Goal: Task Accomplishment & Management: Complete application form

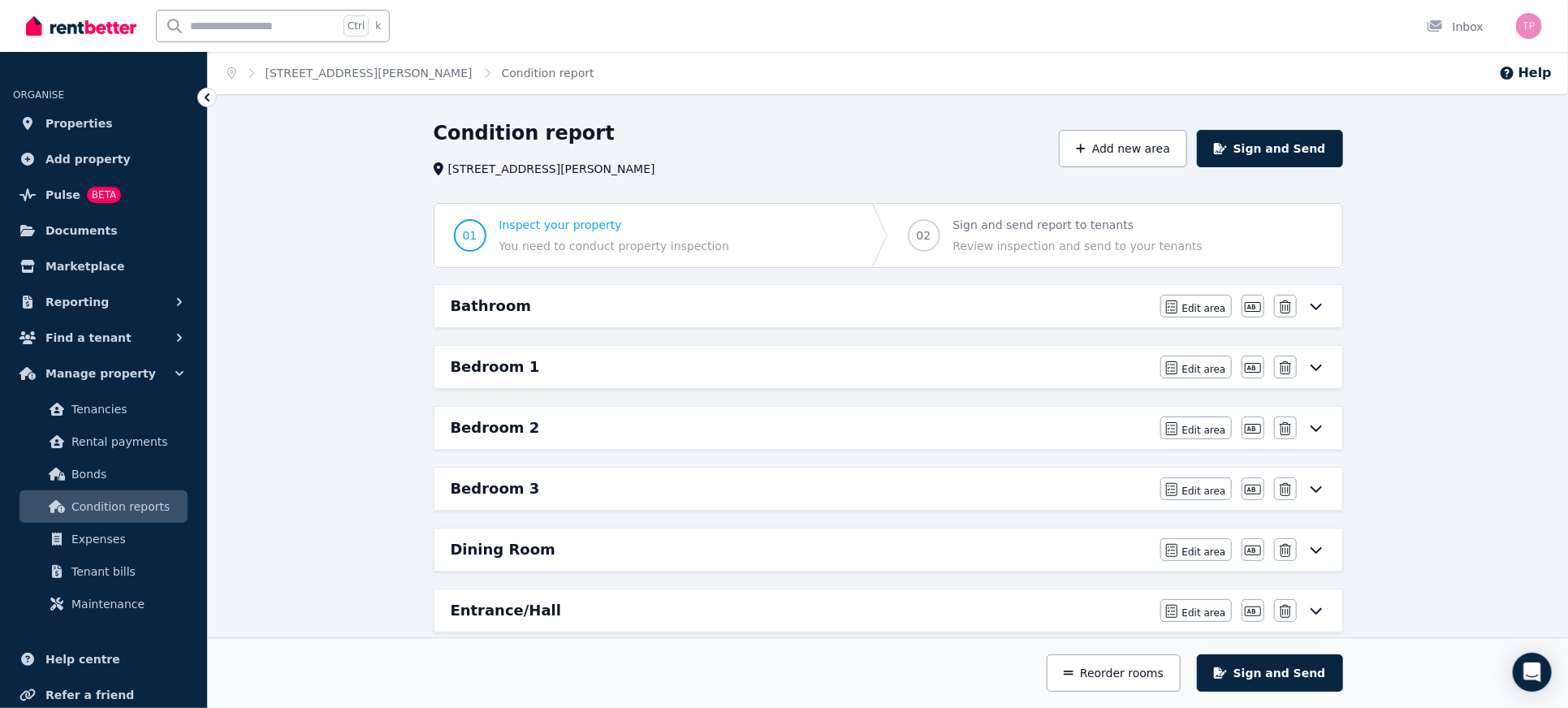
click at [316, 328] on div "Condition report [STREET_ADDRESS][PERSON_NAME] Add new area Sign and Send 01 In…" at bounding box center [888, 671] width 1360 height 1101
click at [1199, 308] on span "Edit area" at bounding box center [1203, 309] width 44 height 13
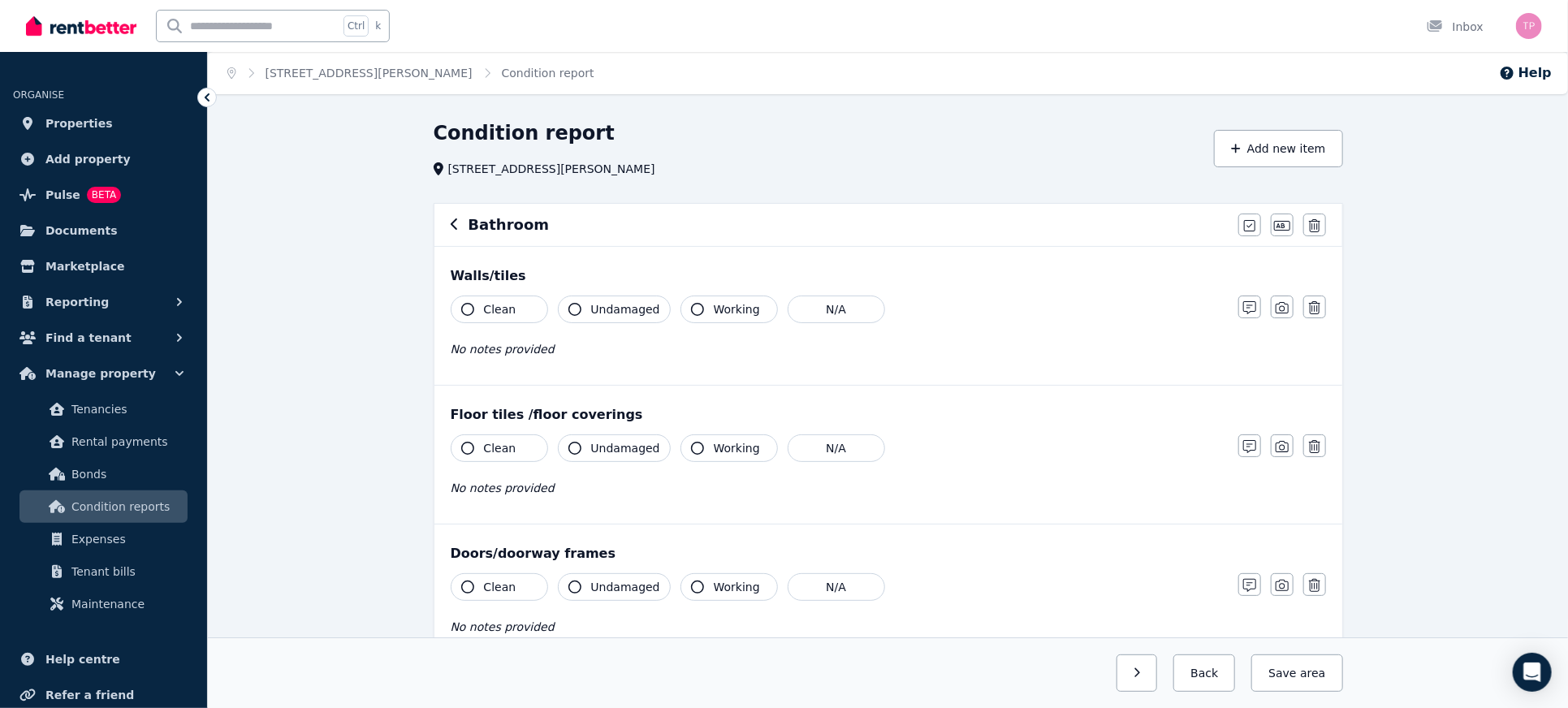
click at [484, 310] on span "Clean" at bounding box center [500, 310] width 32 height 17
click at [613, 315] on span "Undamaged" at bounding box center [625, 310] width 69 height 17
click at [713, 305] on span "Working" at bounding box center [737, 310] width 46 height 17
click at [1248, 223] on icon "button" at bounding box center [1250, 225] width 11 height 13
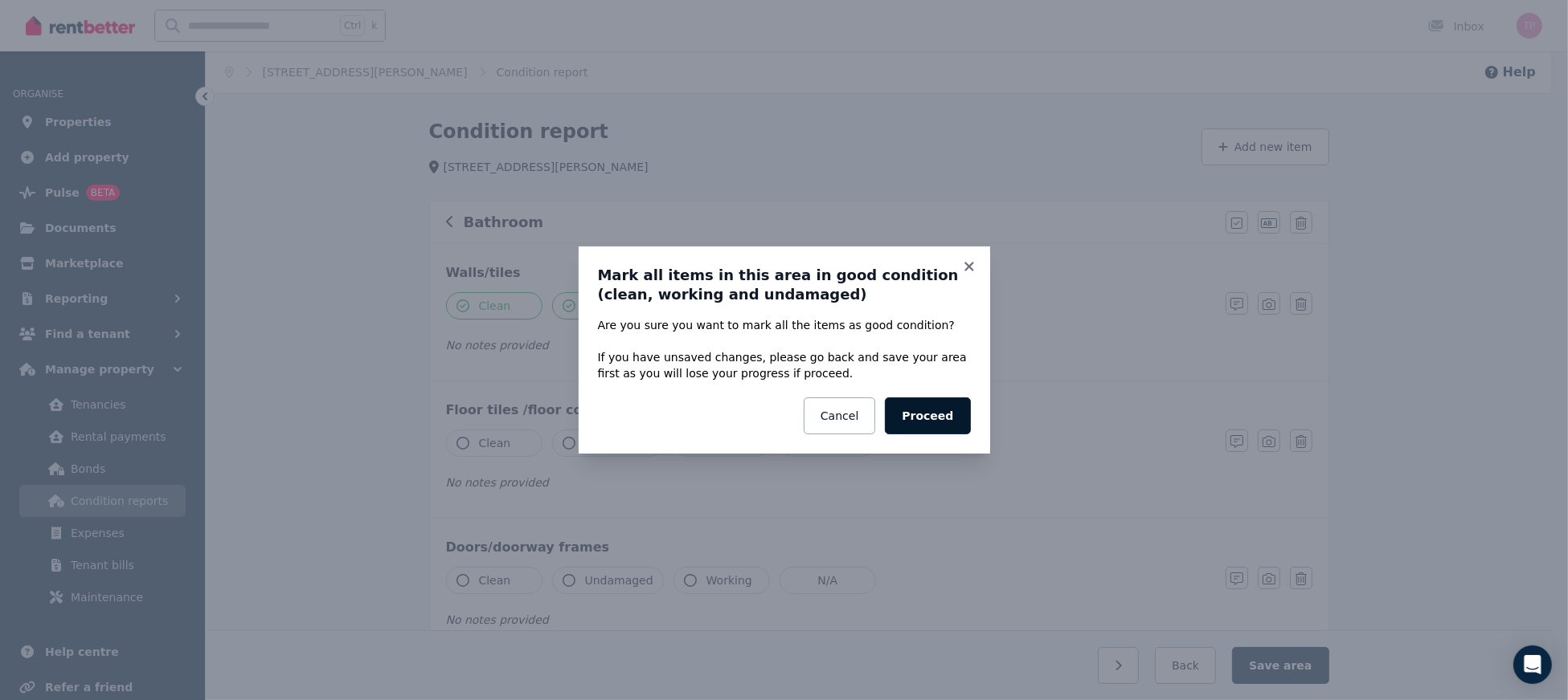
click at [933, 404] on button "Proceed" at bounding box center [927, 416] width 85 height 37
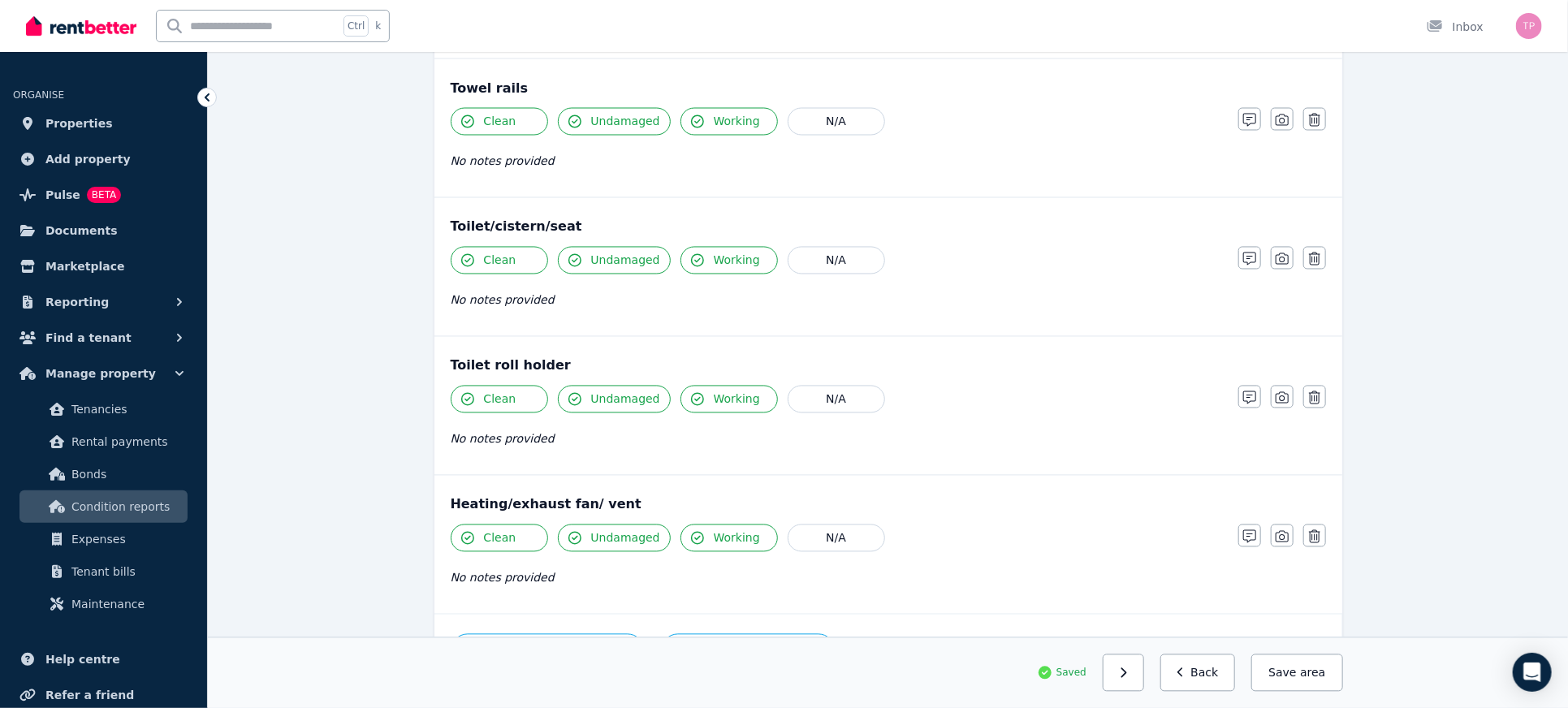
scroll to position [1814, 0]
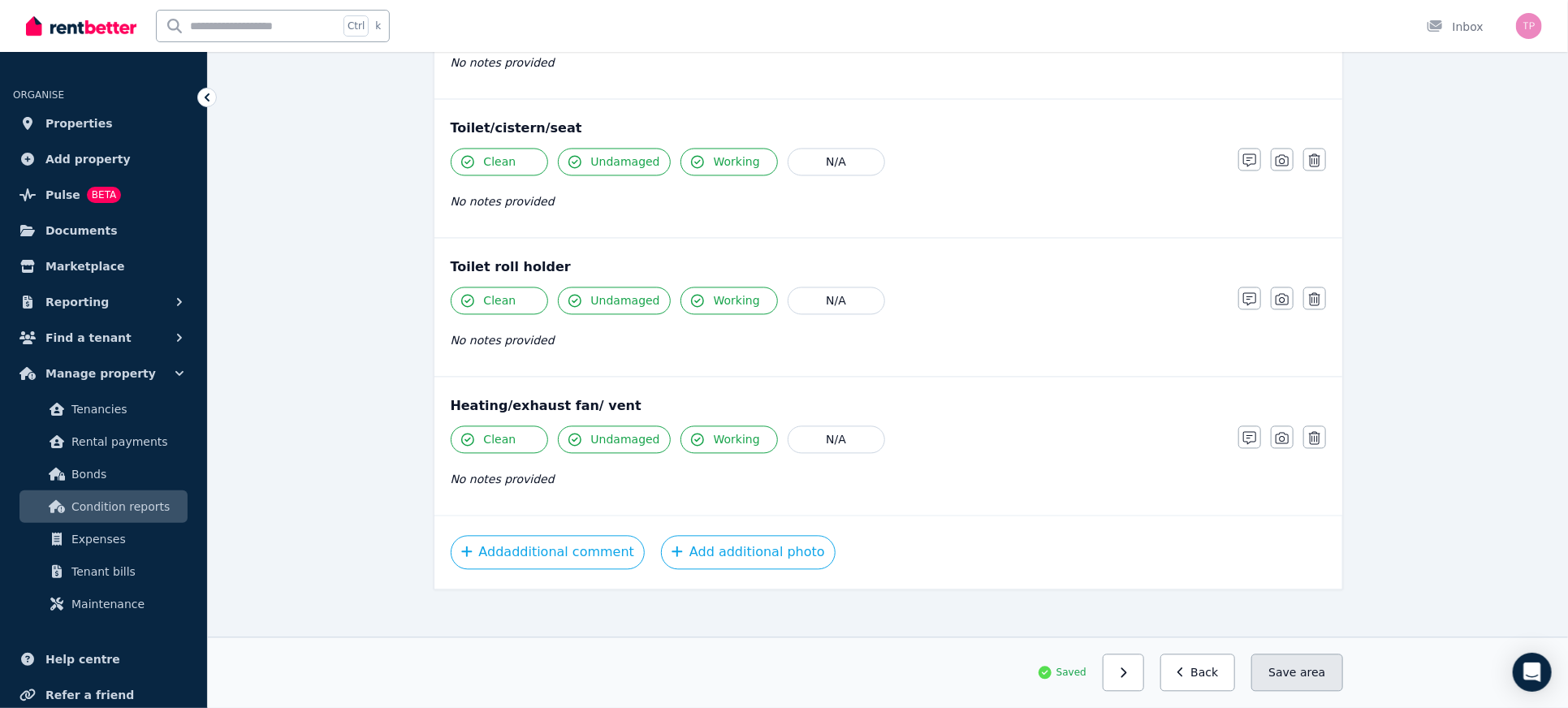
click at [1279, 676] on button "Save area" at bounding box center [1297, 674] width 91 height 37
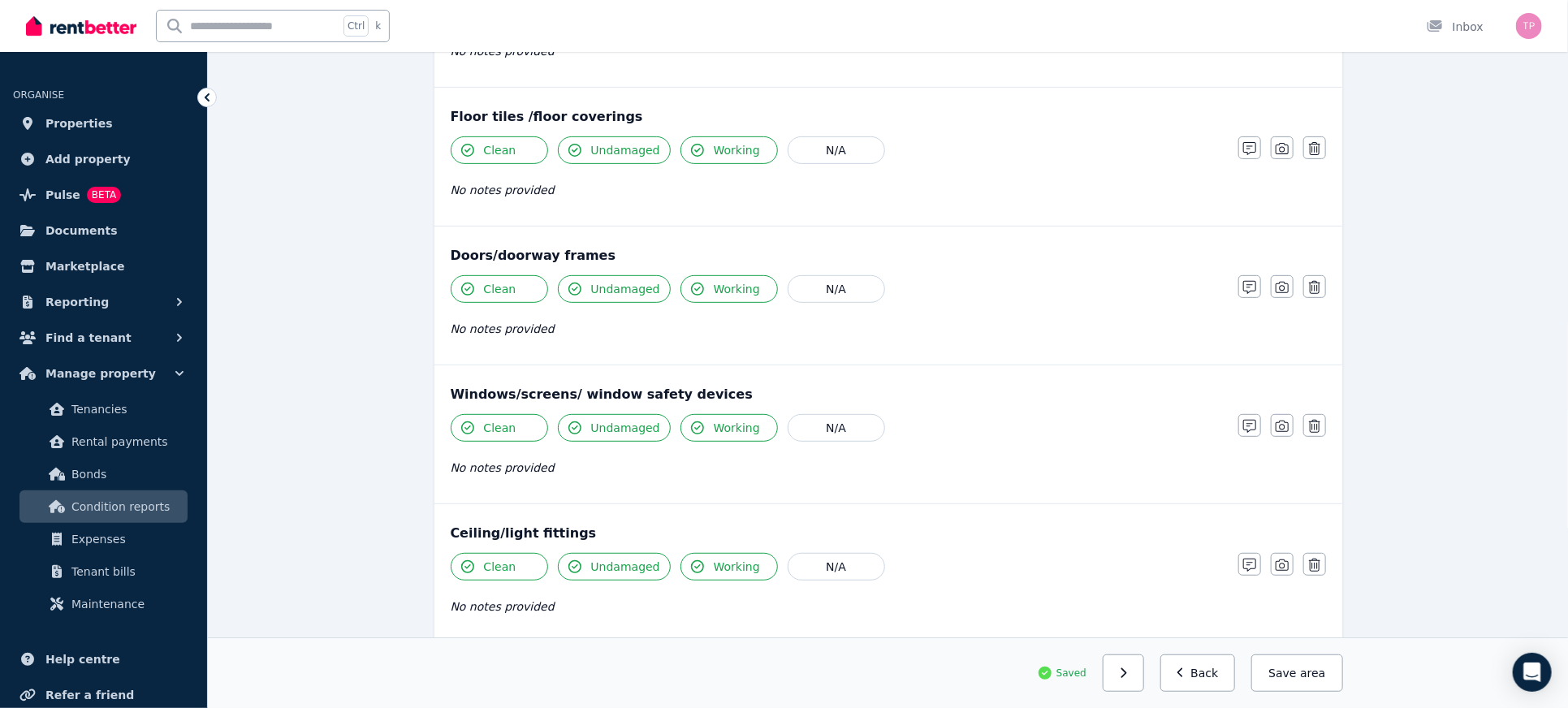
scroll to position [0, 0]
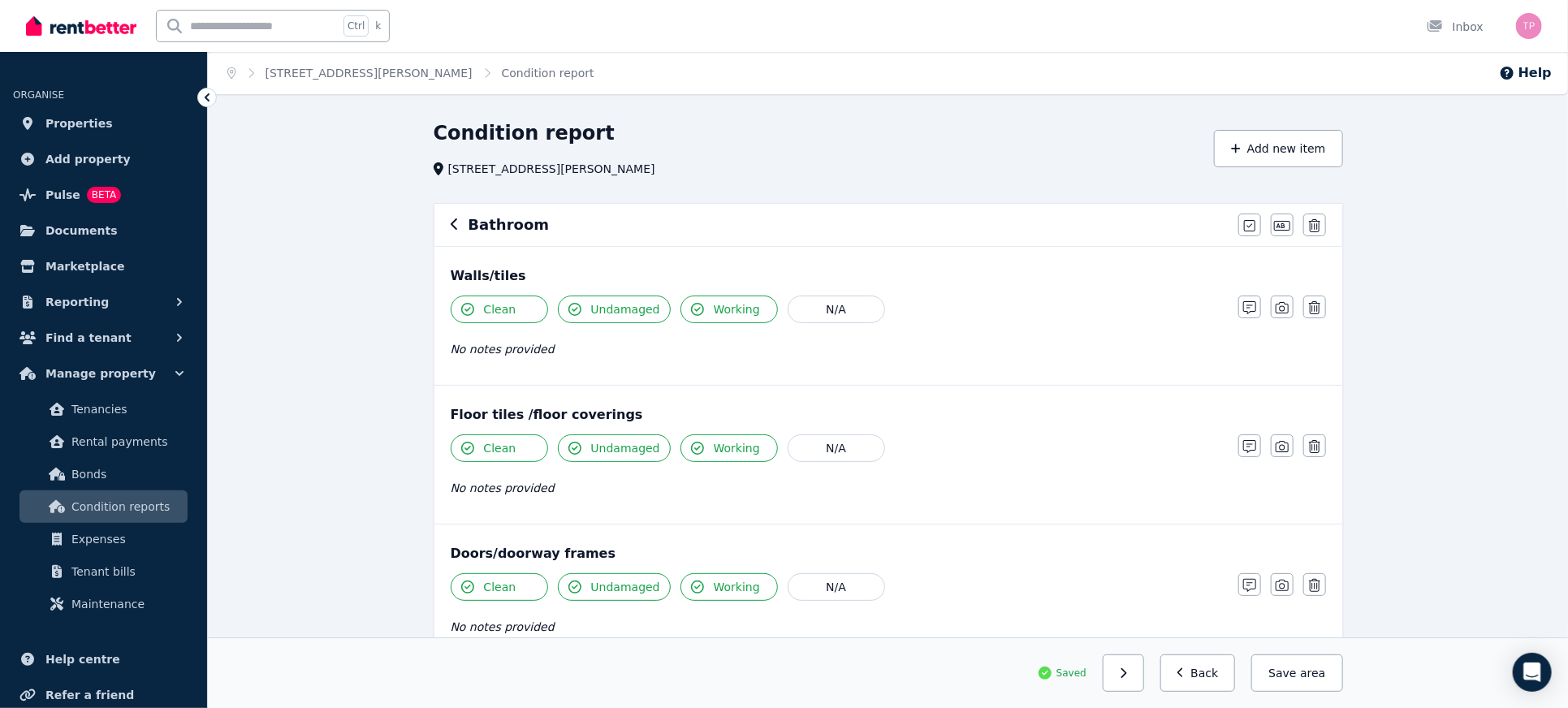
click at [446, 218] on div "Bathroom Mark all items as good Edit name Delete" at bounding box center [888, 225] width 908 height 43
click at [451, 225] on icon "button" at bounding box center [455, 225] width 8 height 13
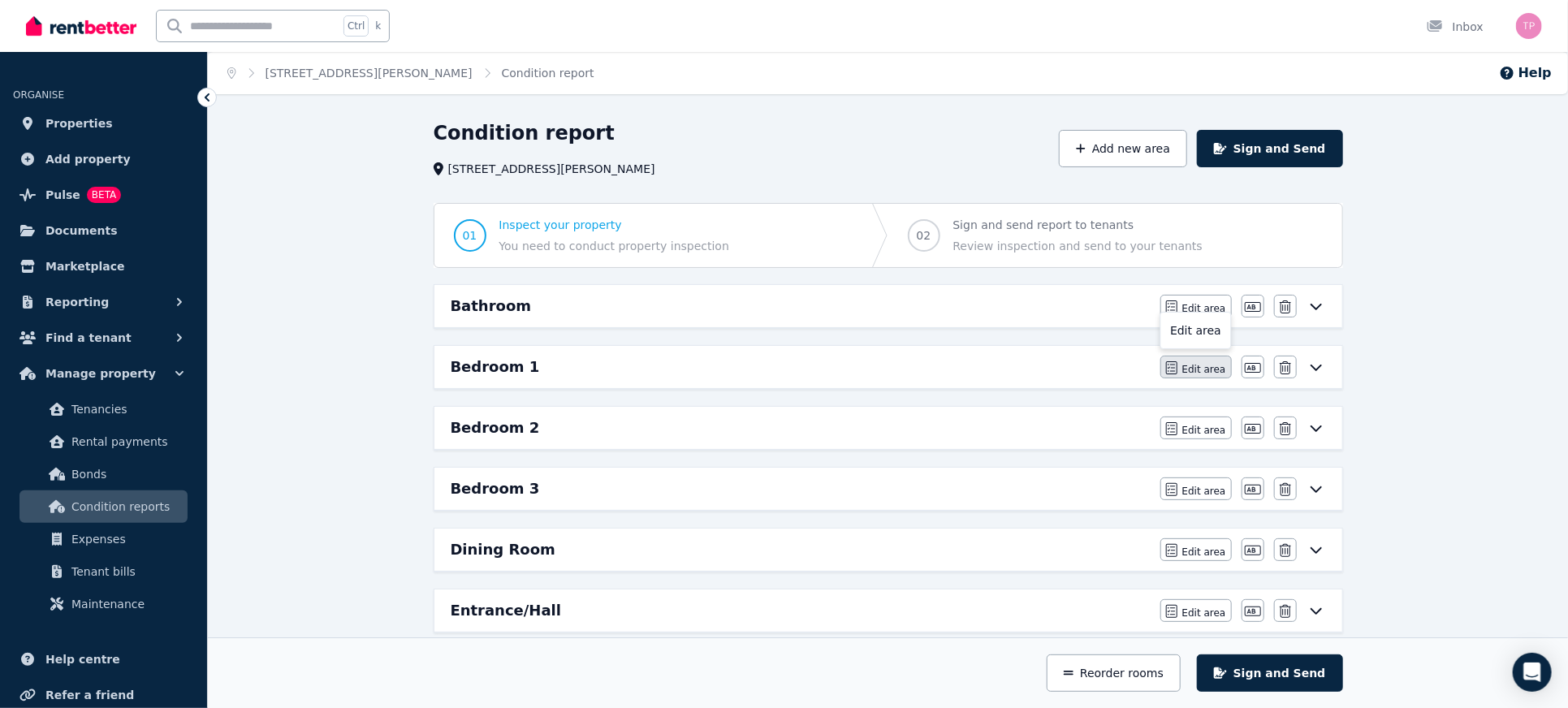
click at [1202, 371] on span "Edit area" at bounding box center [1203, 369] width 44 height 13
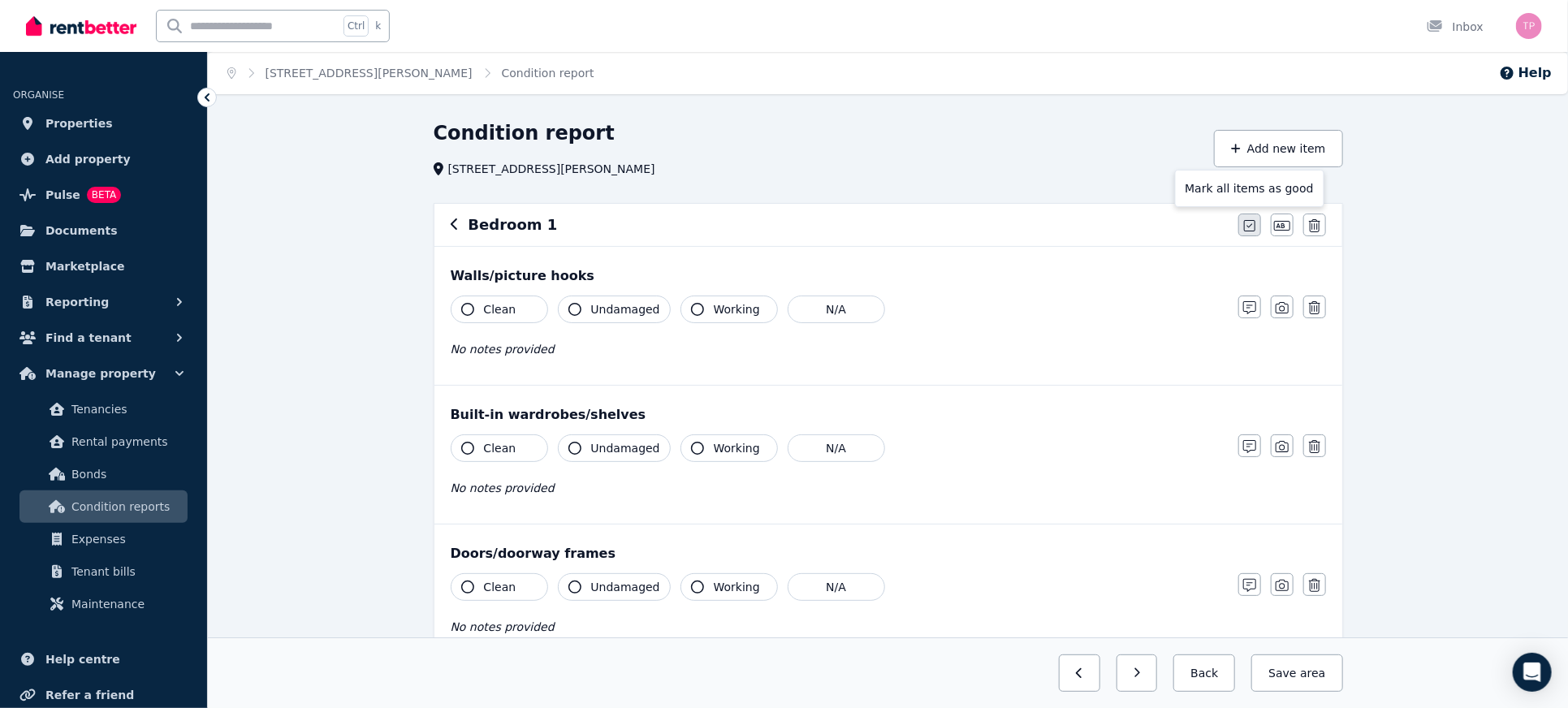
click at [1247, 229] on icon "button" at bounding box center [1250, 225] width 11 height 13
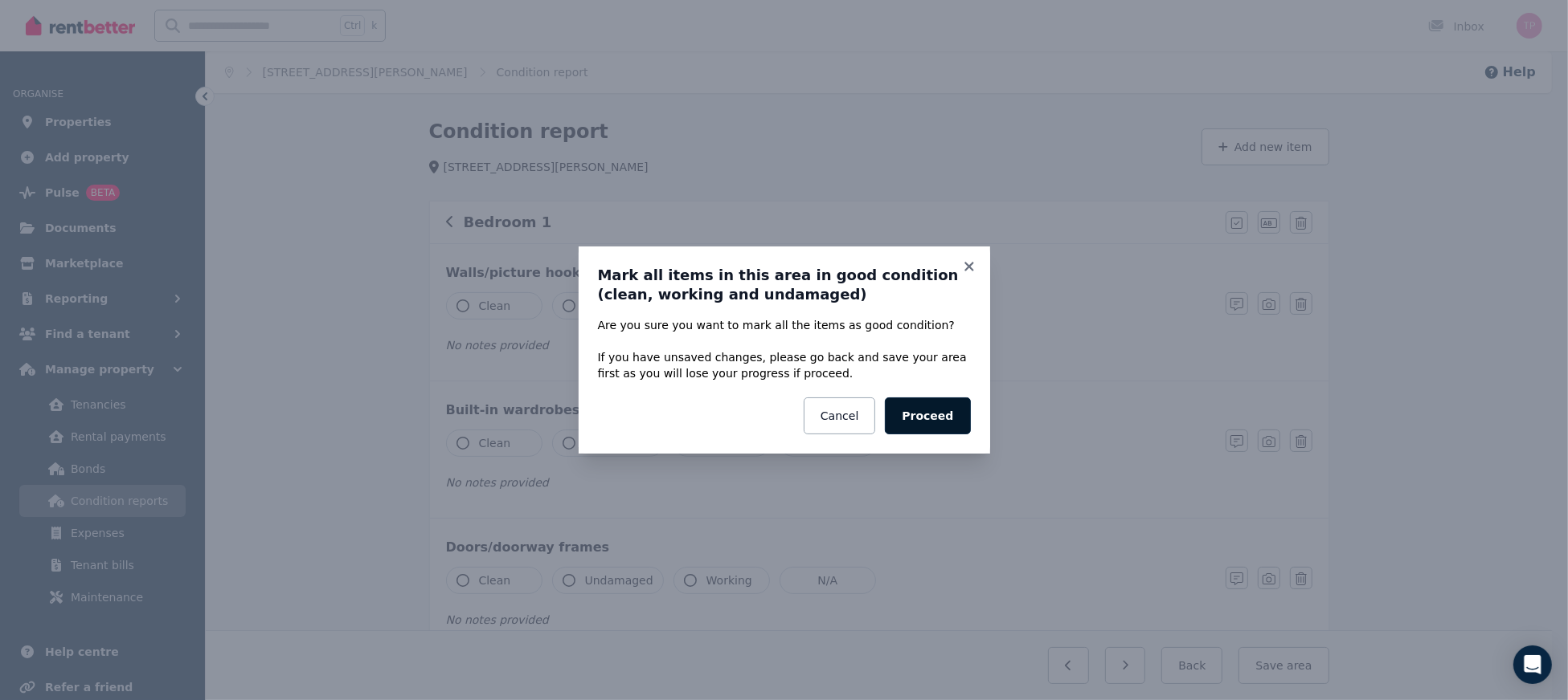
click at [940, 413] on button "Proceed" at bounding box center [927, 416] width 85 height 37
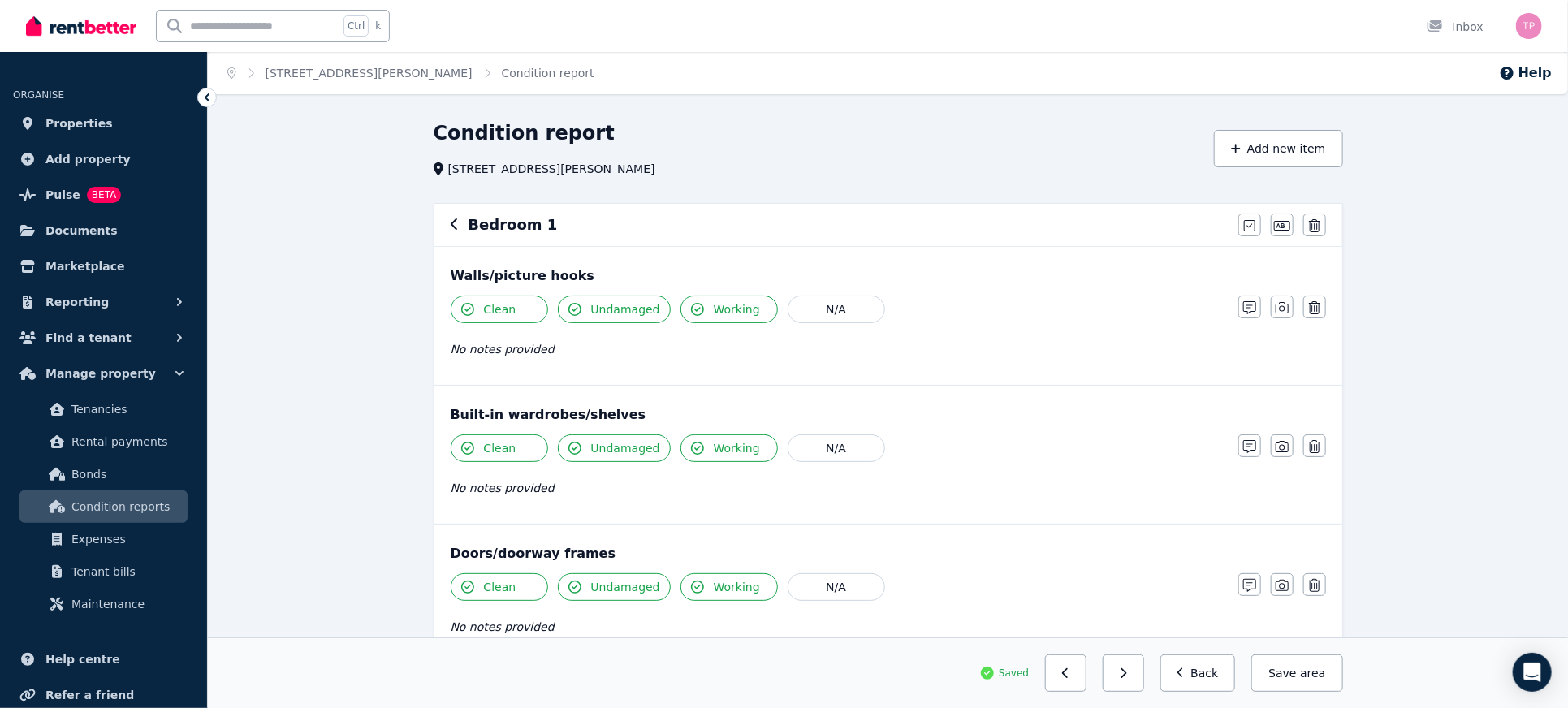
click at [501, 348] on span "No notes provided" at bounding box center [503, 349] width 104 height 13
click at [1244, 309] on icon "button" at bounding box center [1250, 308] width 13 height 13
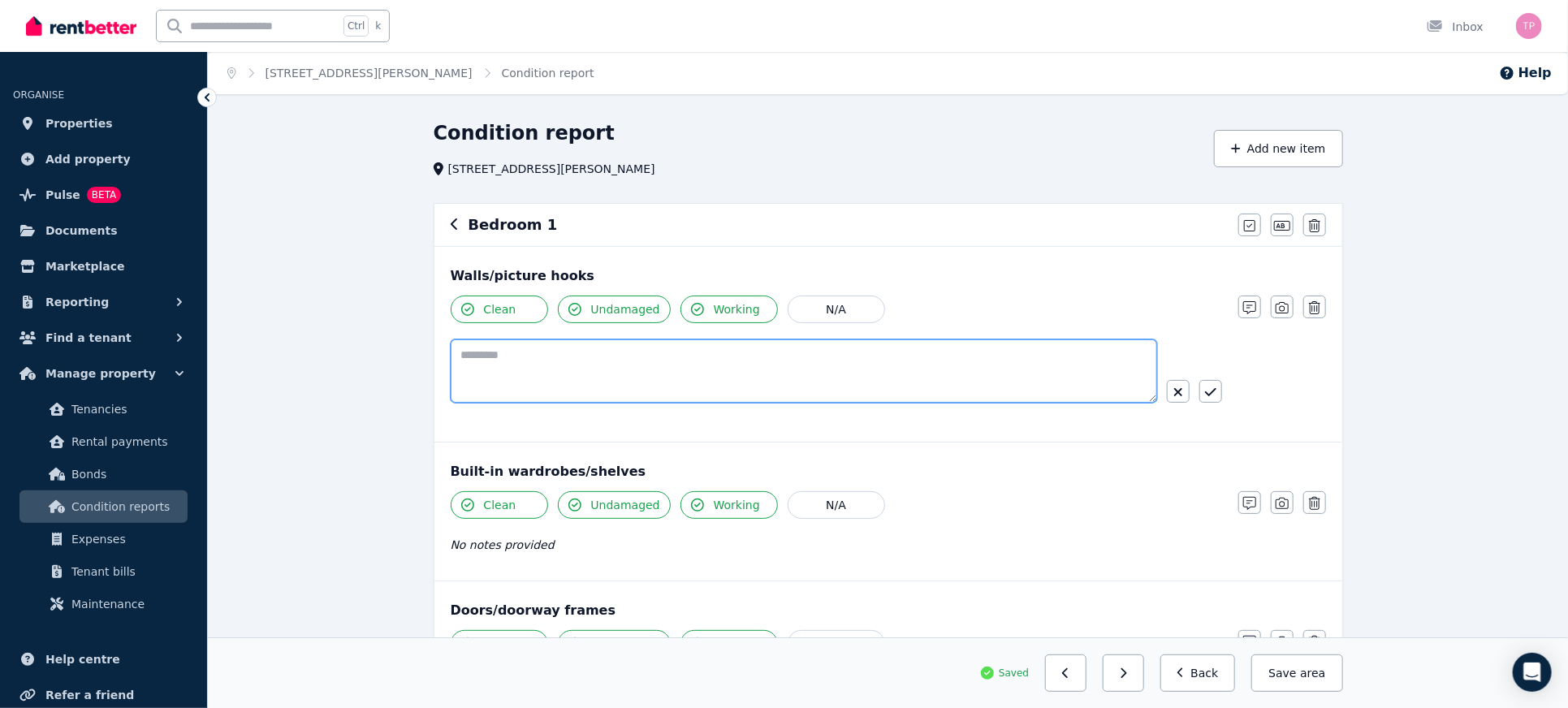
click at [598, 369] on textarea at bounding box center [804, 371] width 707 height 63
type textarea "**********"
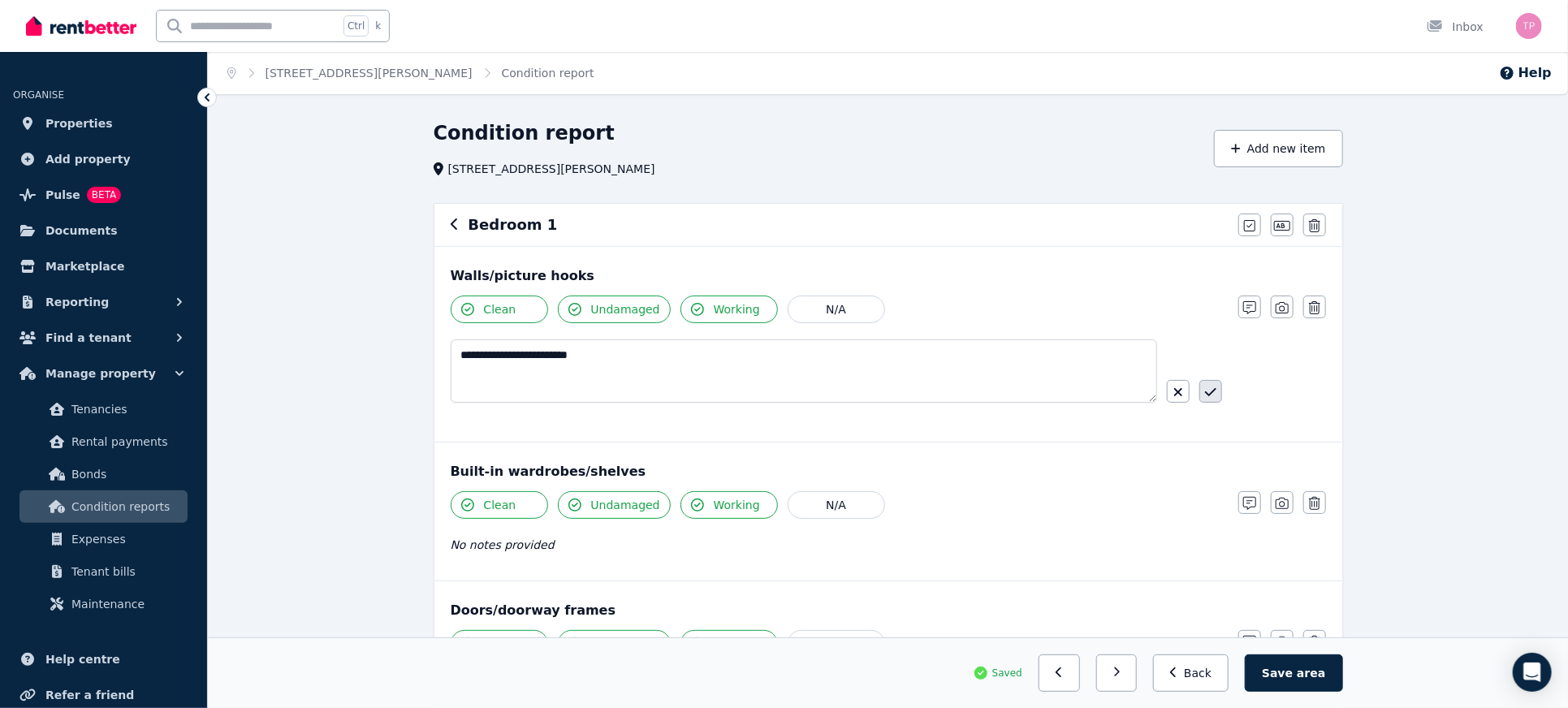
click at [1214, 394] on icon "button" at bounding box center [1211, 393] width 11 height 13
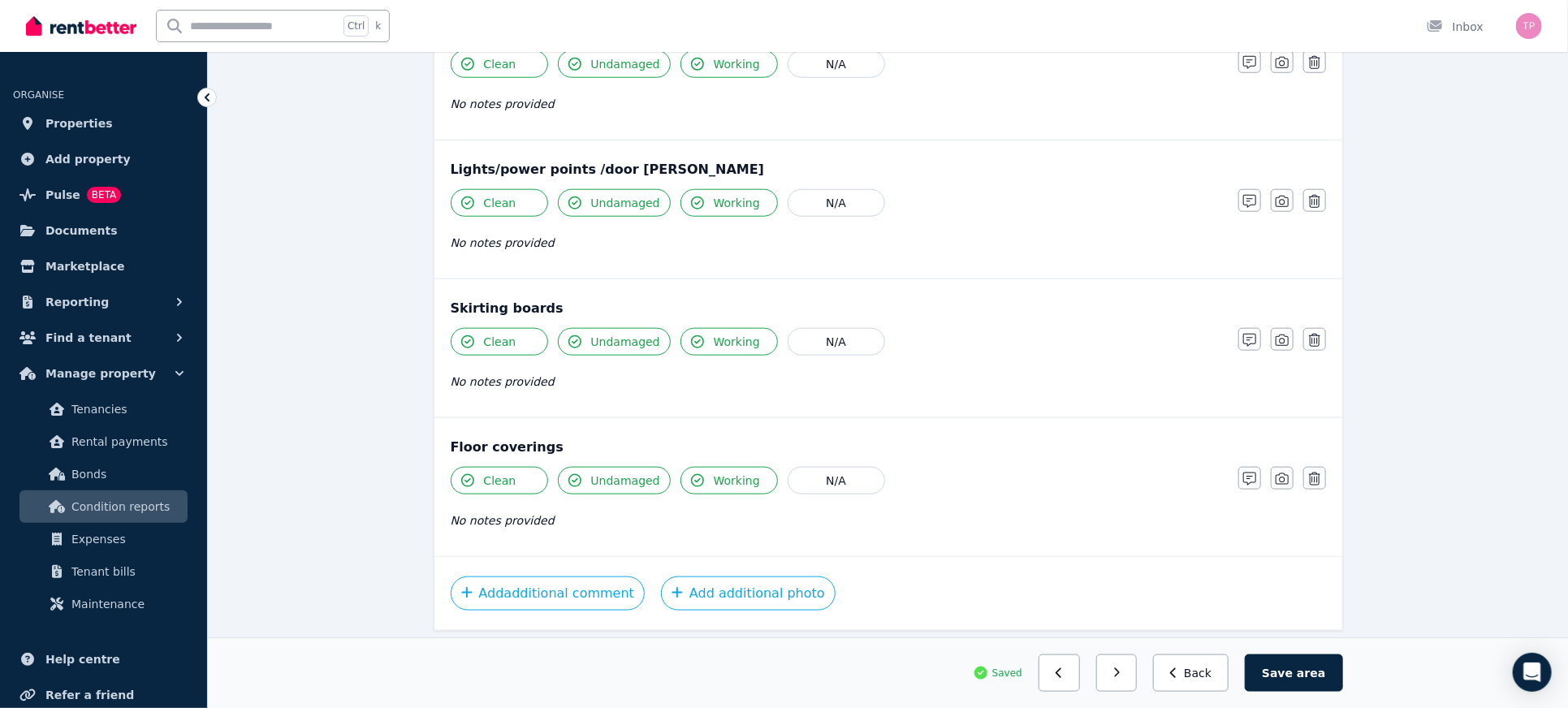
scroll to position [1000, 0]
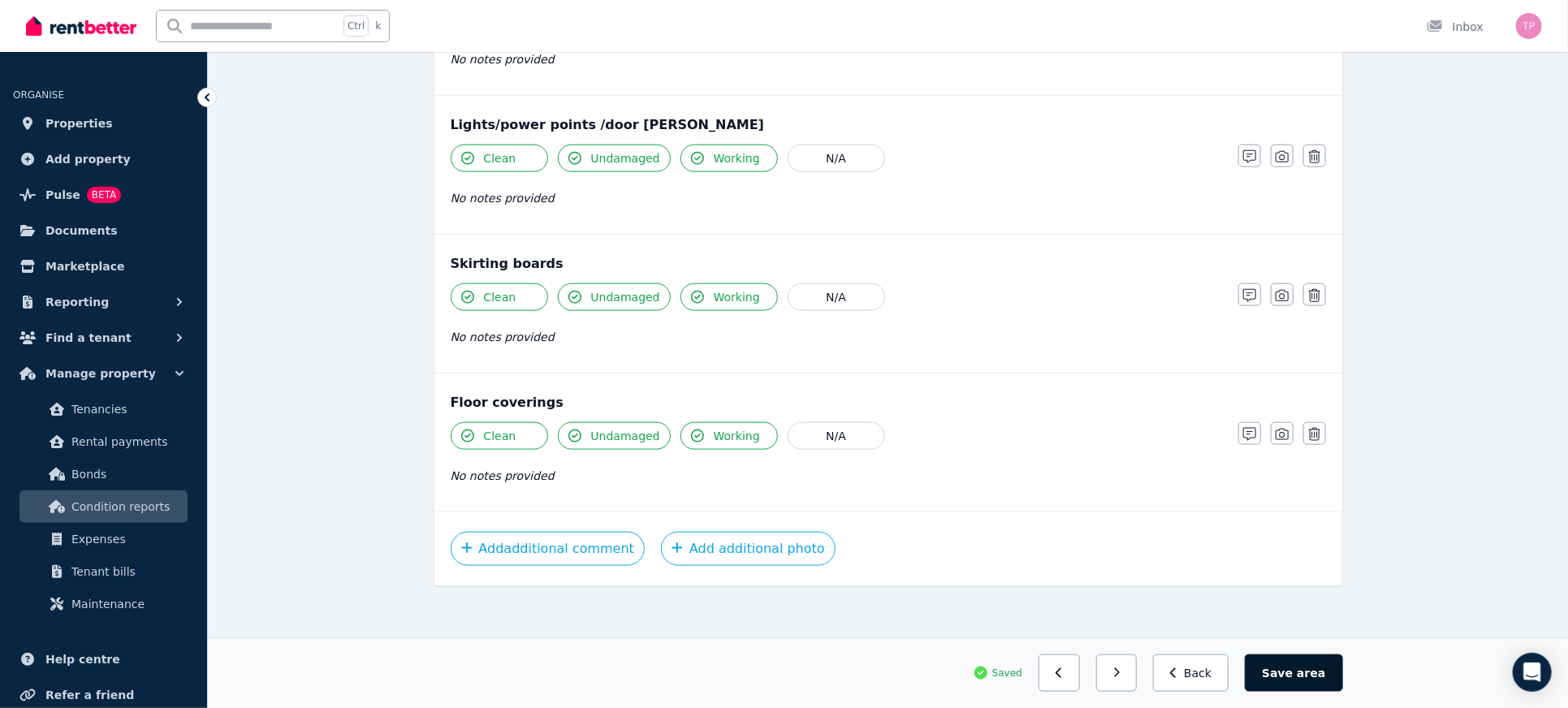
click at [1317, 684] on button "Save area" at bounding box center [1293, 674] width 97 height 37
click at [1317, 684] on button "Save area" at bounding box center [1297, 674] width 91 height 37
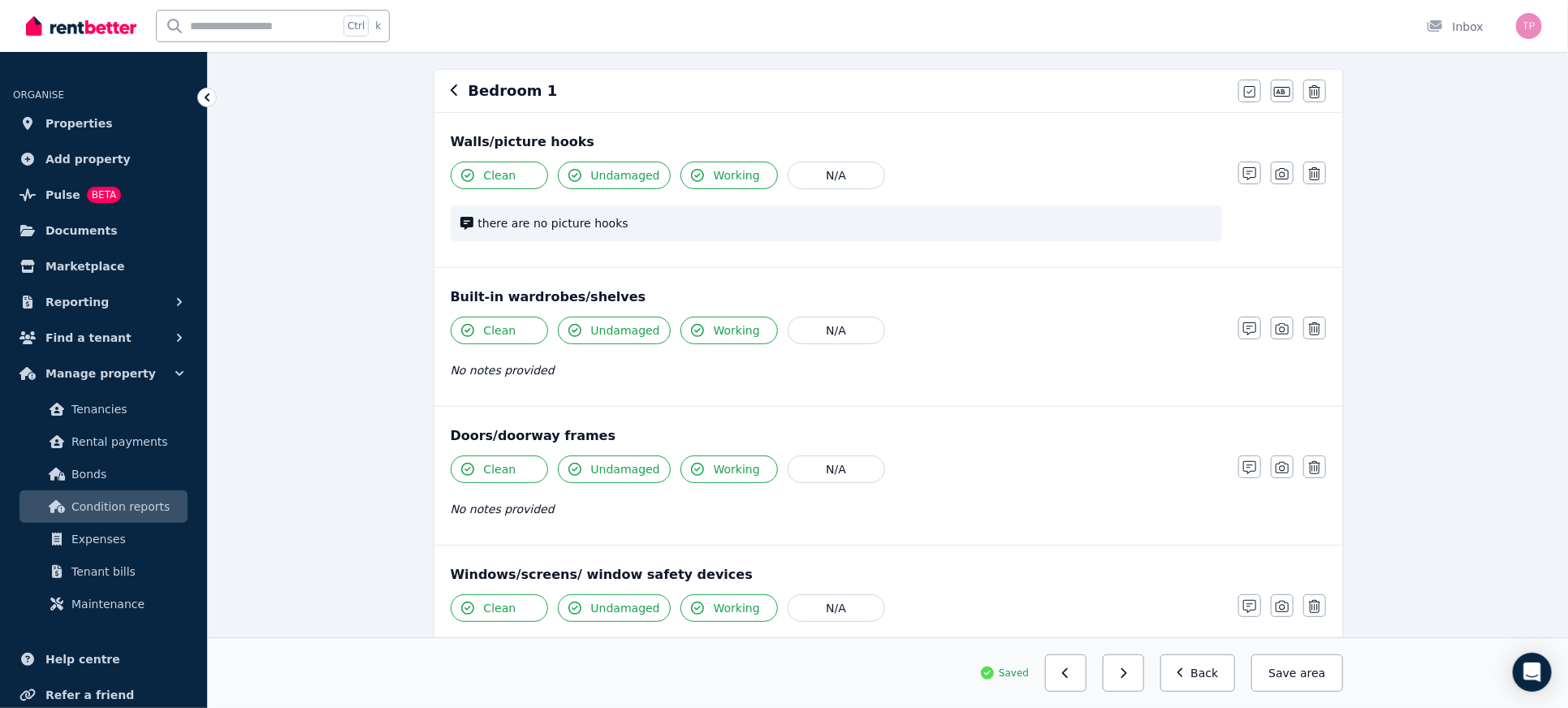
scroll to position [0, 0]
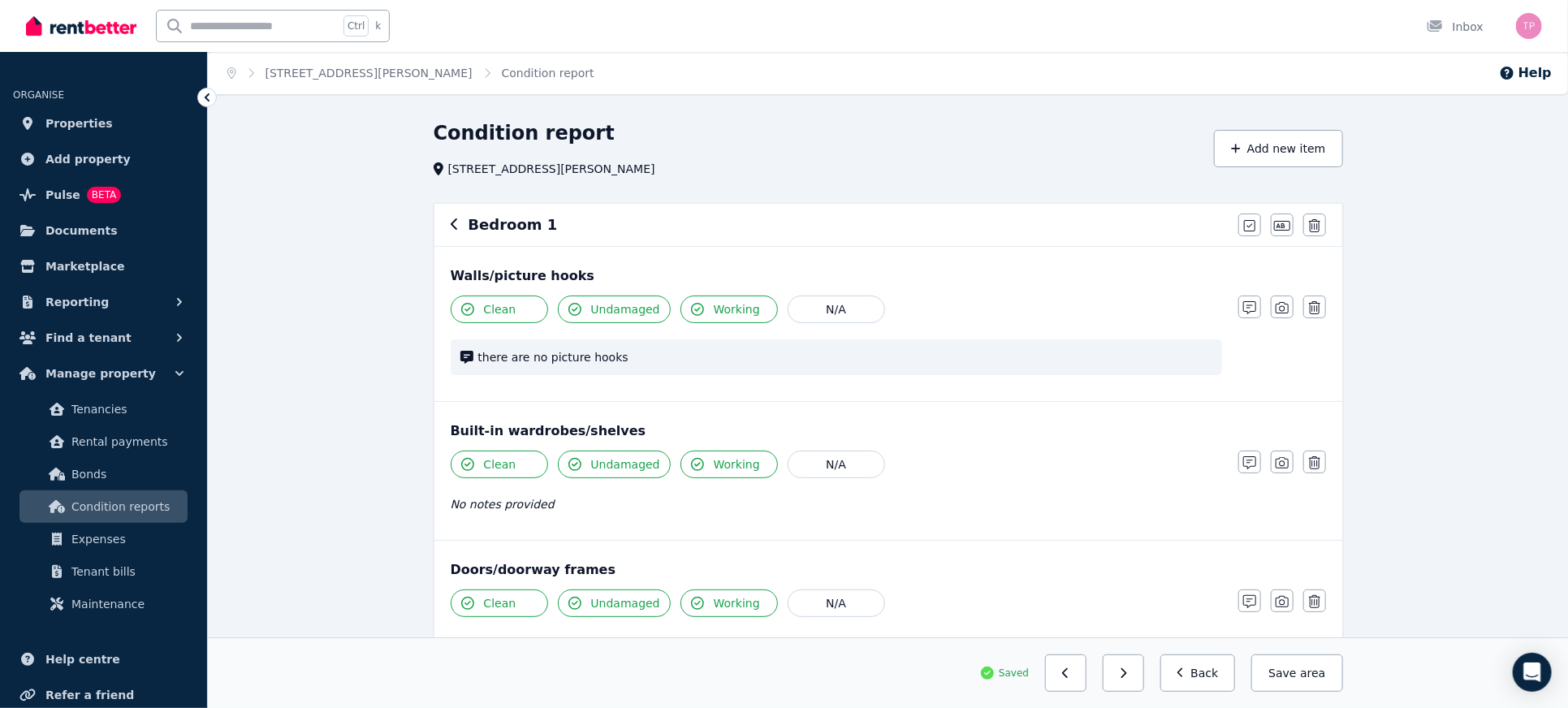
click at [455, 220] on icon "button" at bounding box center [454, 224] width 6 height 11
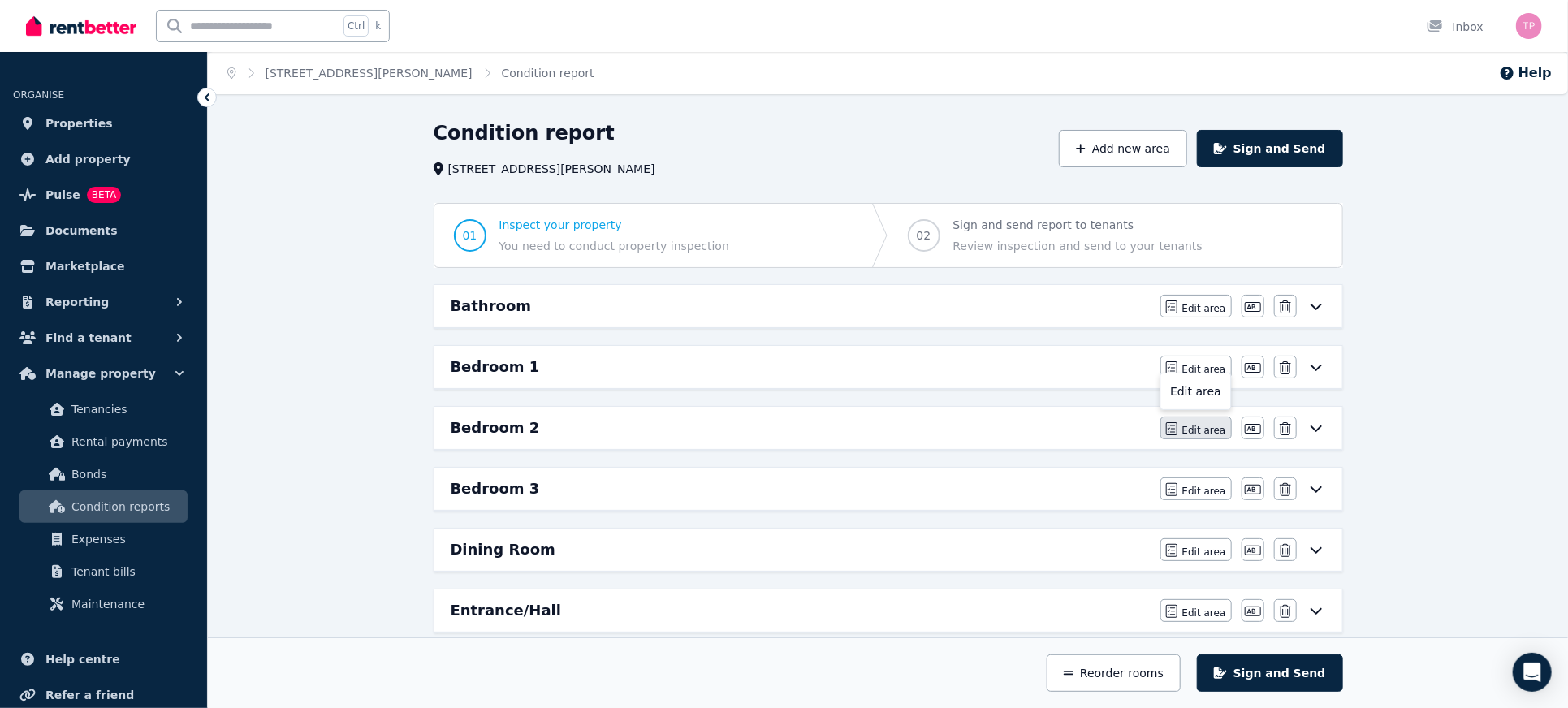
click at [1215, 428] on span "Edit area" at bounding box center [1203, 431] width 44 height 13
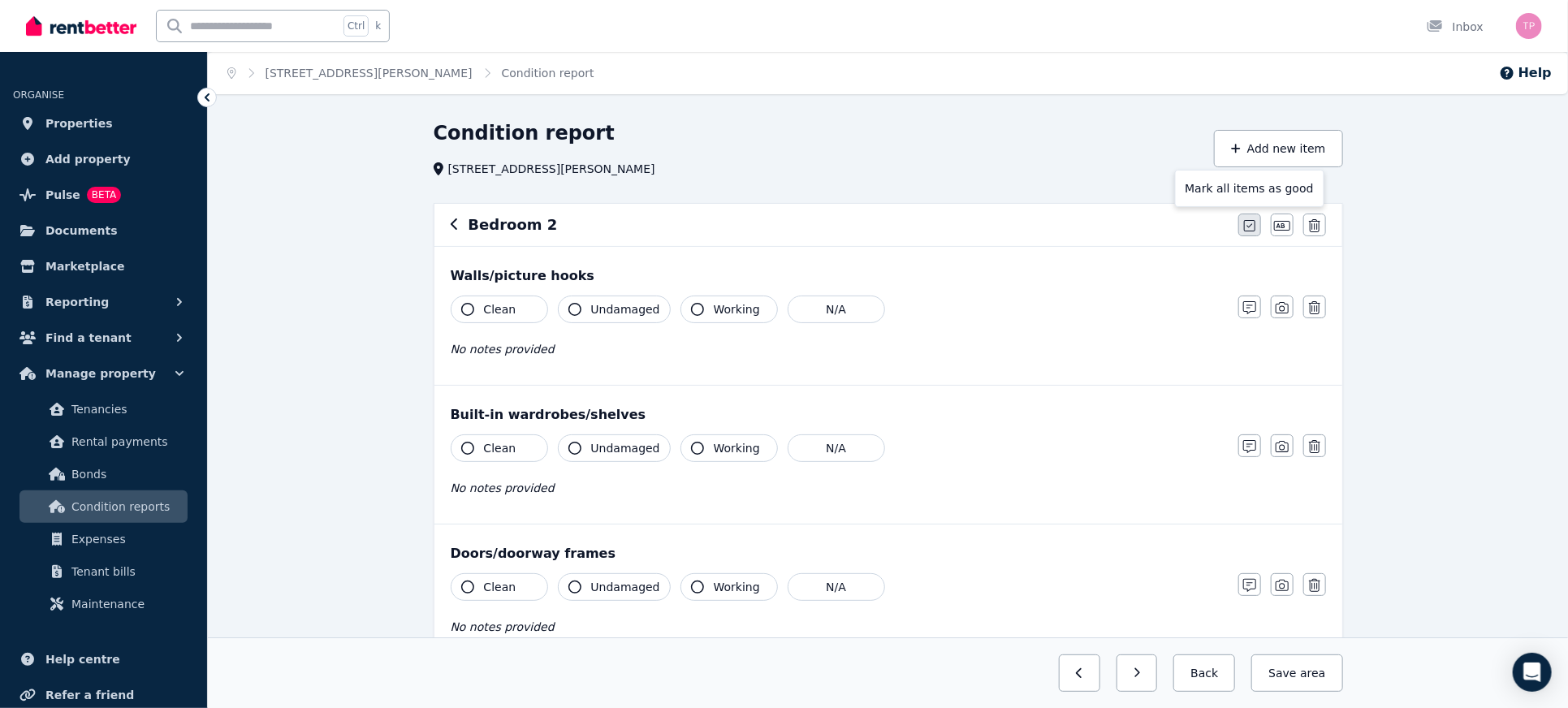
click at [1252, 225] on icon "button" at bounding box center [1250, 225] width 11 height 11
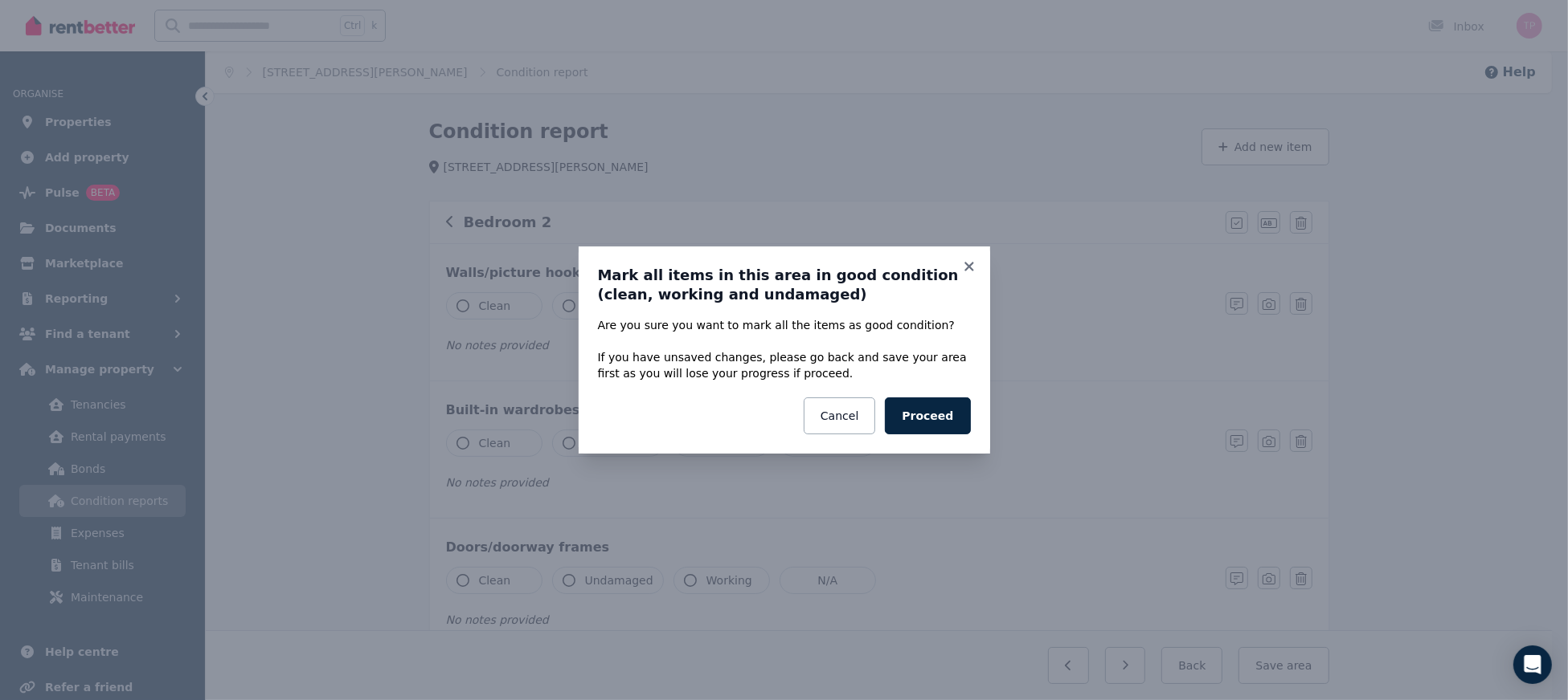
click at [939, 427] on button "Proceed" at bounding box center [927, 416] width 85 height 37
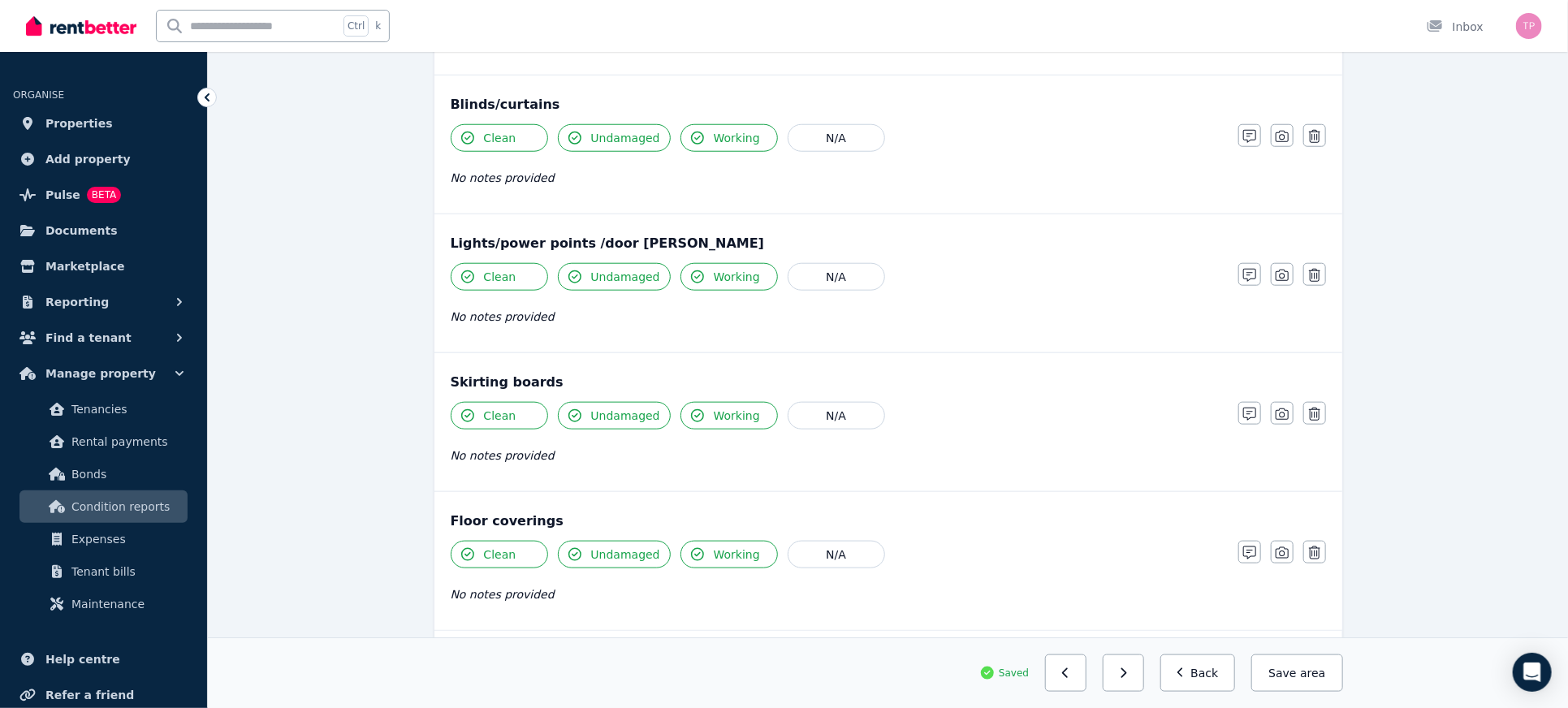
scroll to position [985, 0]
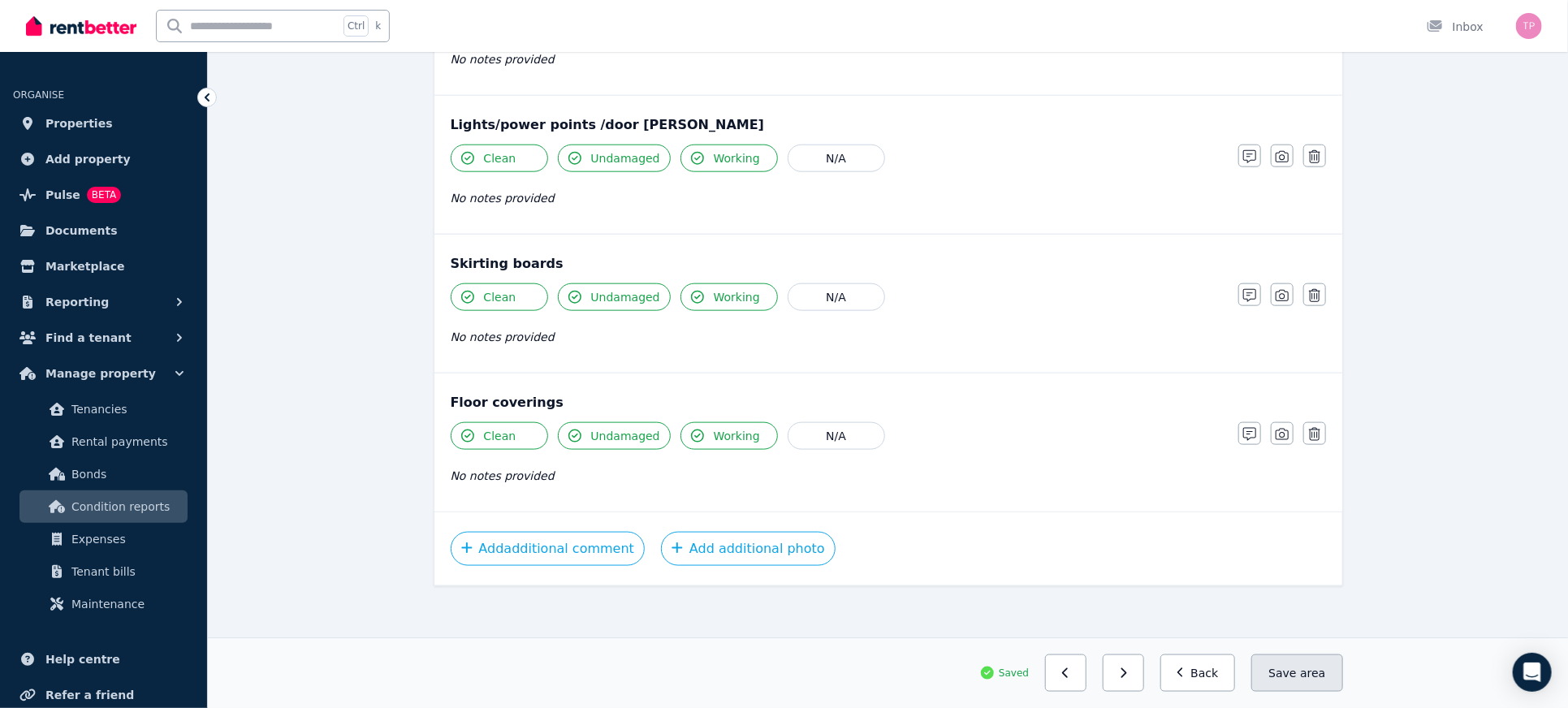
click at [1305, 678] on span "area" at bounding box center [1312, 674] width 25 height 17
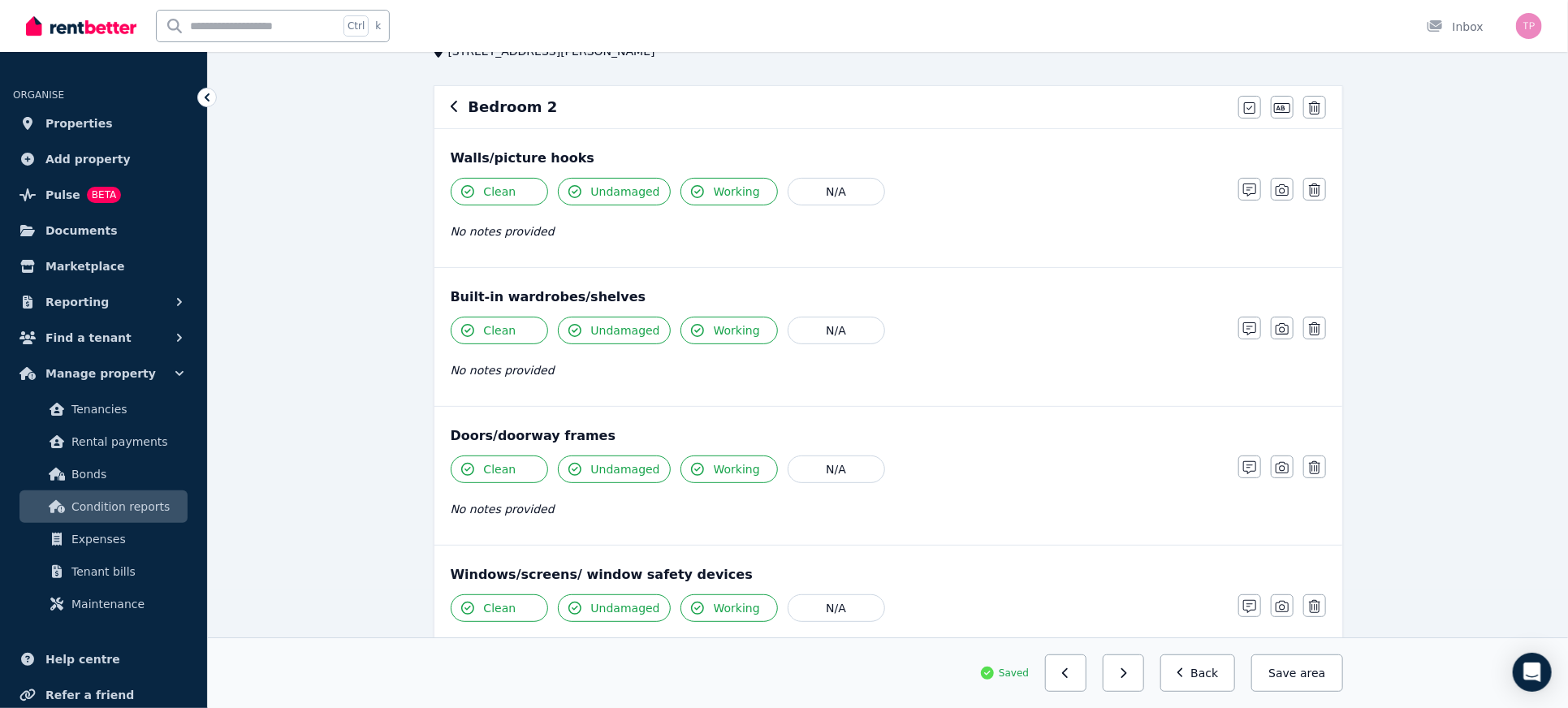
scroll to position [0, 0]
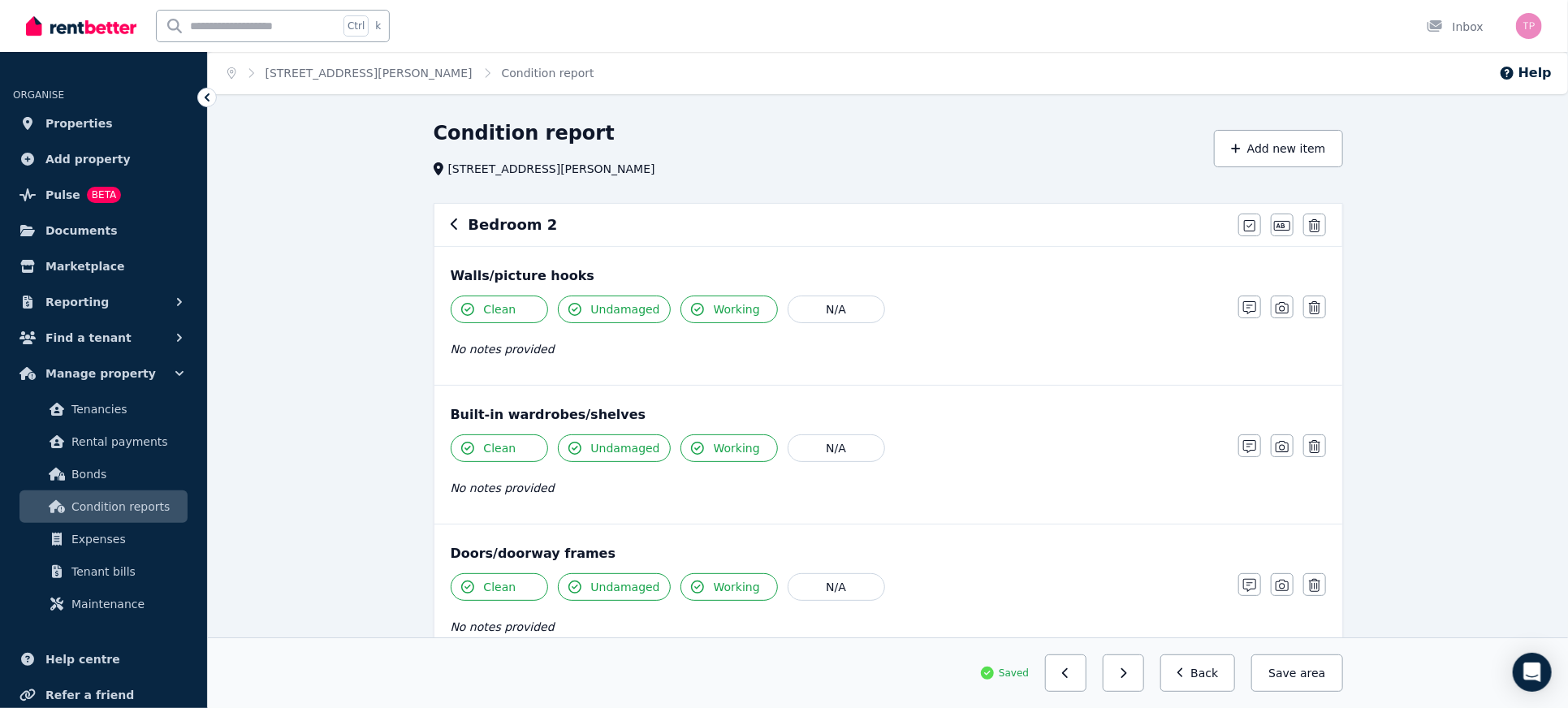
click at [451, 224] on icon "button" at bounding box center [455, 225] width 8 height 13
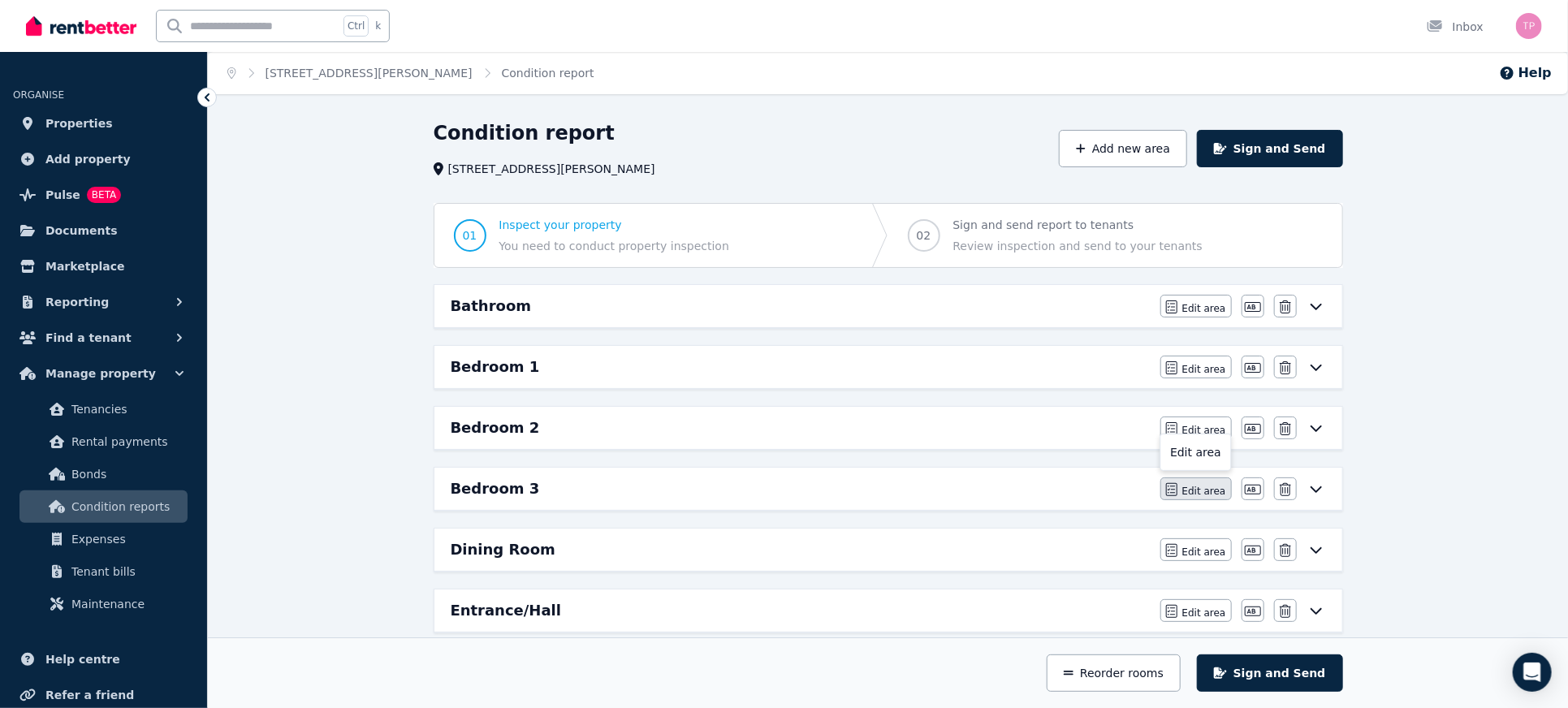
click at [1202, 491] on span "Edit area" at bounding box center [1203, 492] width 44 height 13
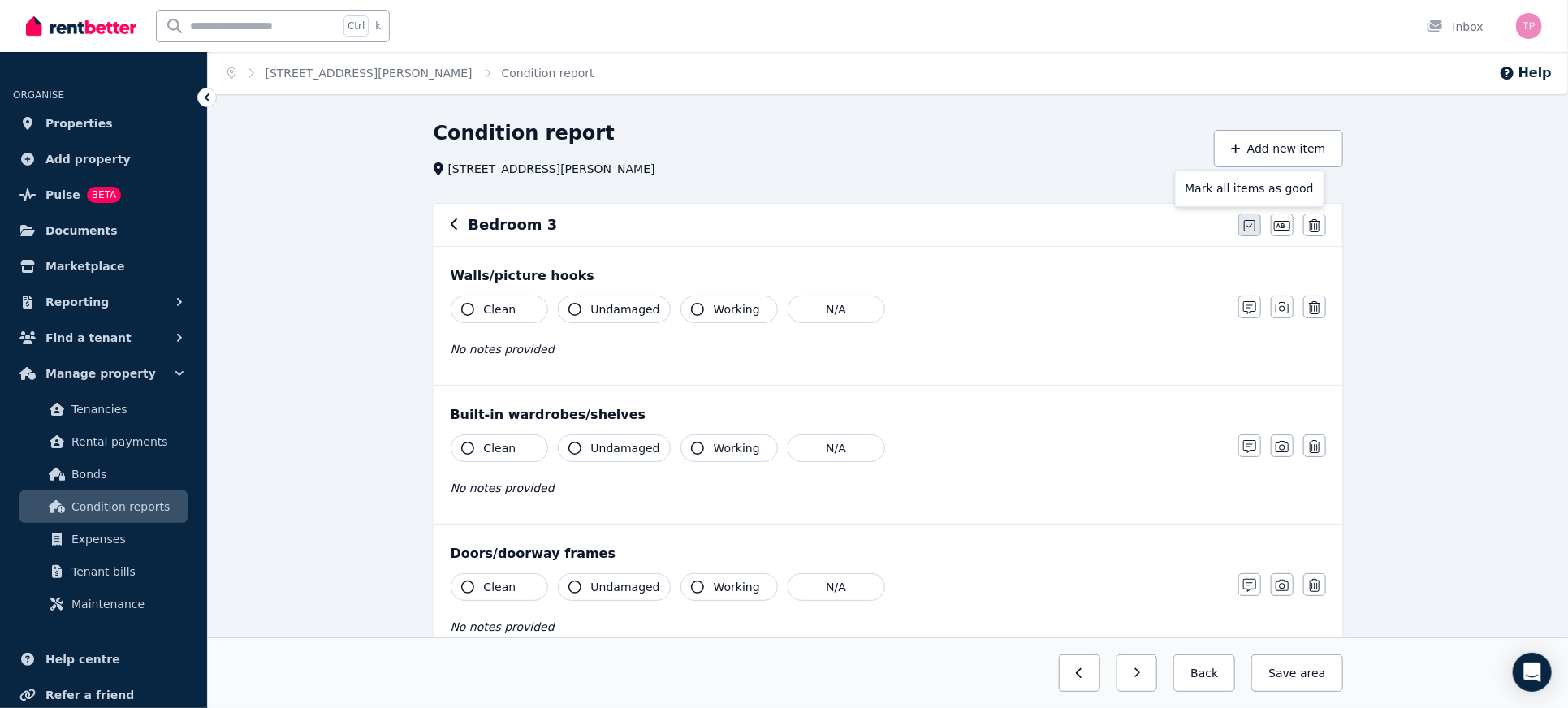
click at [1250, 219] on icon "button" at bounding box center [1250, 225] width 11 height 13
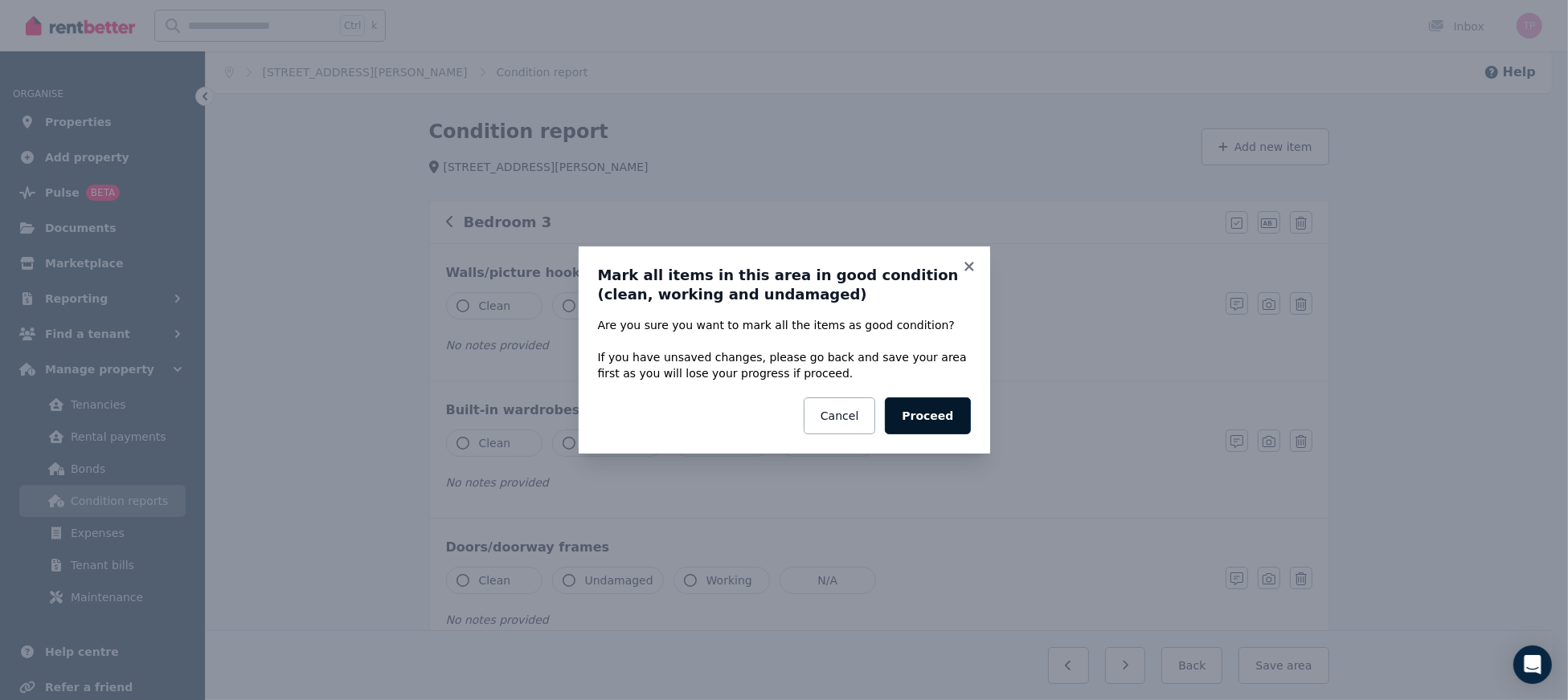
click at [924, 421] on button "Proceed" at bounding box center [927, 416] width 85 height 37
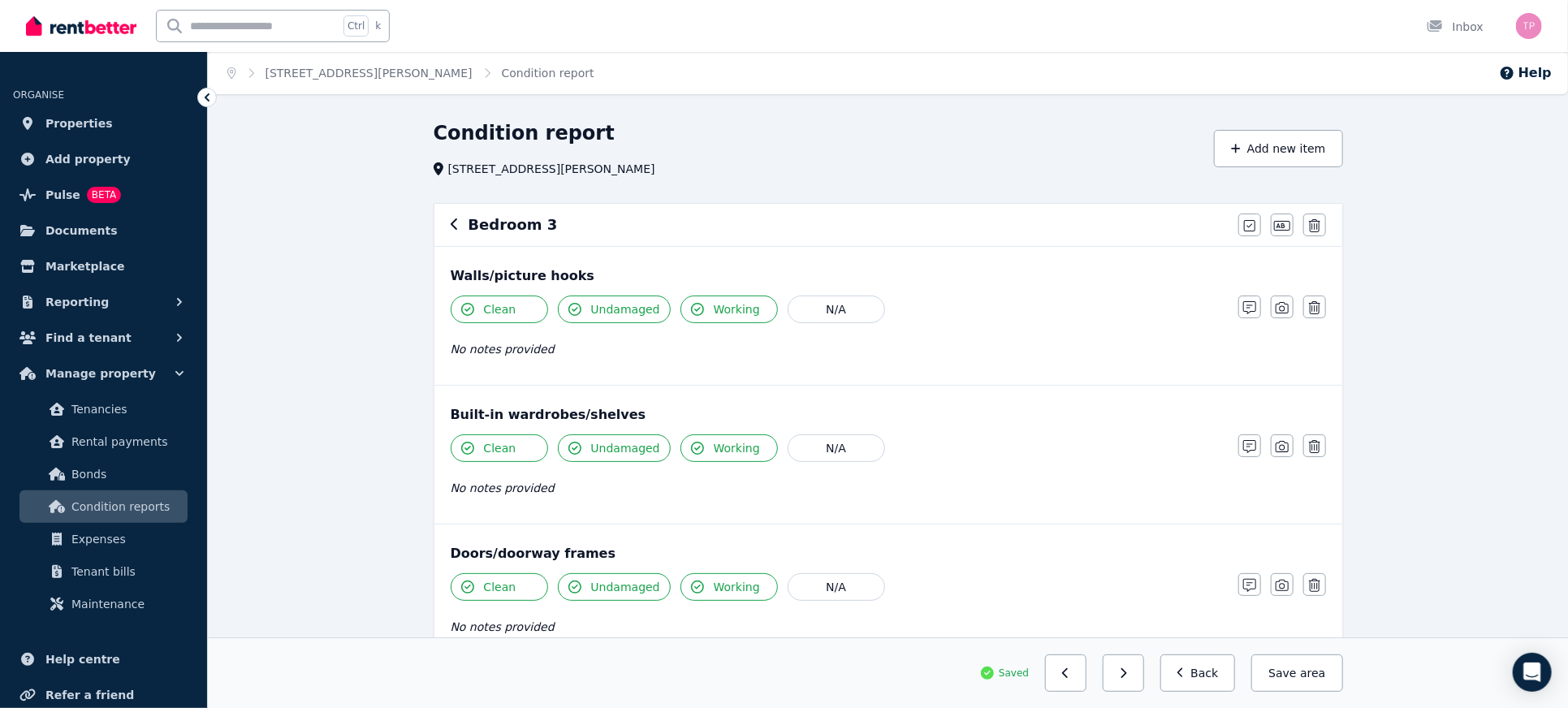
click at [452, 218] on icon "button" at bounding box center [455, 225] width 8 height 13
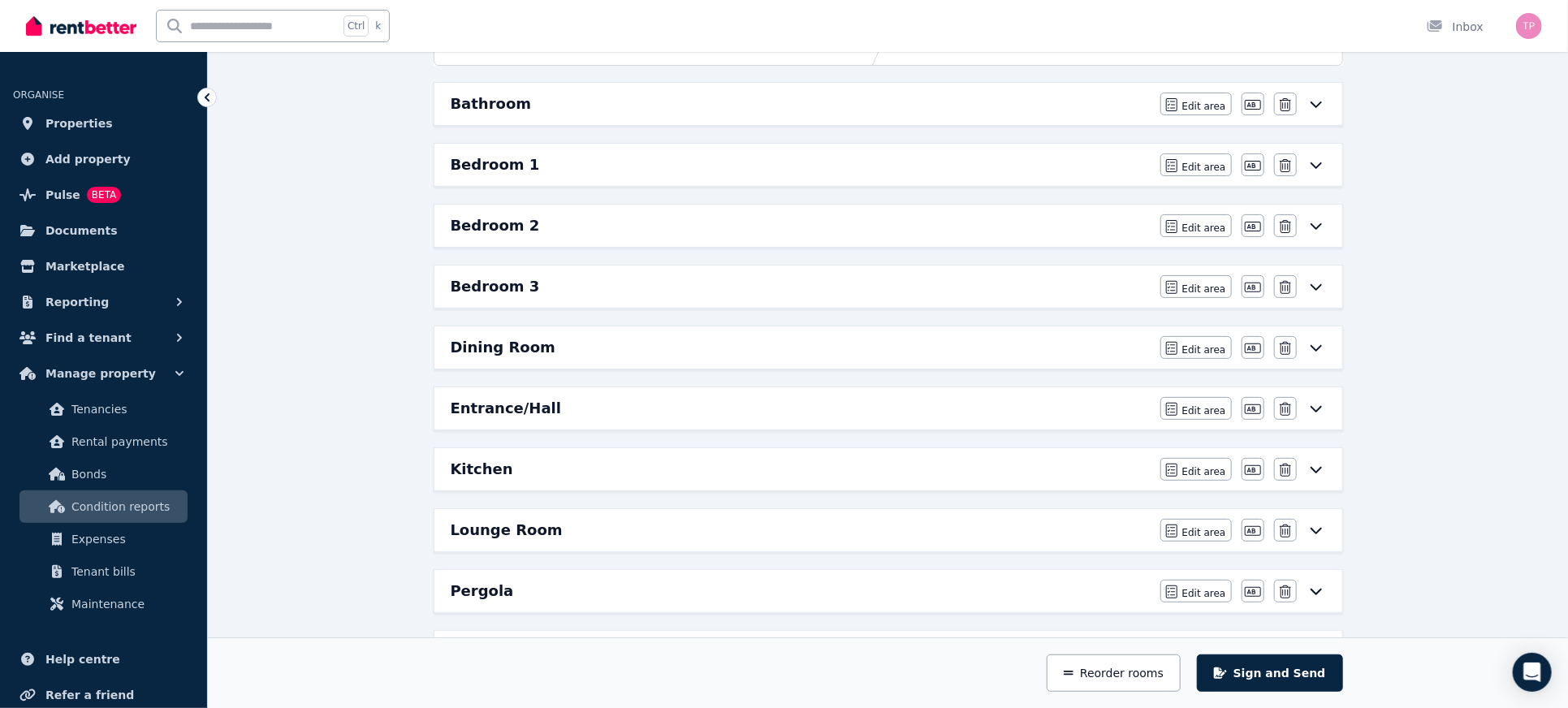
scroll to position [216, 0]
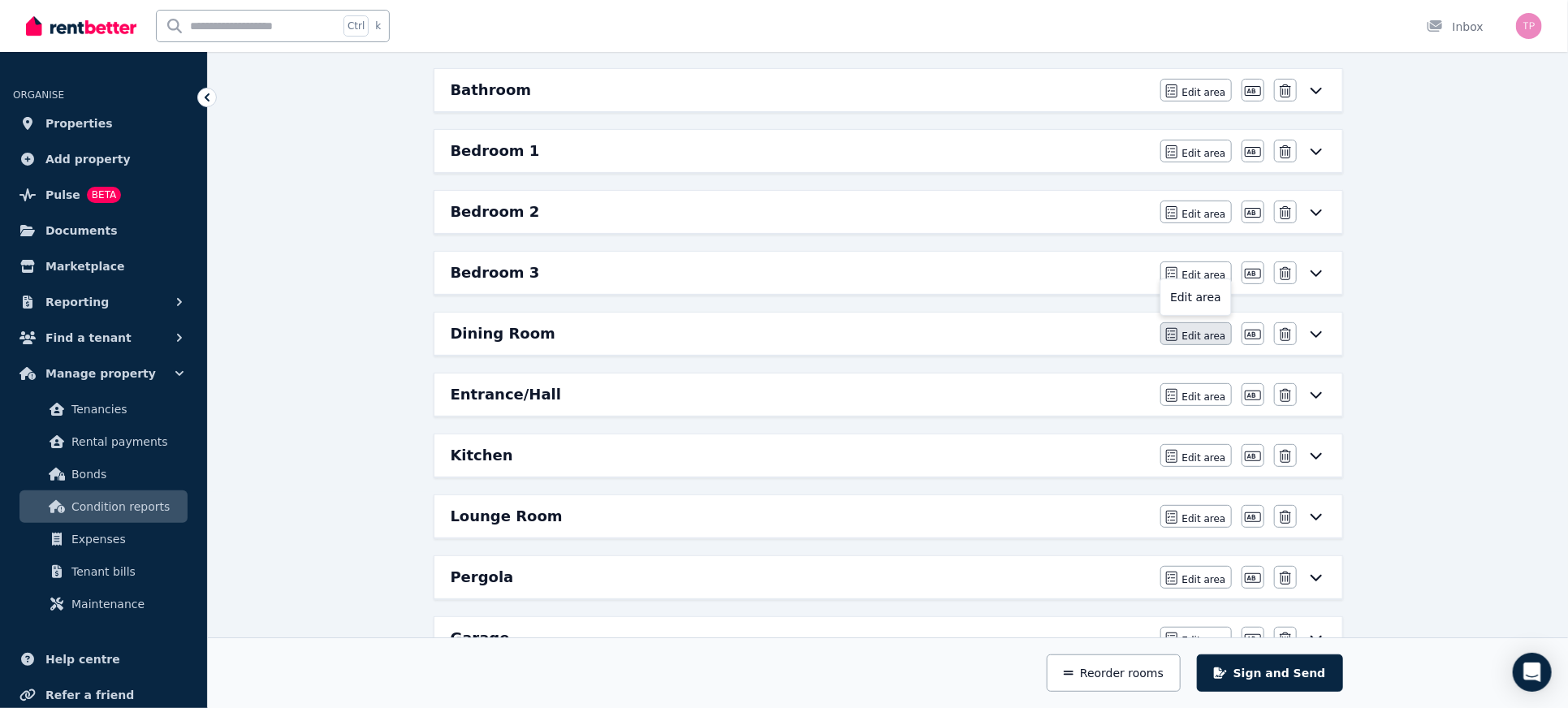
click at [1202, 333] on span "Edit area" at bounding box center [1203, 336] width 44 height 13
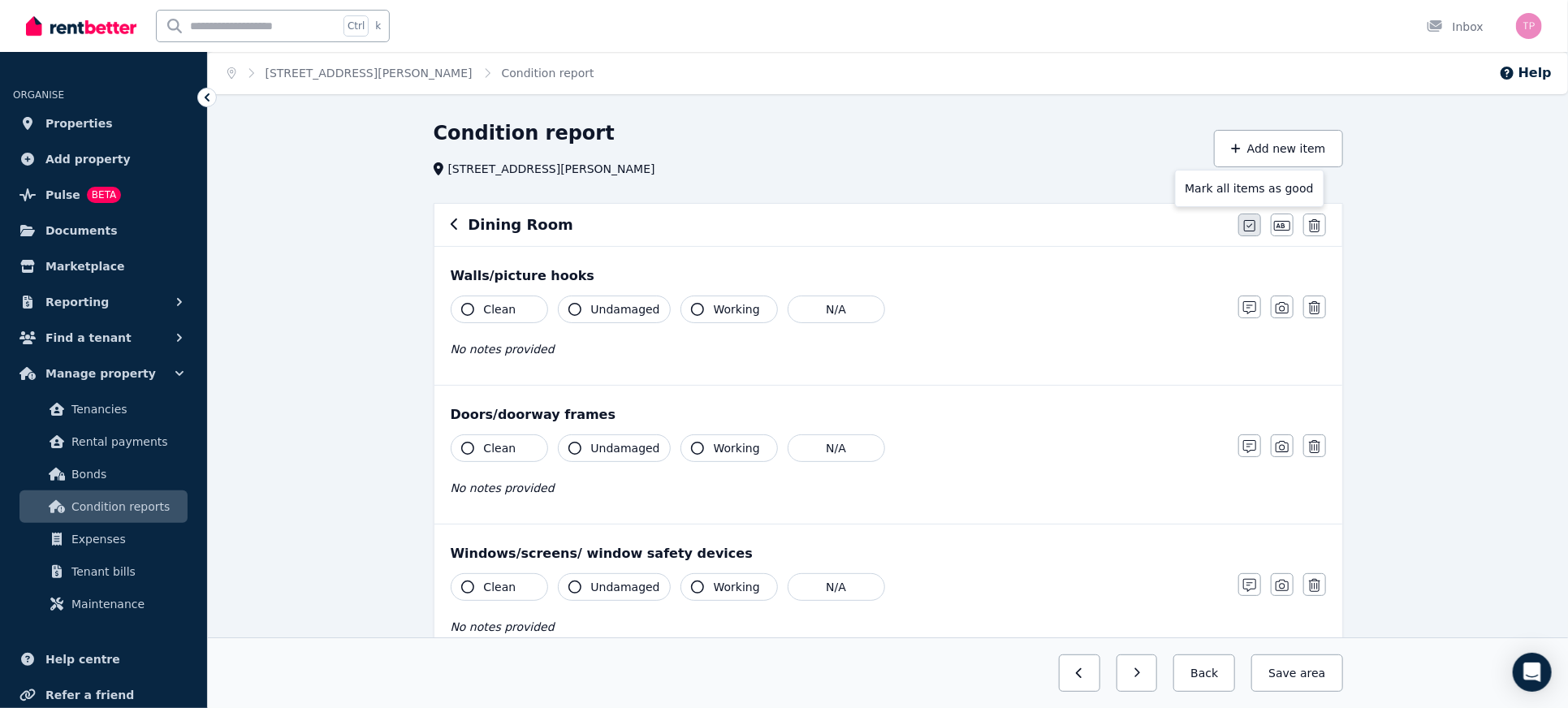
click at [1247, 225] on icon "button" at bounding box center [1250, 225] width 11 height 13
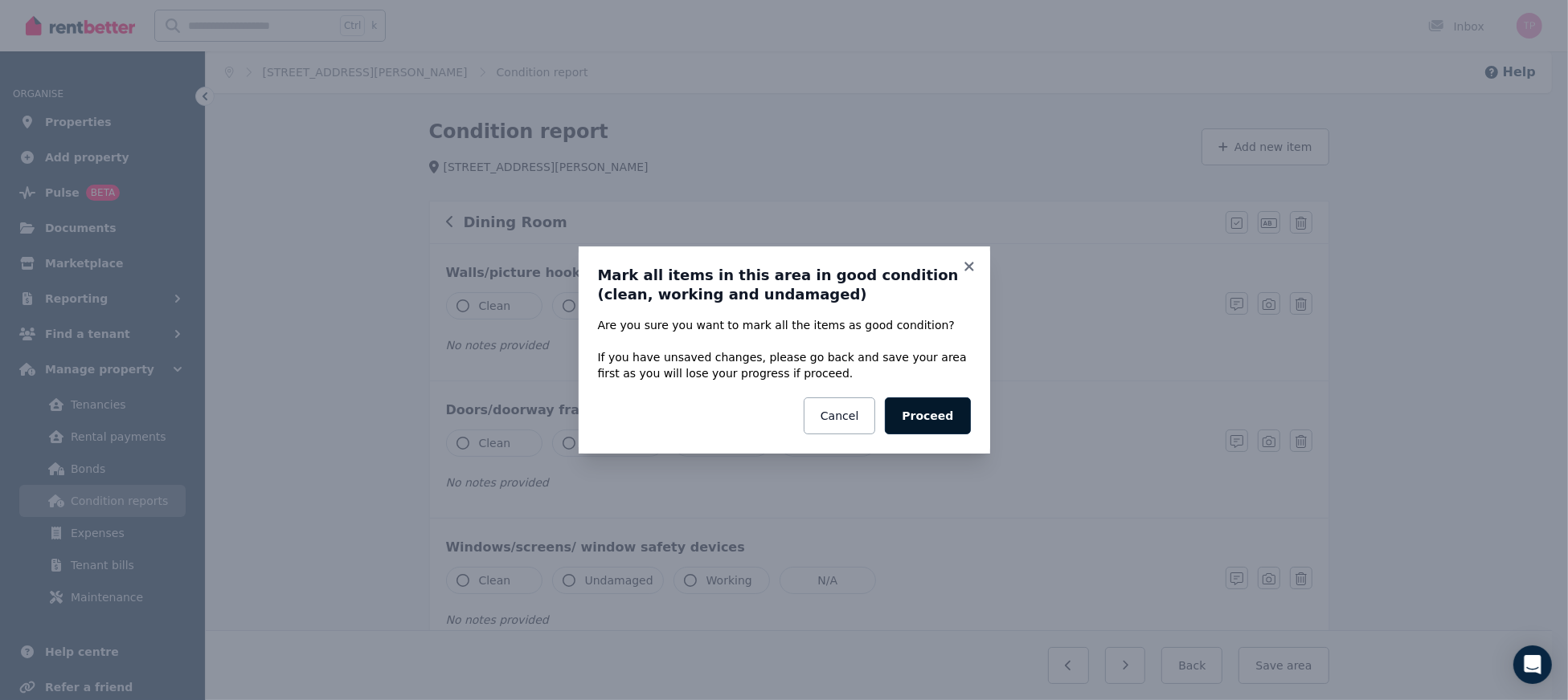
click at [943, 417] on button "Proceed" at bounding box center [927, 416] width 85 height 37
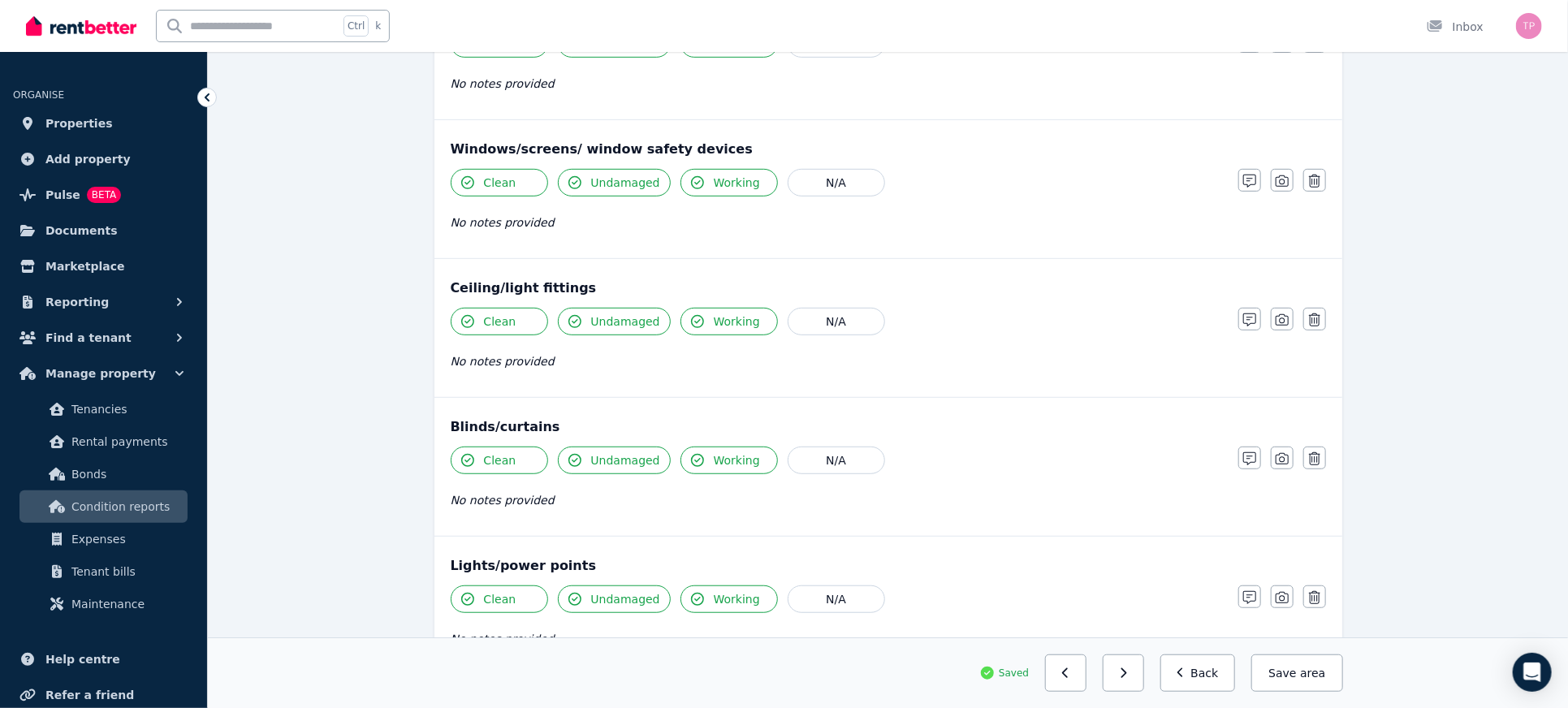
scroll to position [650, 0]
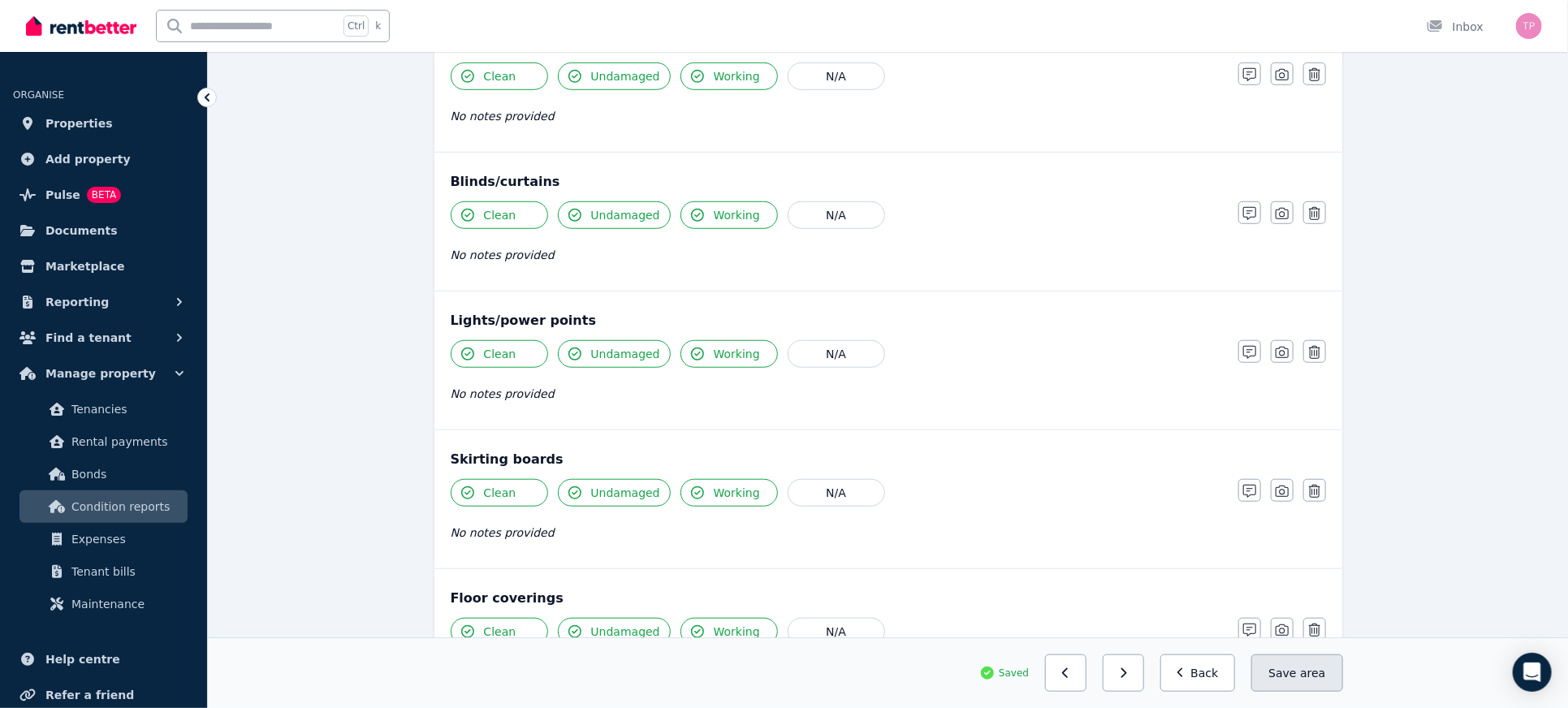
click at [1286, 666] on button "Save area" at bounding box center [1297, 674] width 91 height 37
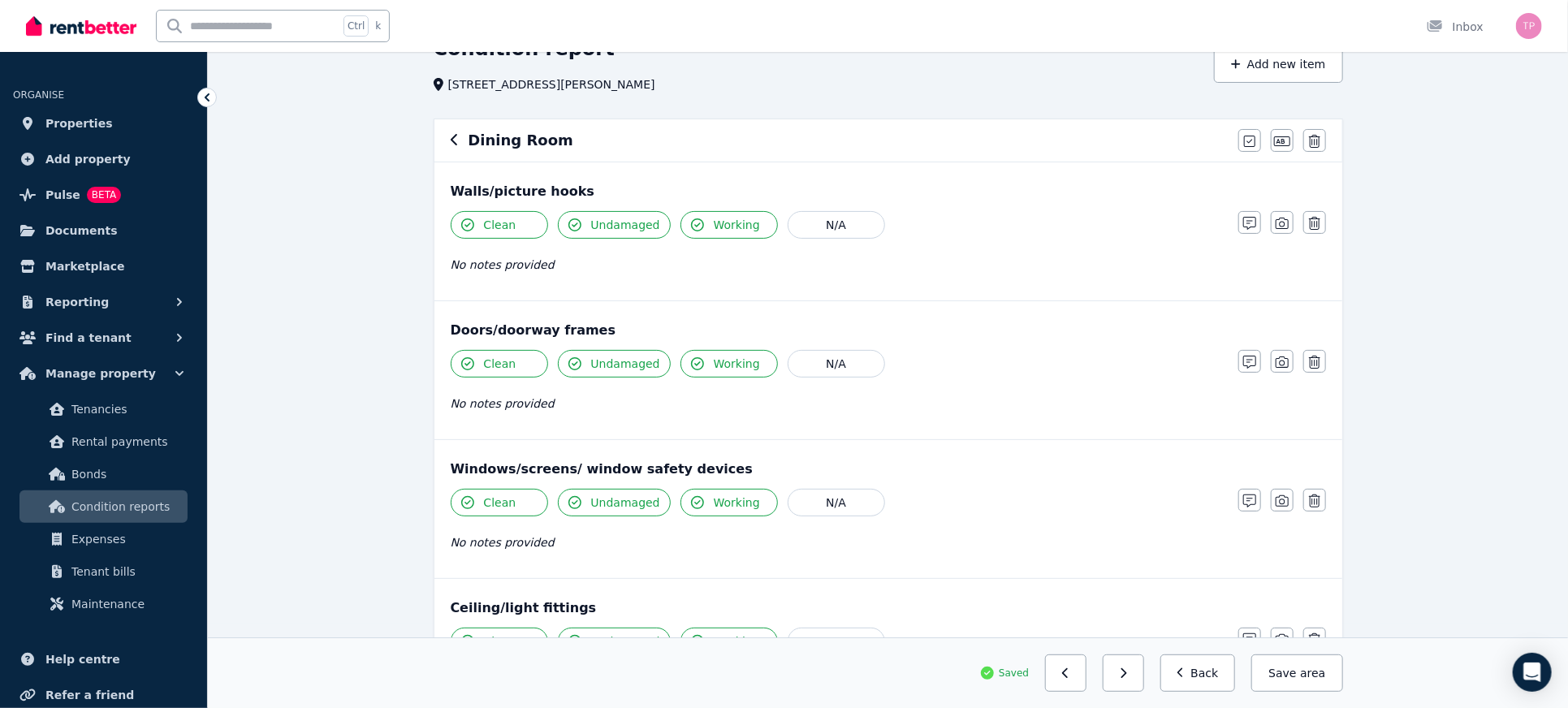
scroll to position [0, 0]
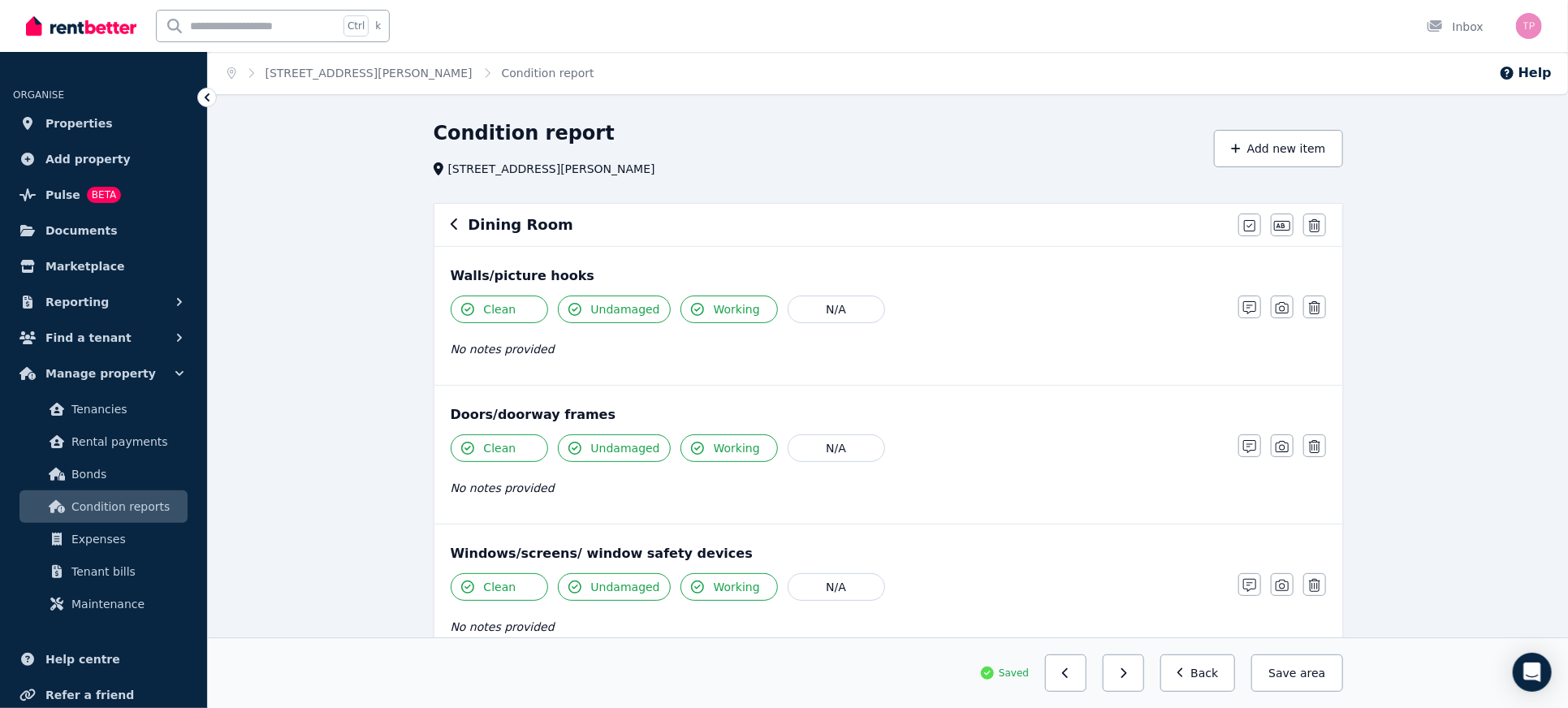
click at [455, 225] on icon "button" at bounding box center [455, 225] width 8 height 13
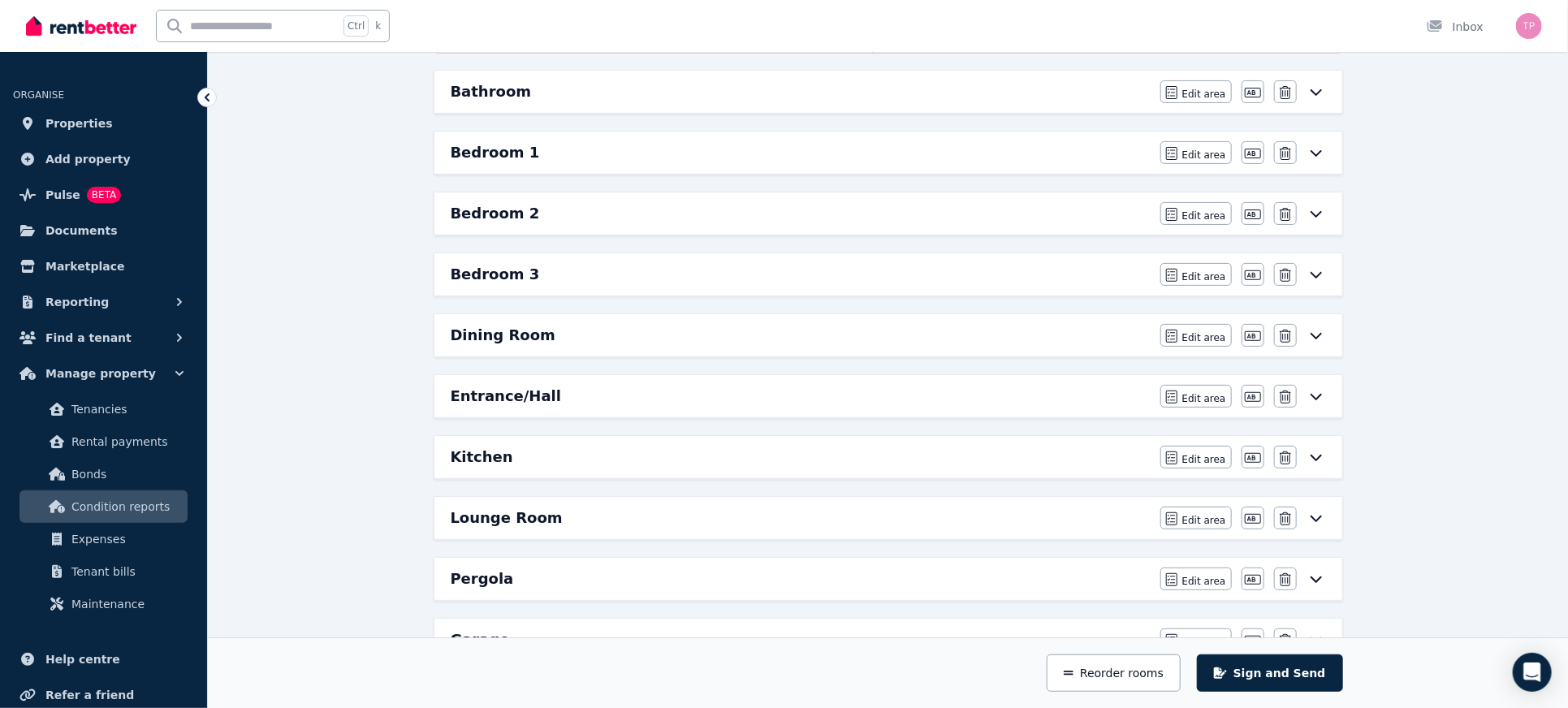
scroll to position [216, 0]
click at [1205, 393] on span "Edit area" at bounding box center [1203, 397] width 44 height 13
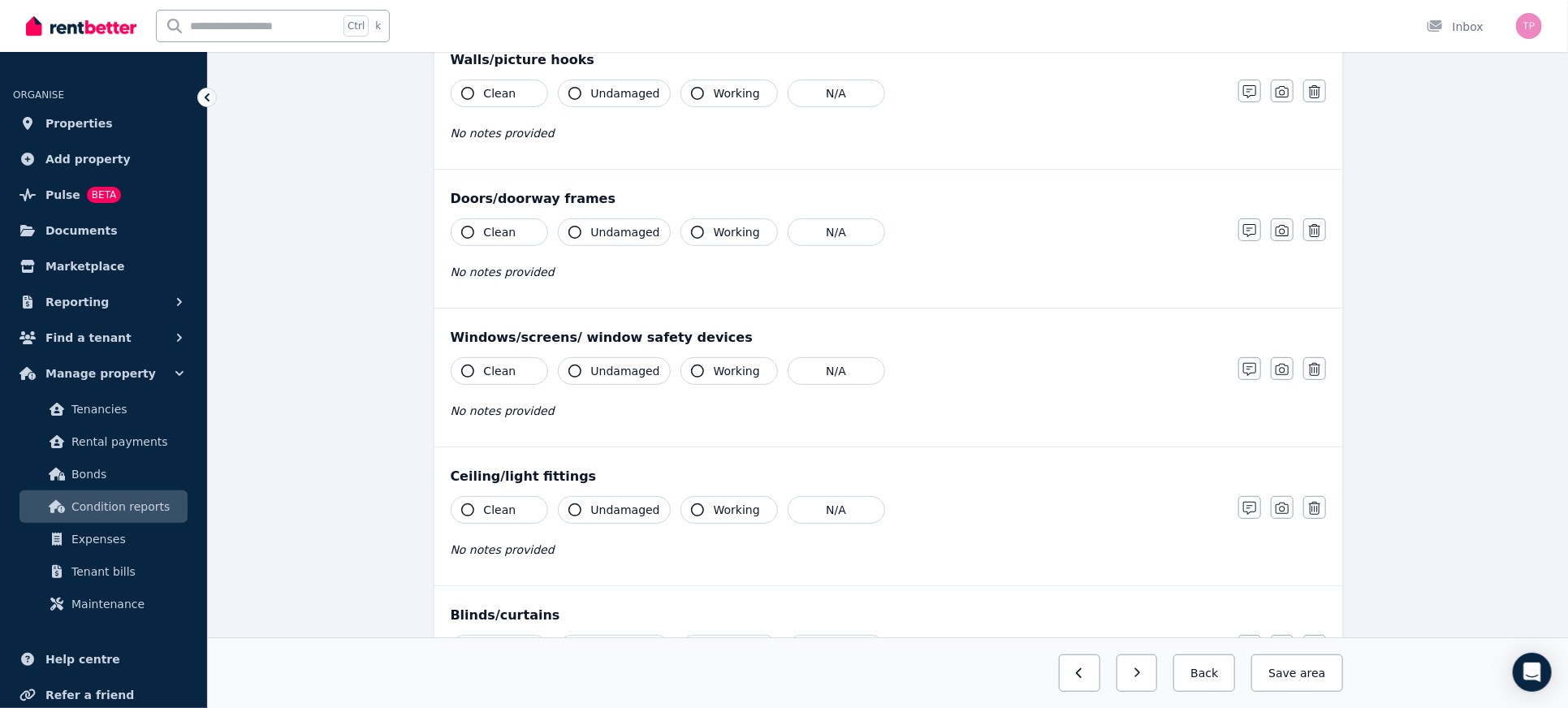
scroll to position [0, 0]
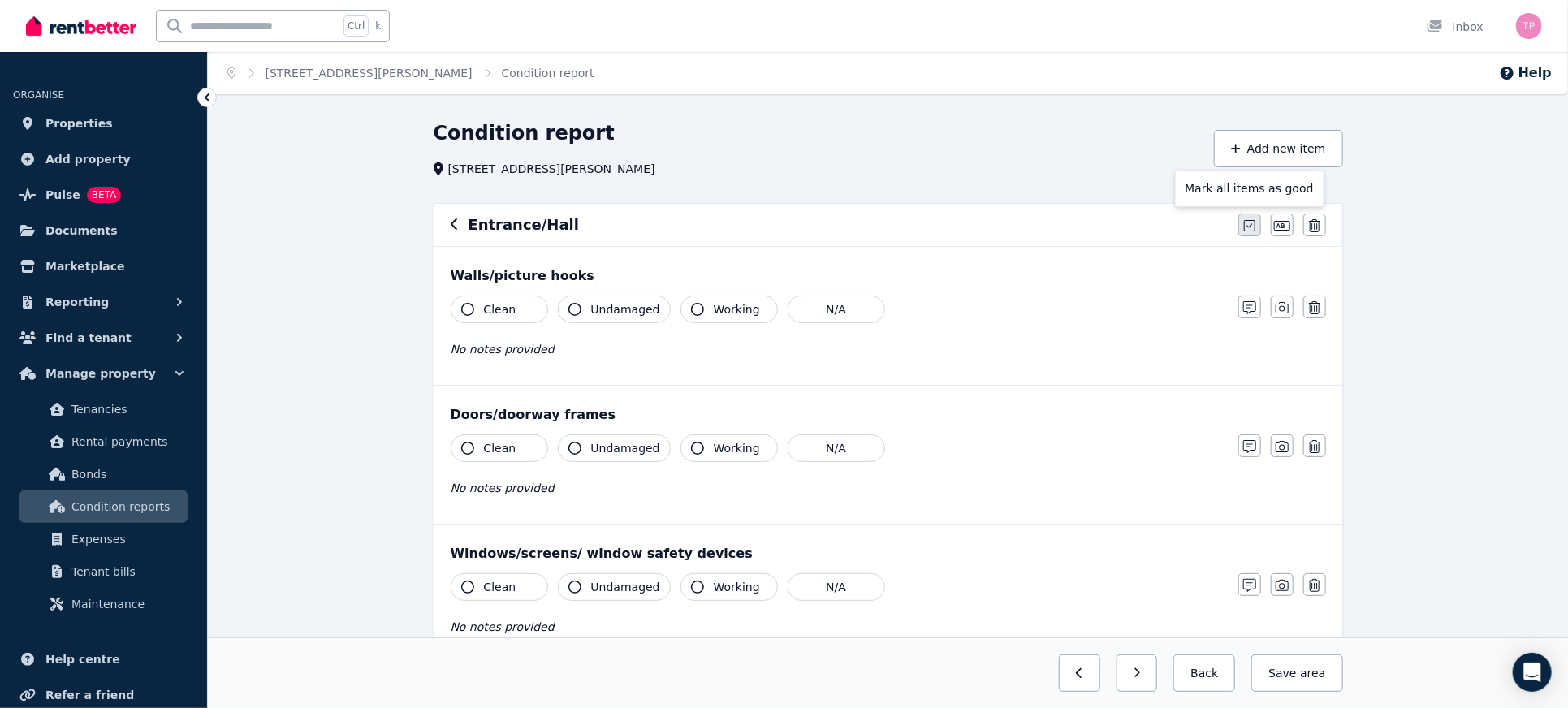
click at [1250, 223] on icon "button" at bounding box center [1250, 225] width 11 height 13
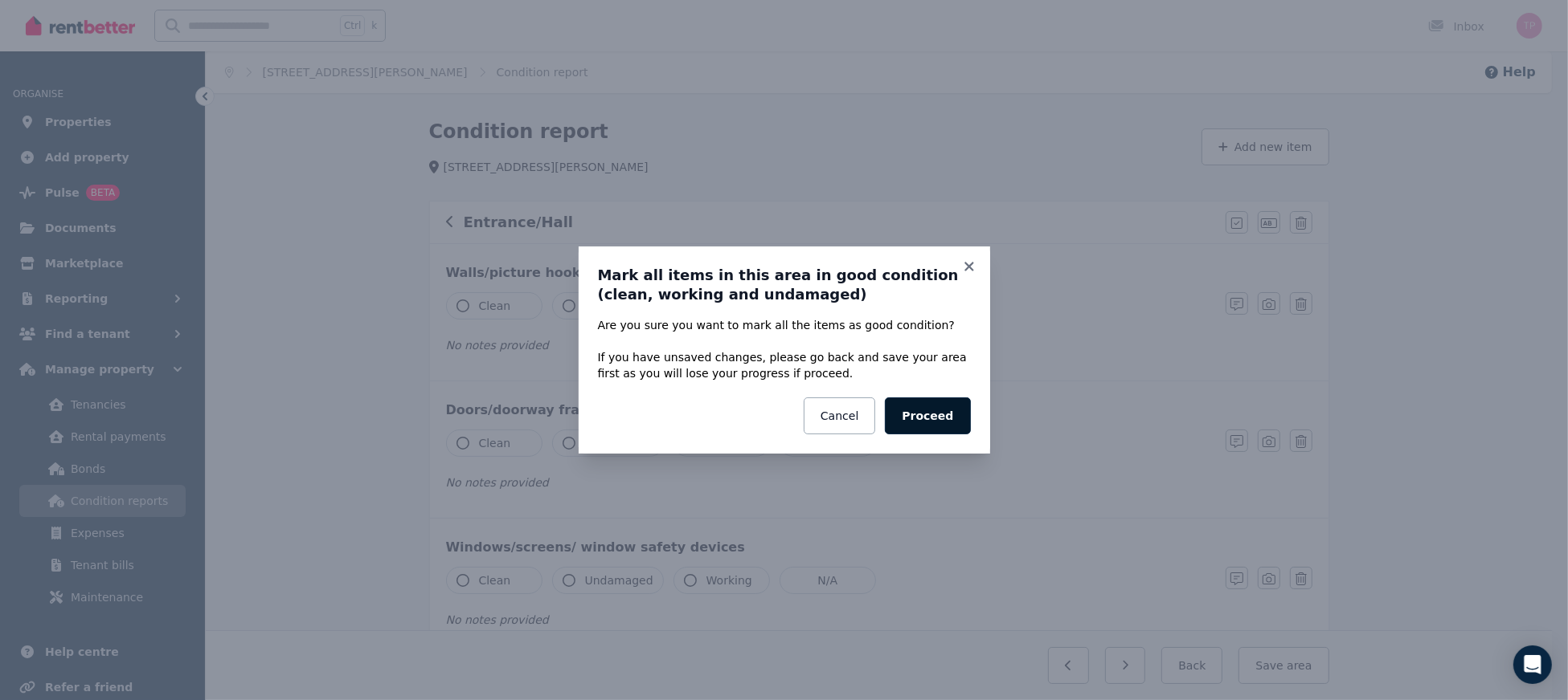
click at [938, 417] on button "Proceed" at bounding box center [927, 416] width 85 height 37
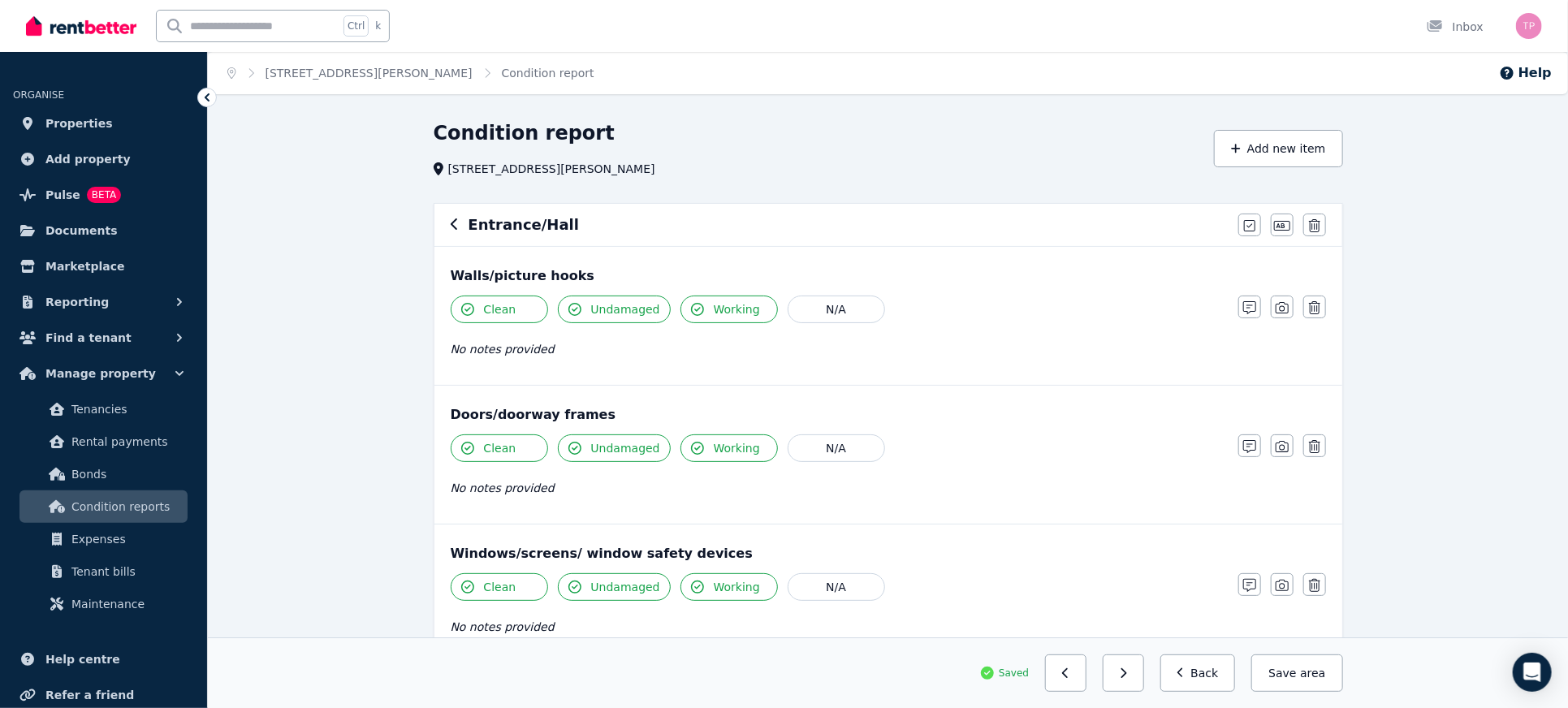
click at [452, 220] on icon "button" at bounding box center [455, 225] width 8 height 13
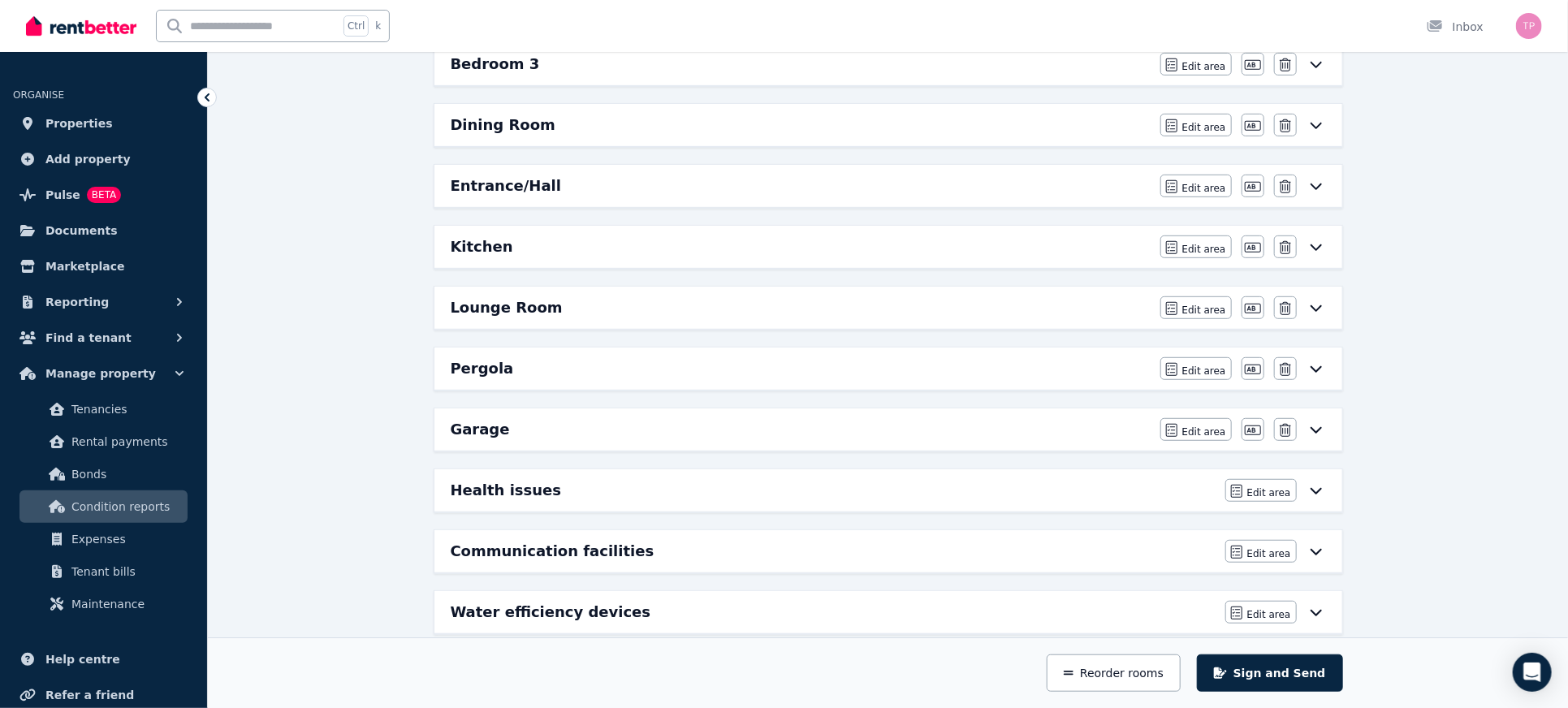
scroll to position [433, 0]
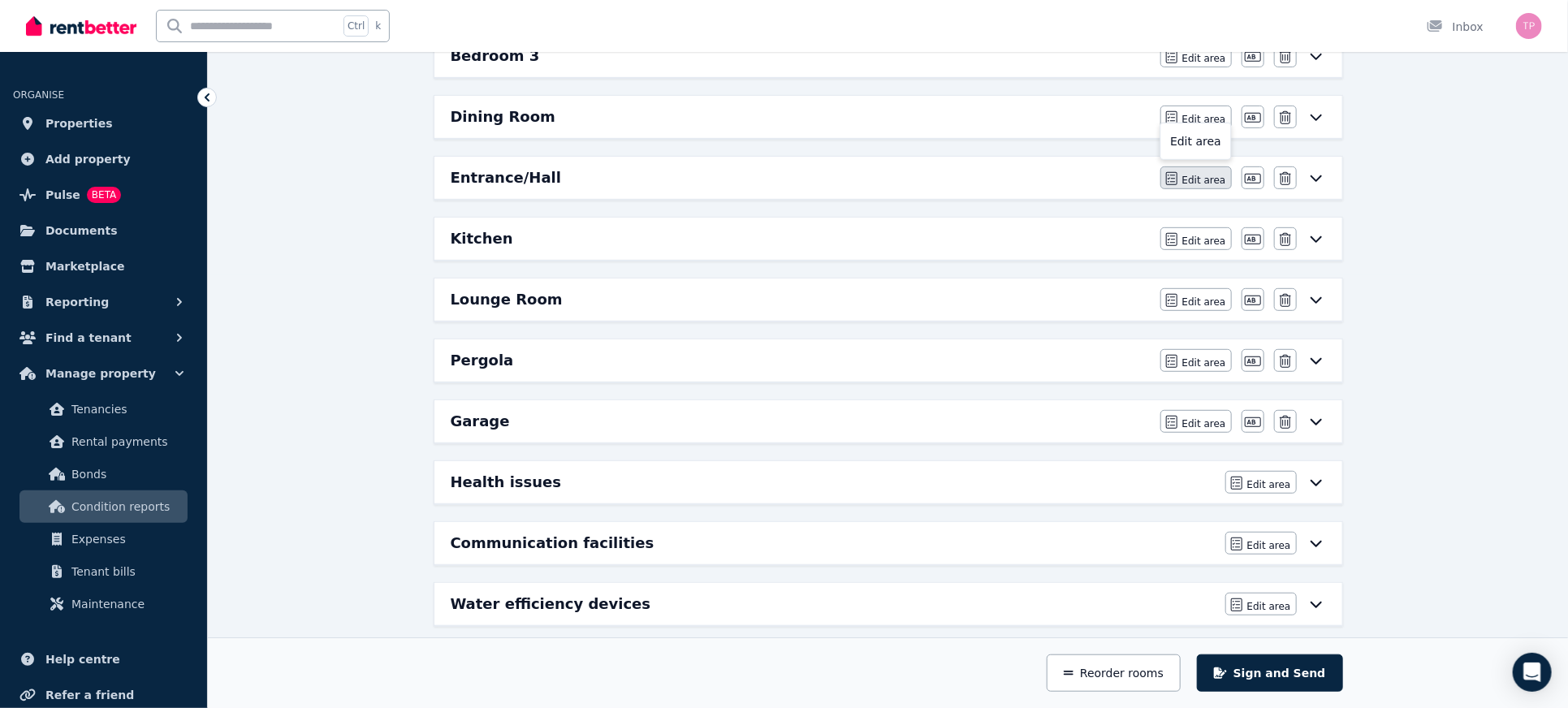
click at [1208, 174] on span "Edit area" at bounding box center [1203, 180] width 44 height 13
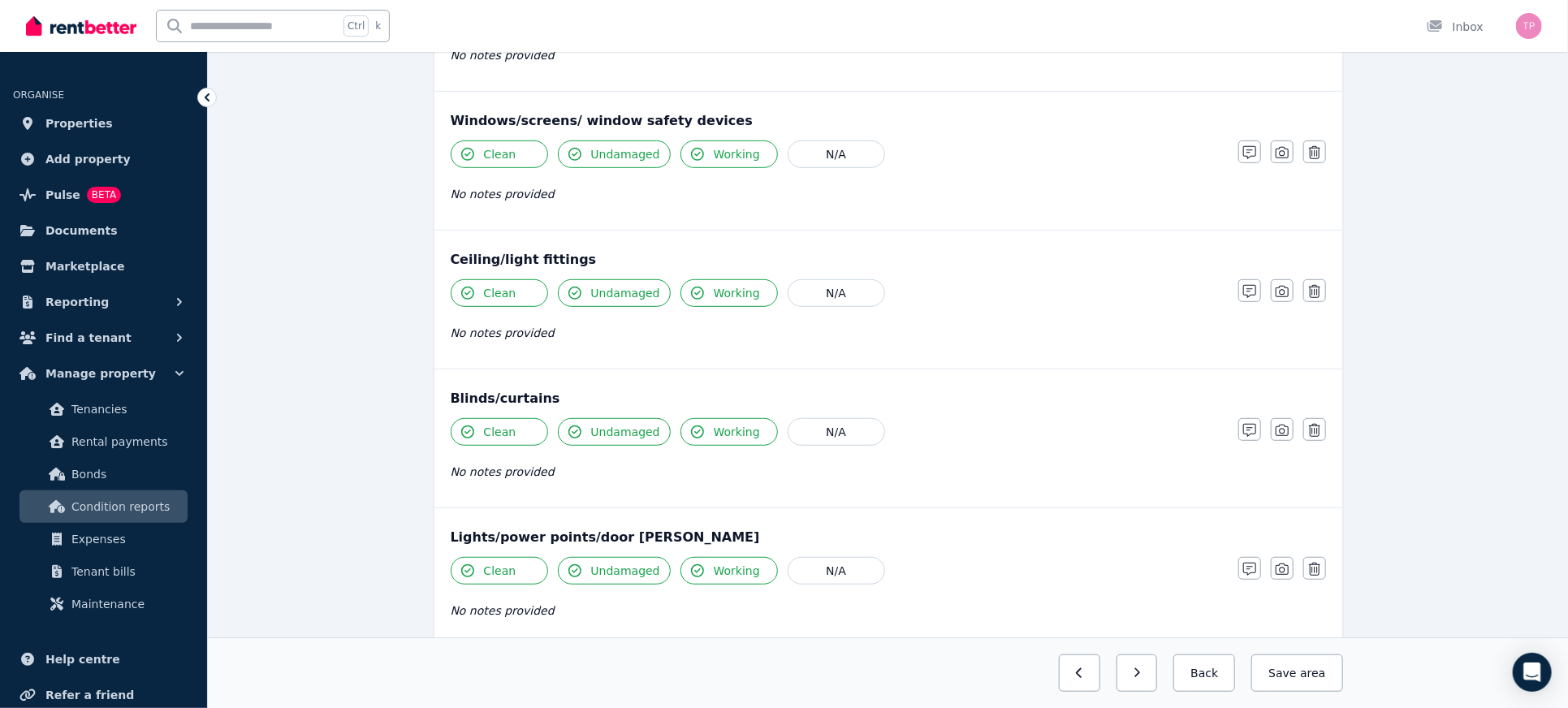
scroll to position [0, 0]
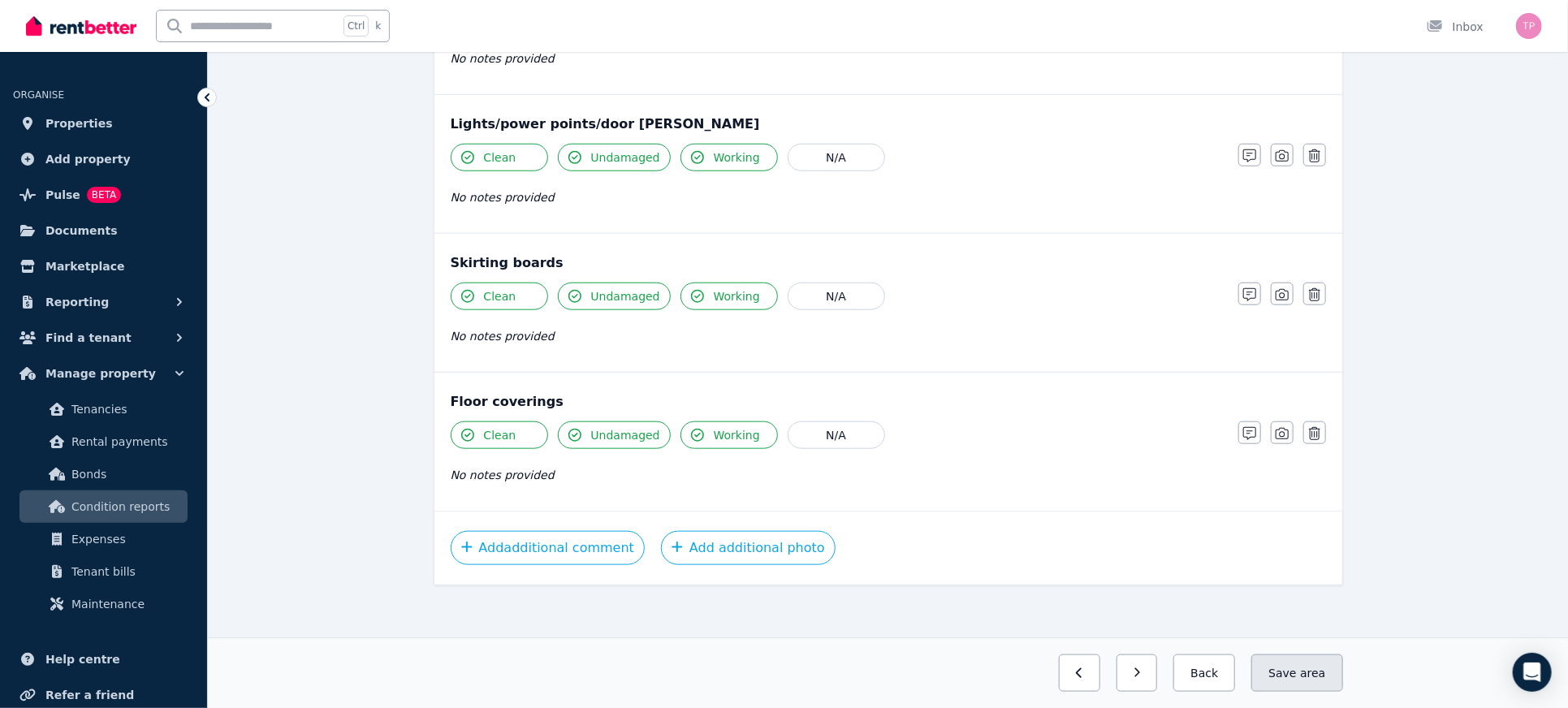
click at [1322, 681] on button "Save area" at bounding box center [1297, 674] width 91 height 37
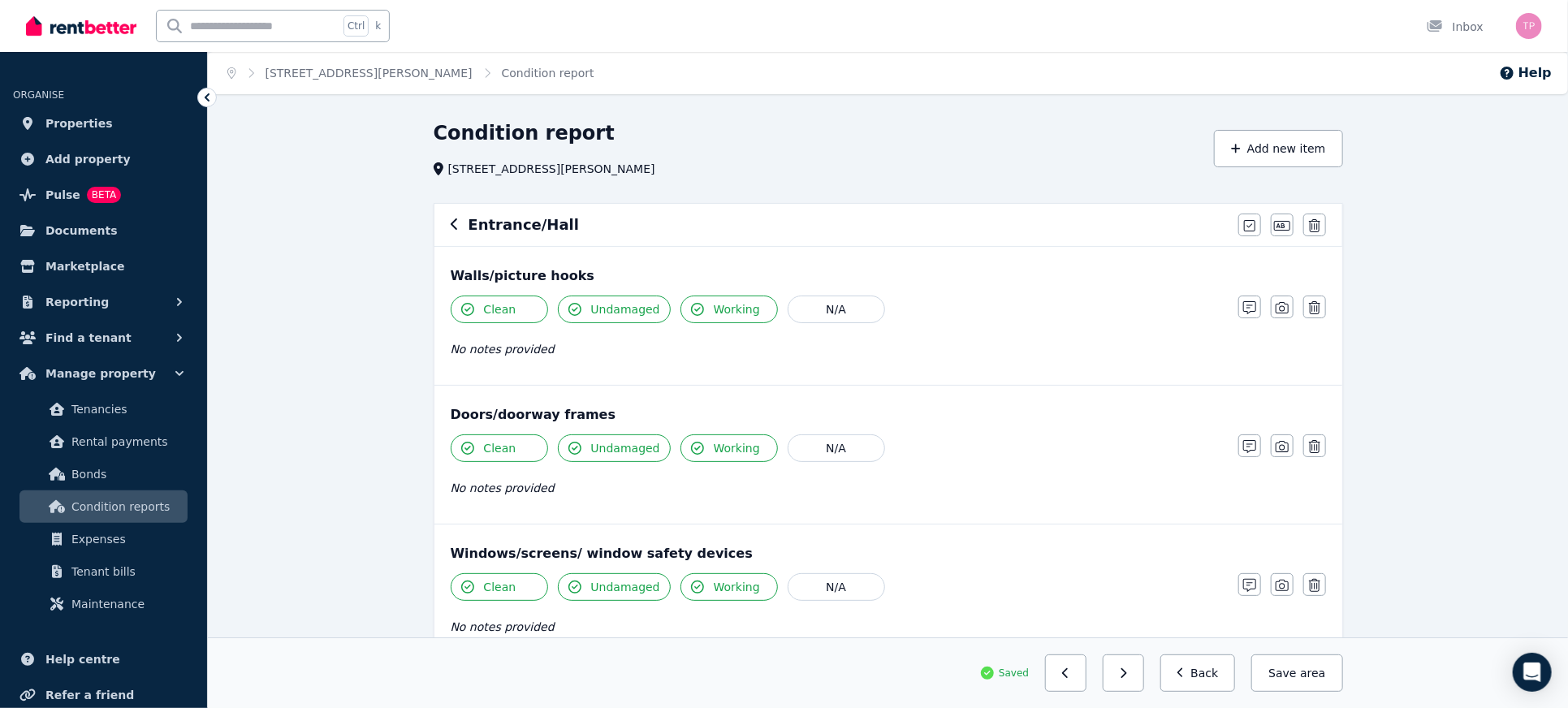
click at [452, 225] on icon "button" at bounding box center [454, 224] width 6 height 11
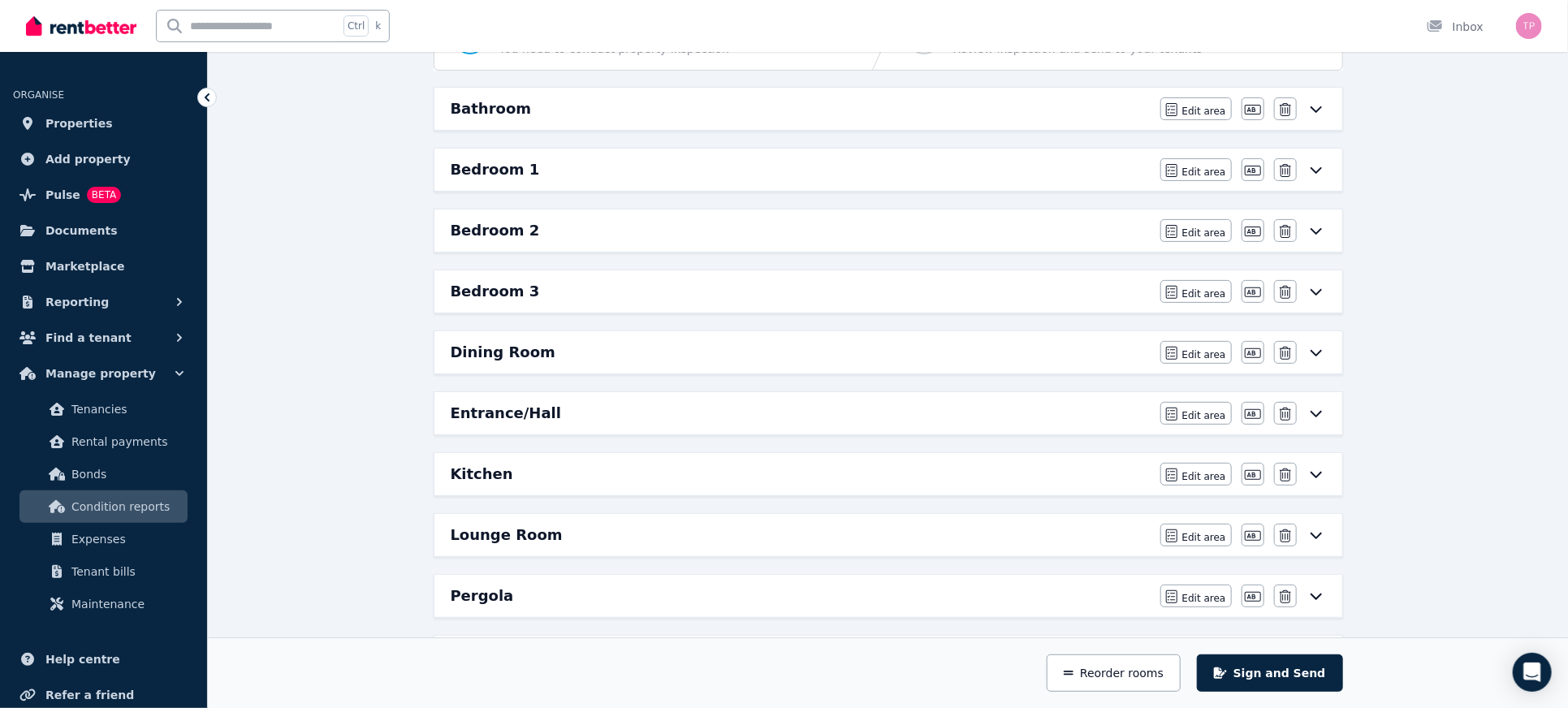
scroll to position [216, 0]
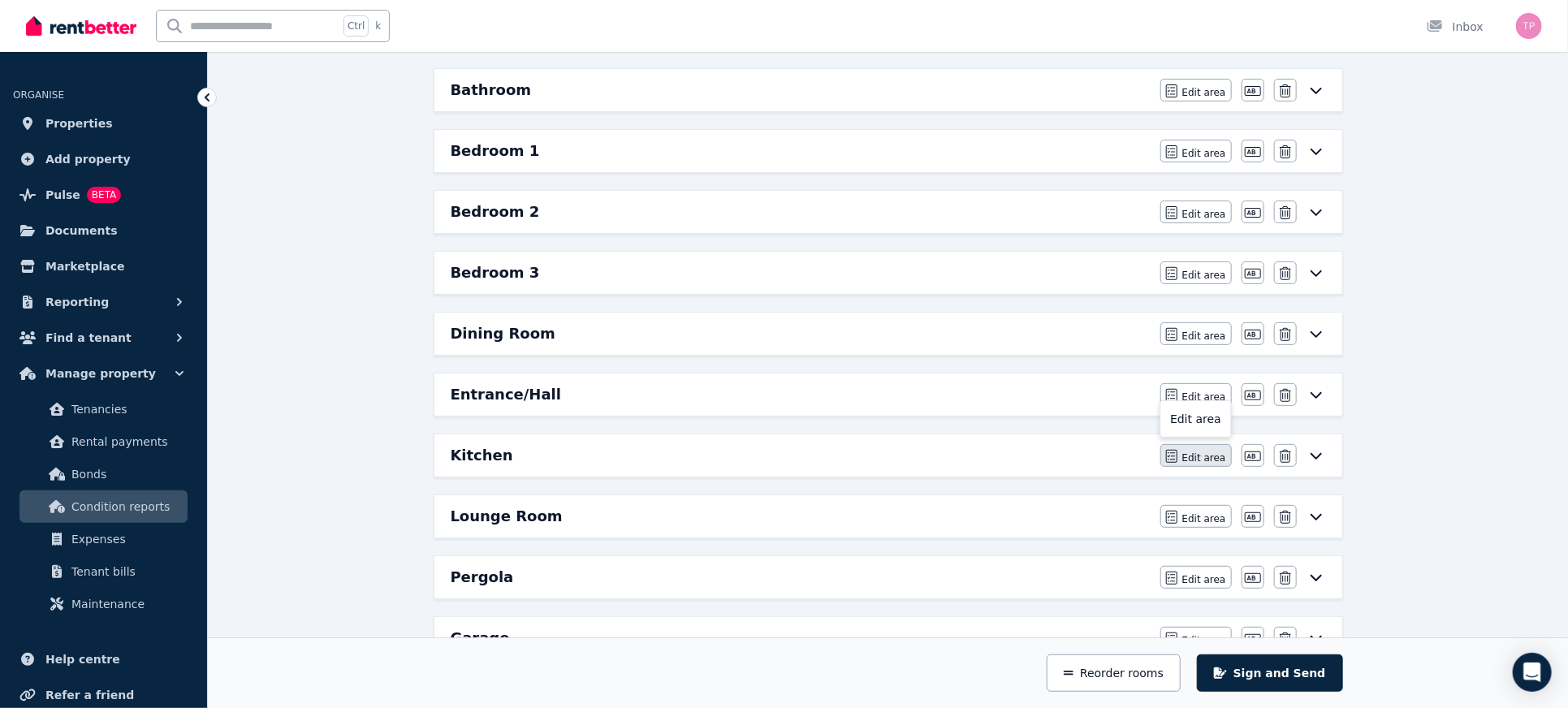
click at [1215, 458] on span "Edit area" at bounding box center [1203, 458] width 44 height 13
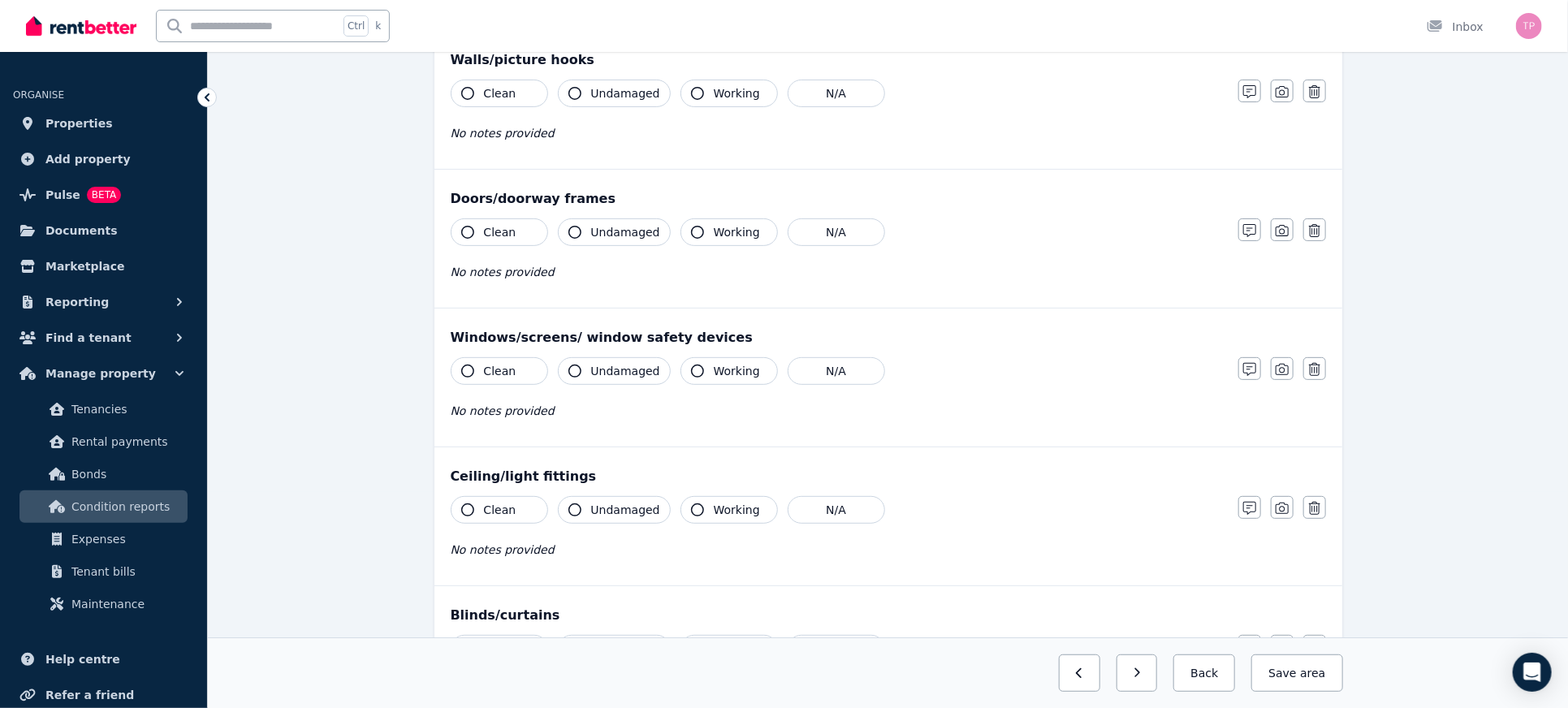
scroll to position [0, 0]
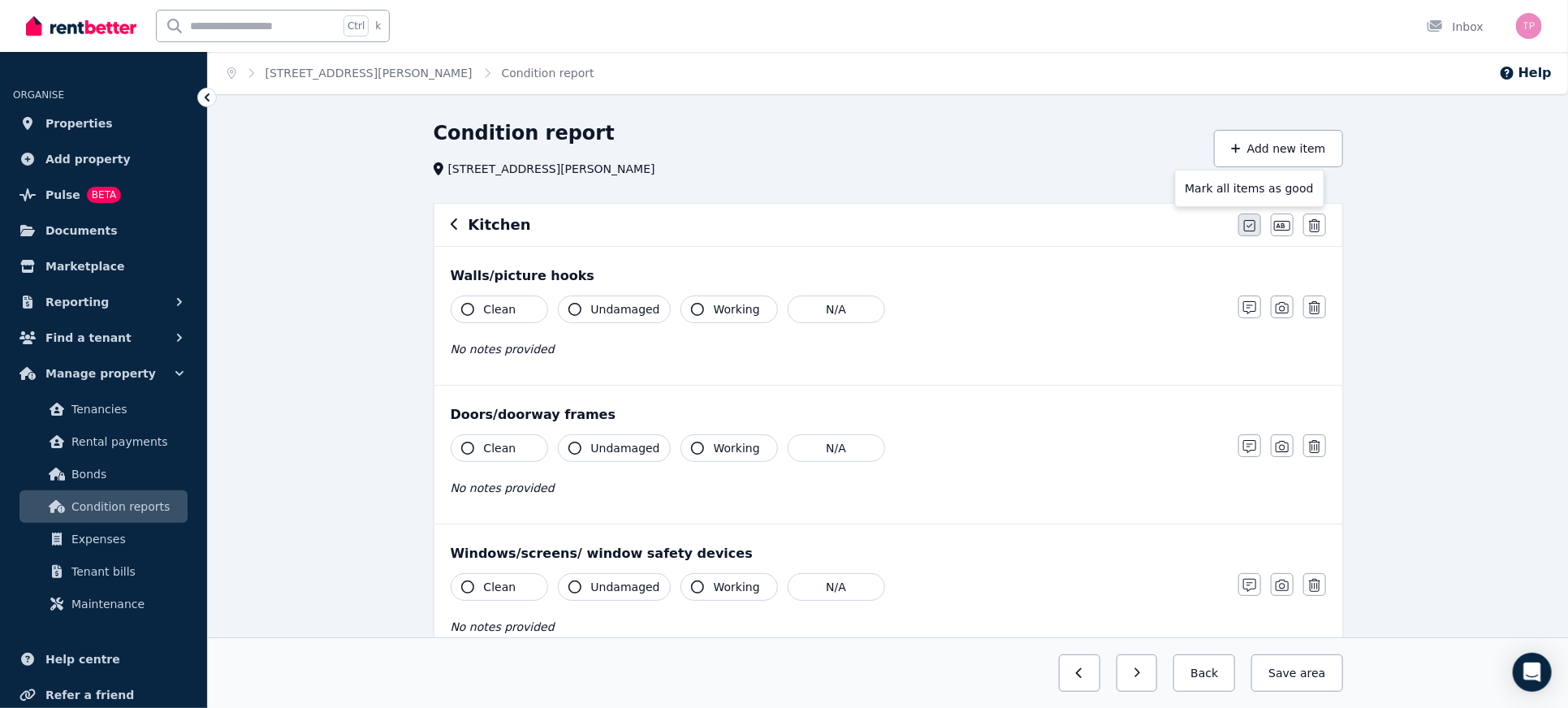
click at [1244, 223] on icon "button" at bounding box center [1250, 225] width 11 height 11
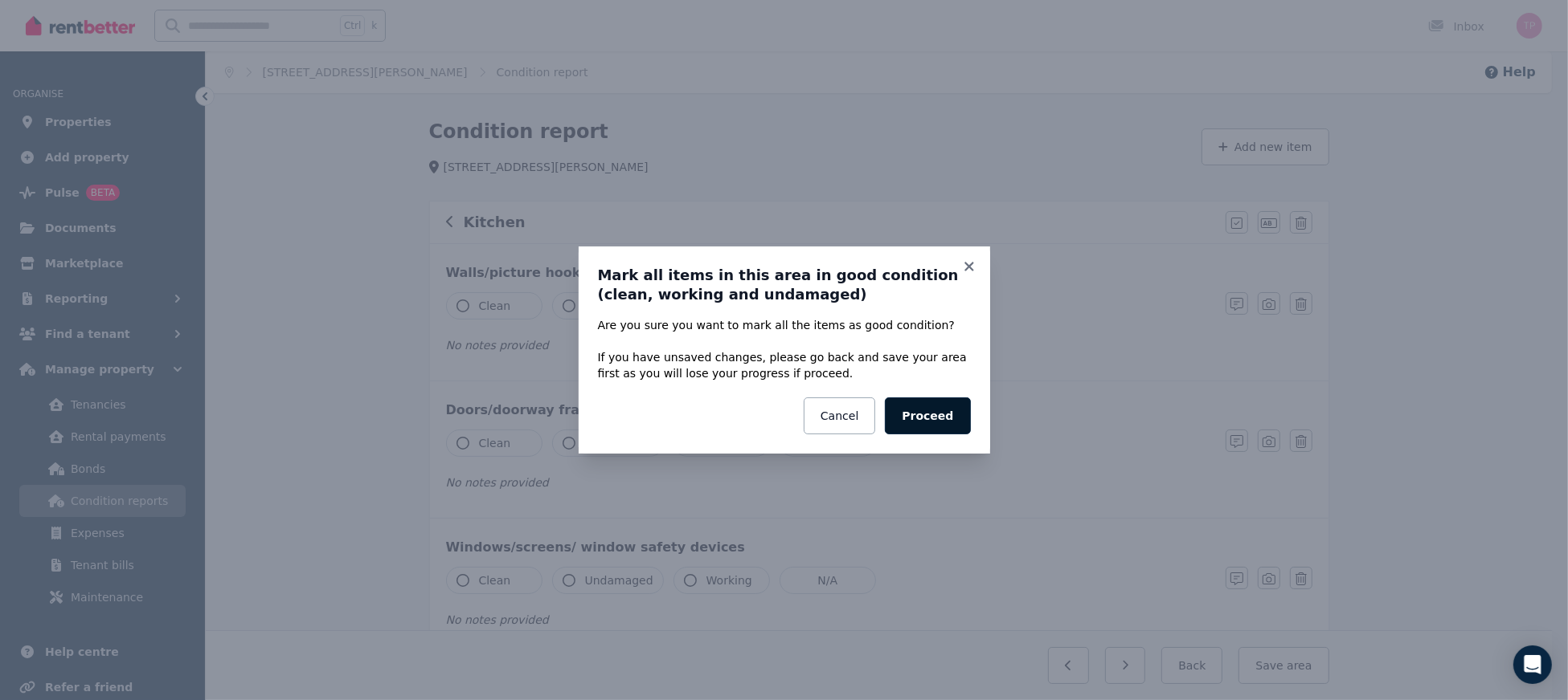
click at [945, 409] on button "Proceed" at bounding box center [927, 416] width 85 height 37
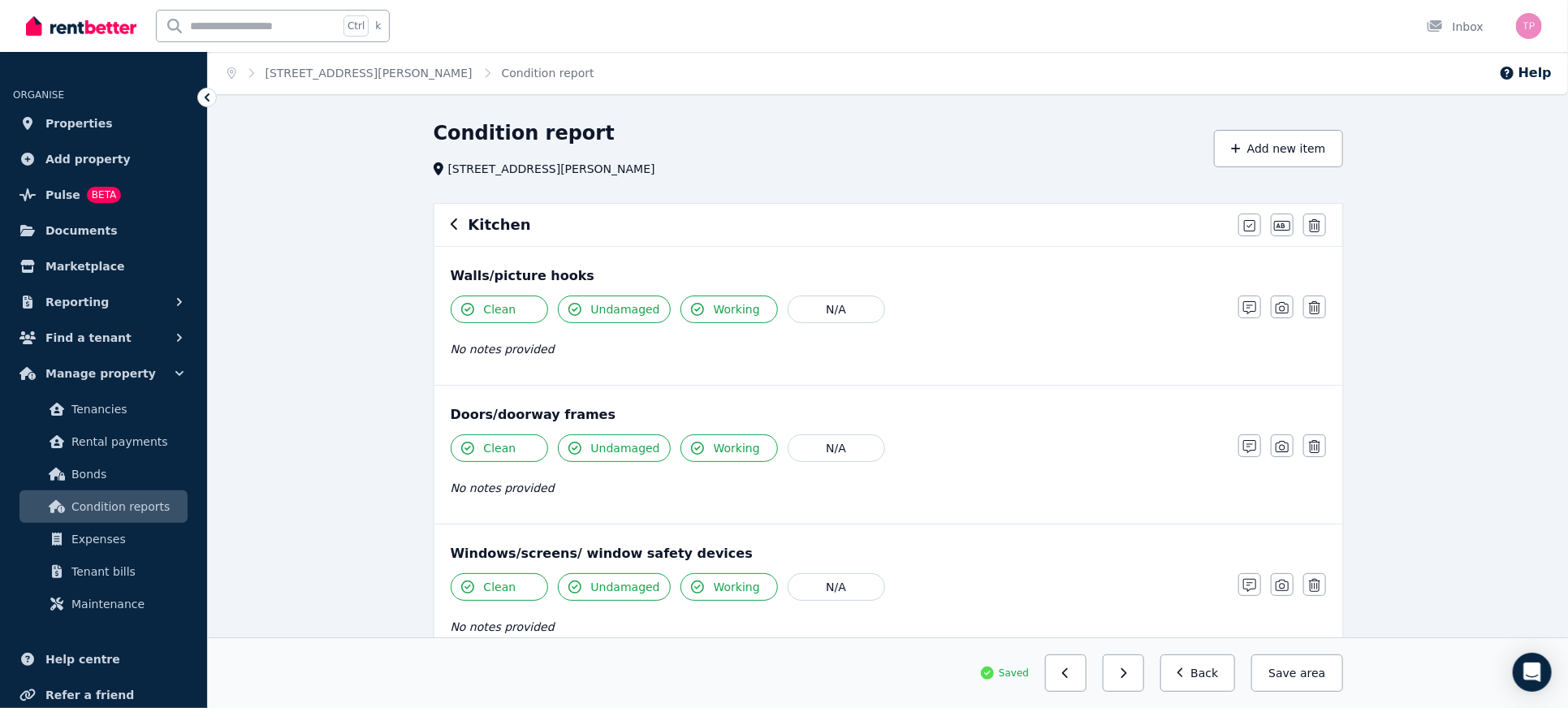
scroll to position [866, 0]
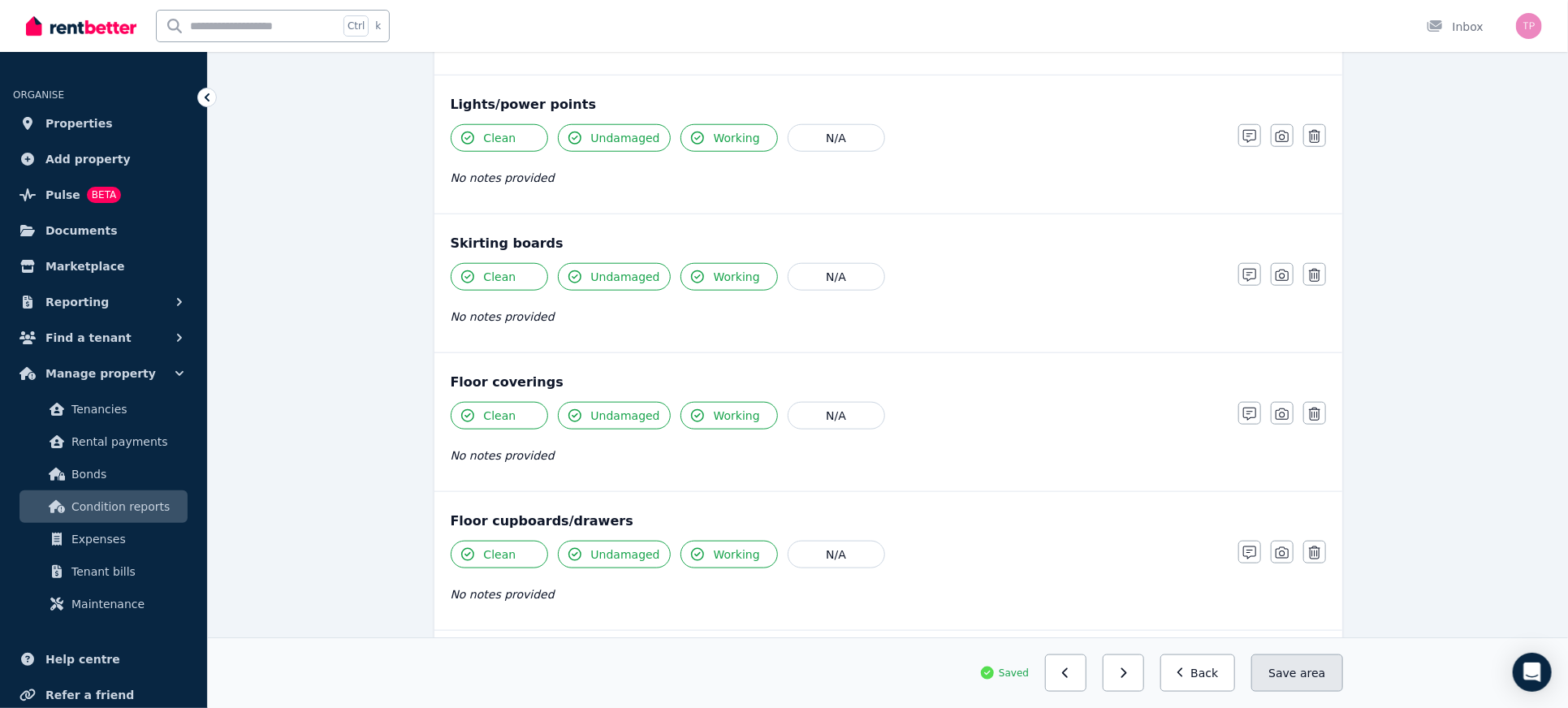
click at [1317, 675] on span "area" at bounding box center [1312, 674] width 25 height 17
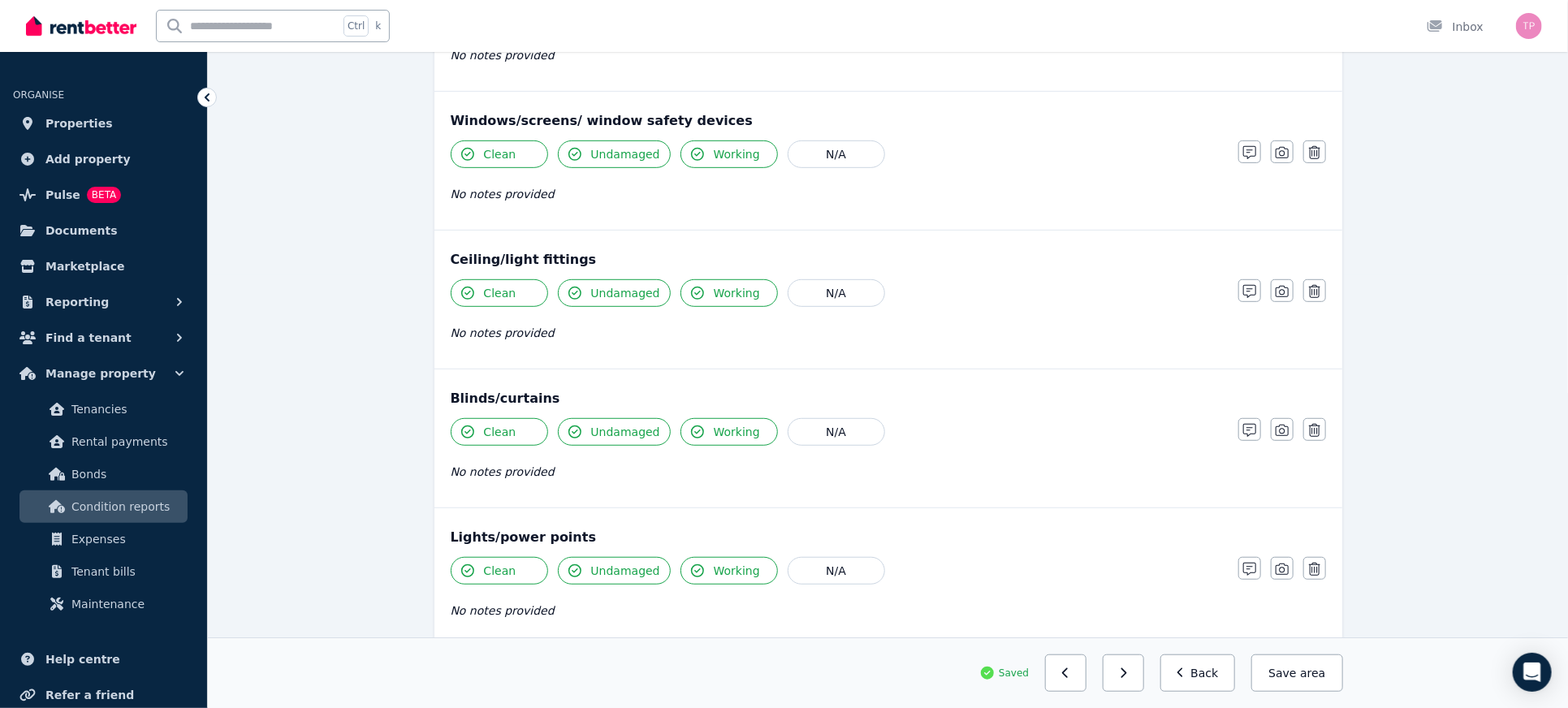
scroll to position [0, 0]
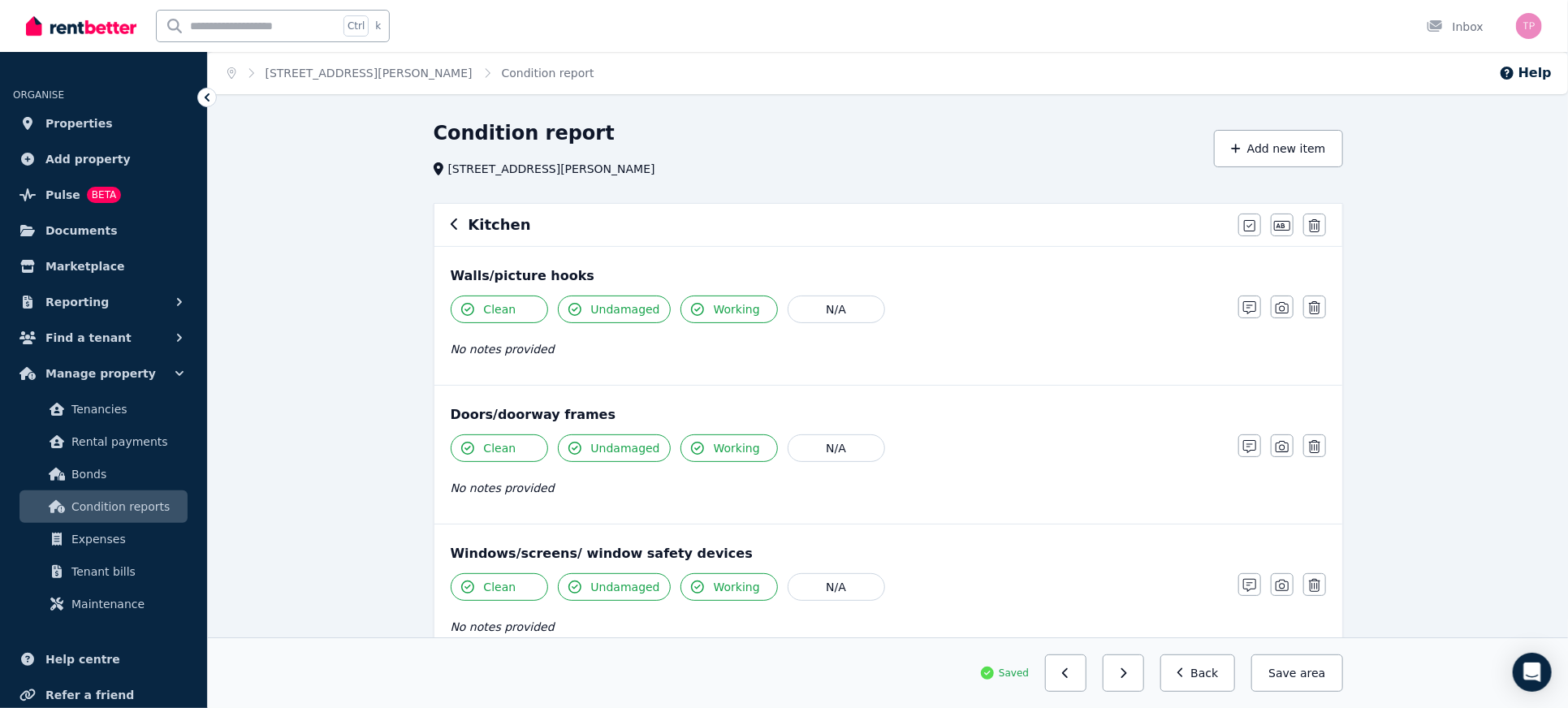
click at [446, 222] on div "Kitchen [PERSON_NAME] all items as good Edit name Delete" at bounding box center [888, 225] width 908 height 43
click at [453, 225] on icon "button" at bounding box center [454, 224] width 6 height 11
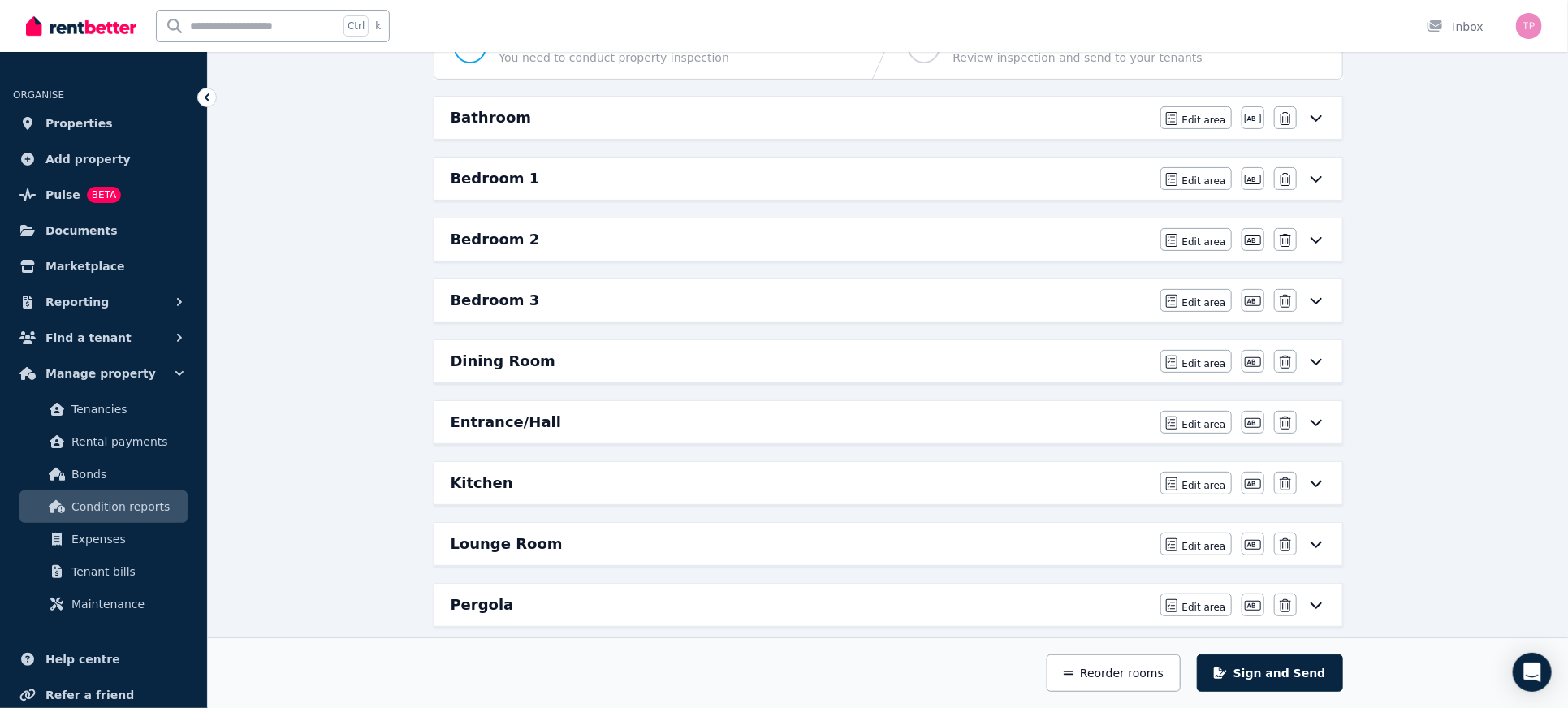
scroll to position [216, 0]
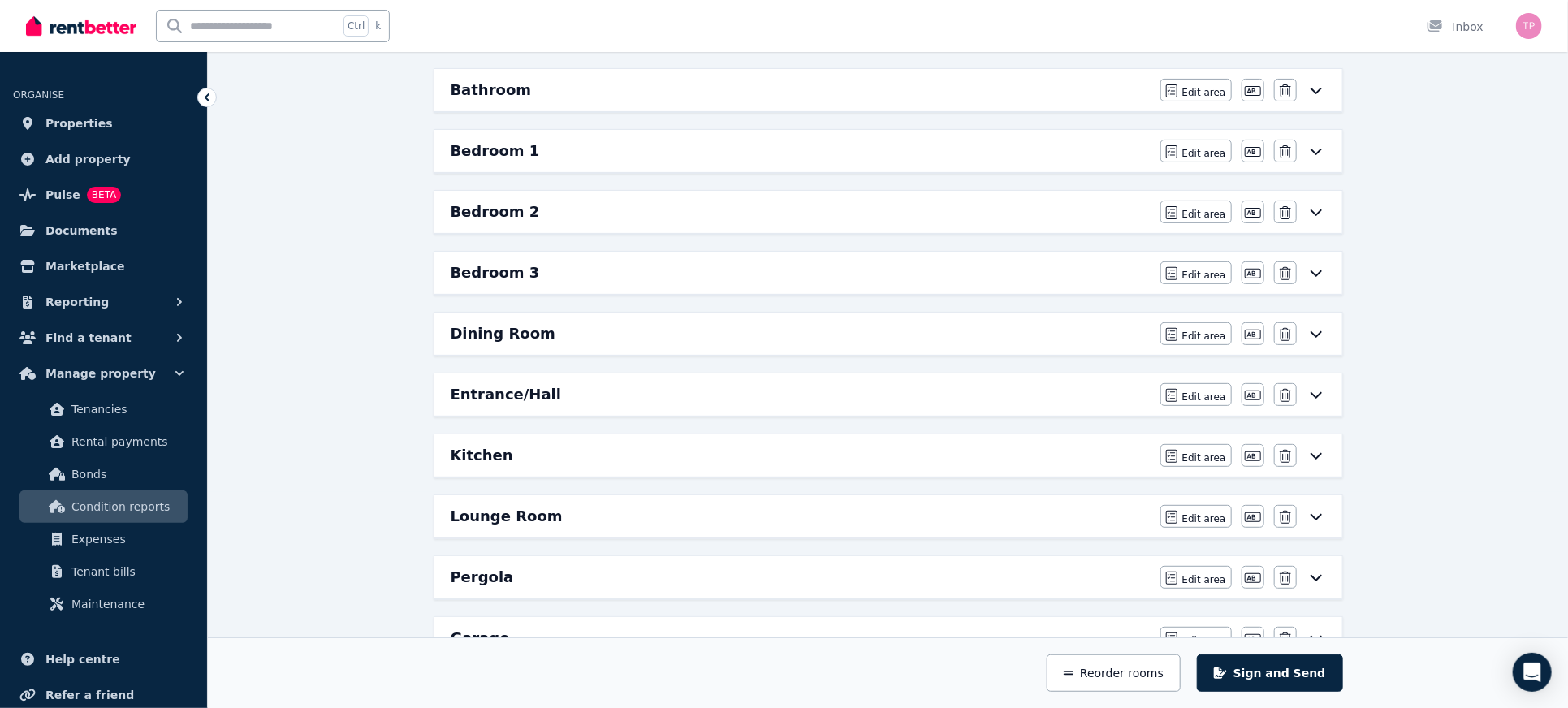
click at [1206, 512] on span "Edit area" at bounding box center [1203, 519] width 44 height 13
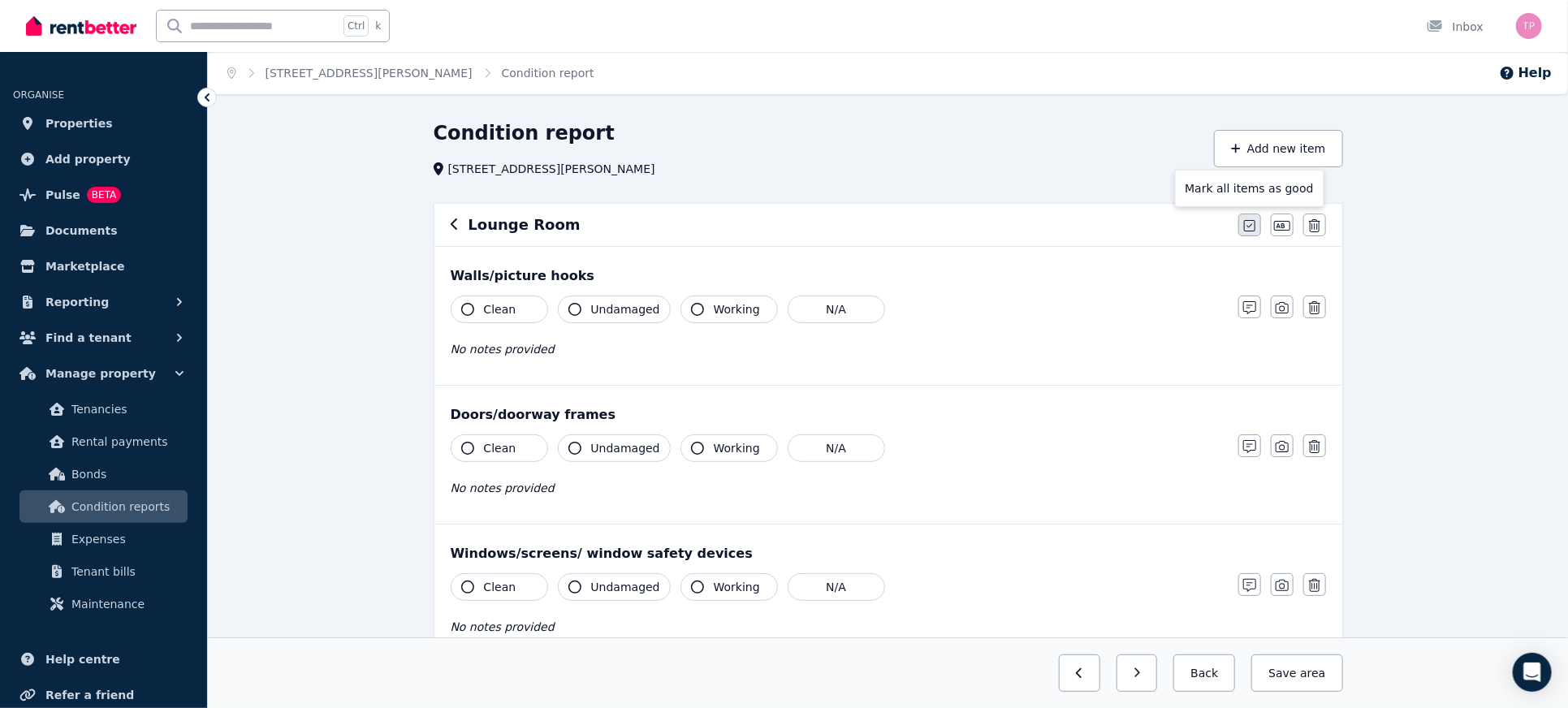
click at [1252, 225] on icon "button" at bounding box center [1250, 225] width 11 height 13
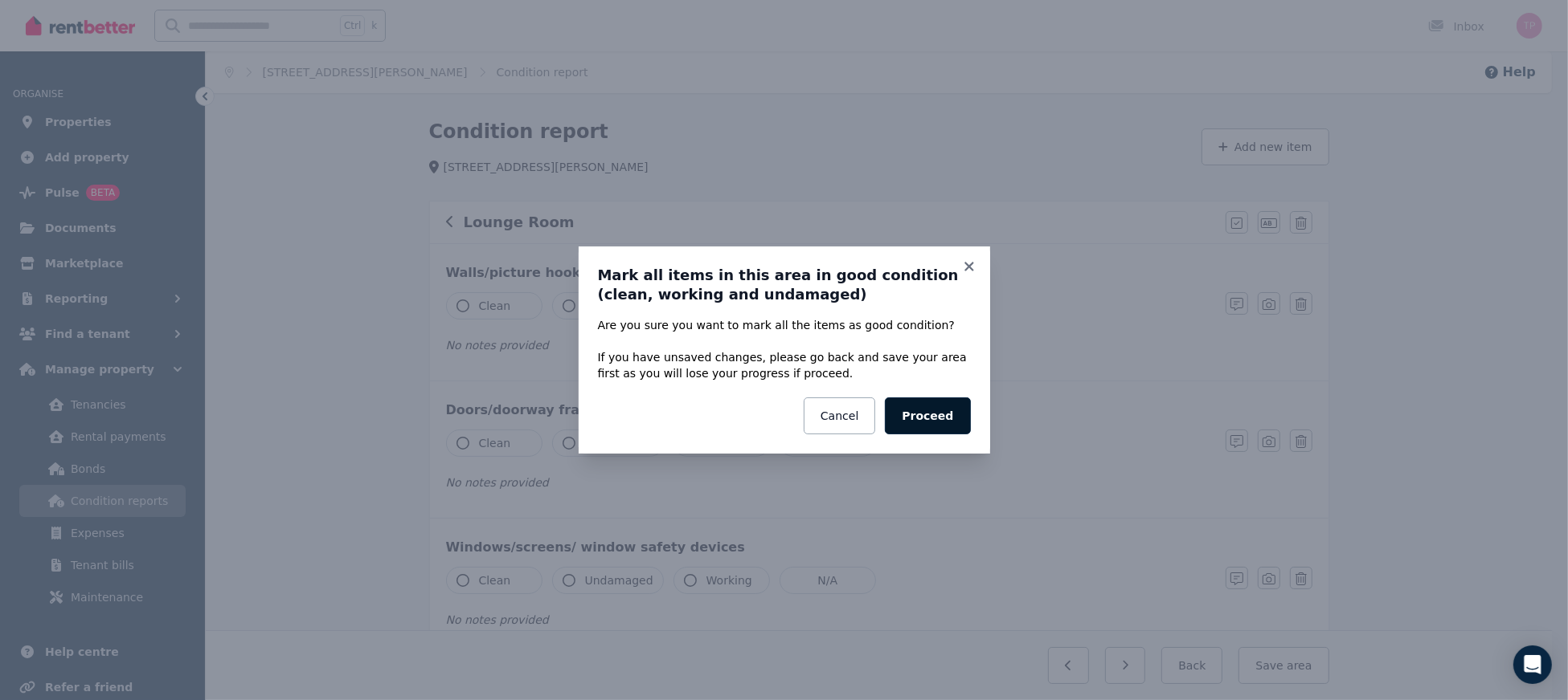
click at [932, 426] on button "Proceed" at bounding box center [927, 416] width 85 height 37
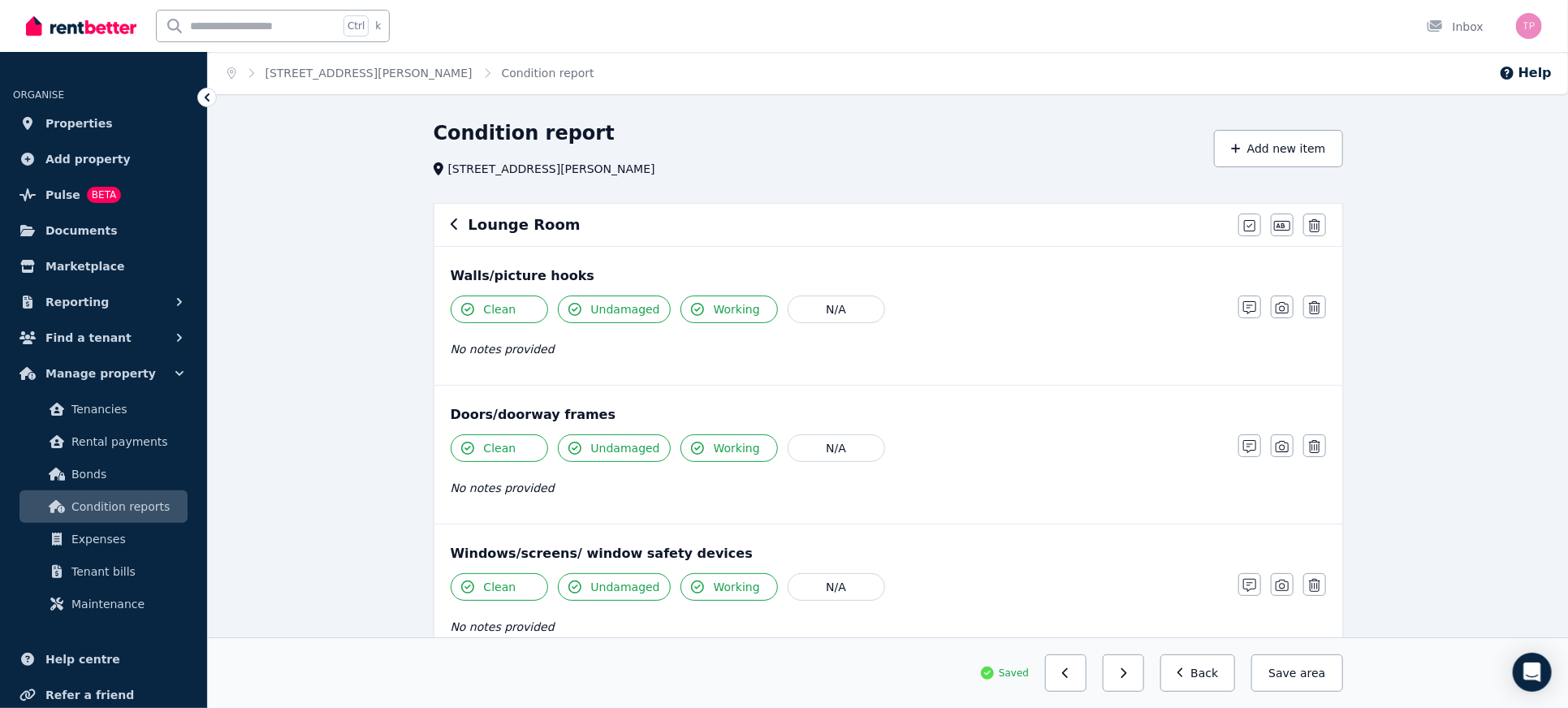
click at [457, 225] on icon "button" at bounding box center [455, 225] width 8 height 13
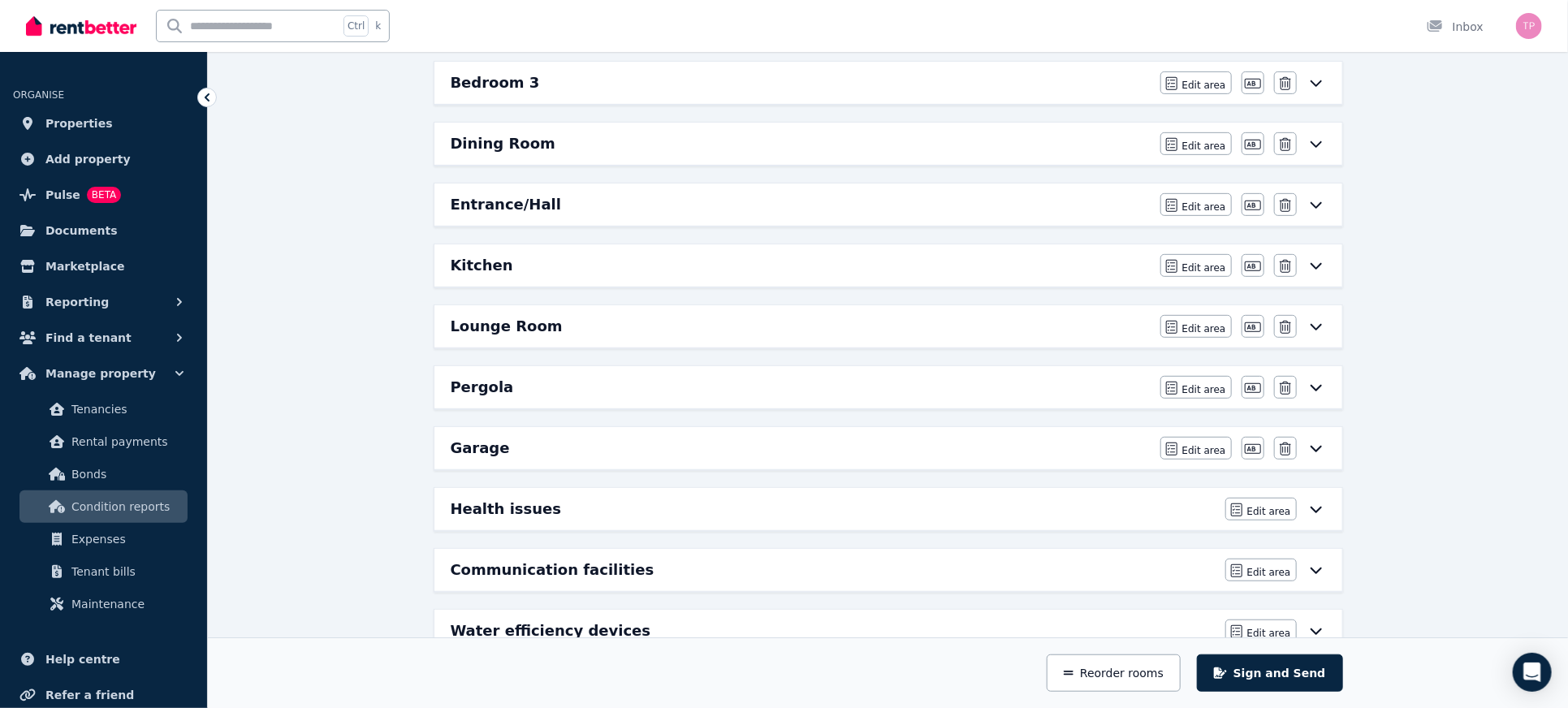
scroll to position [433, 0]
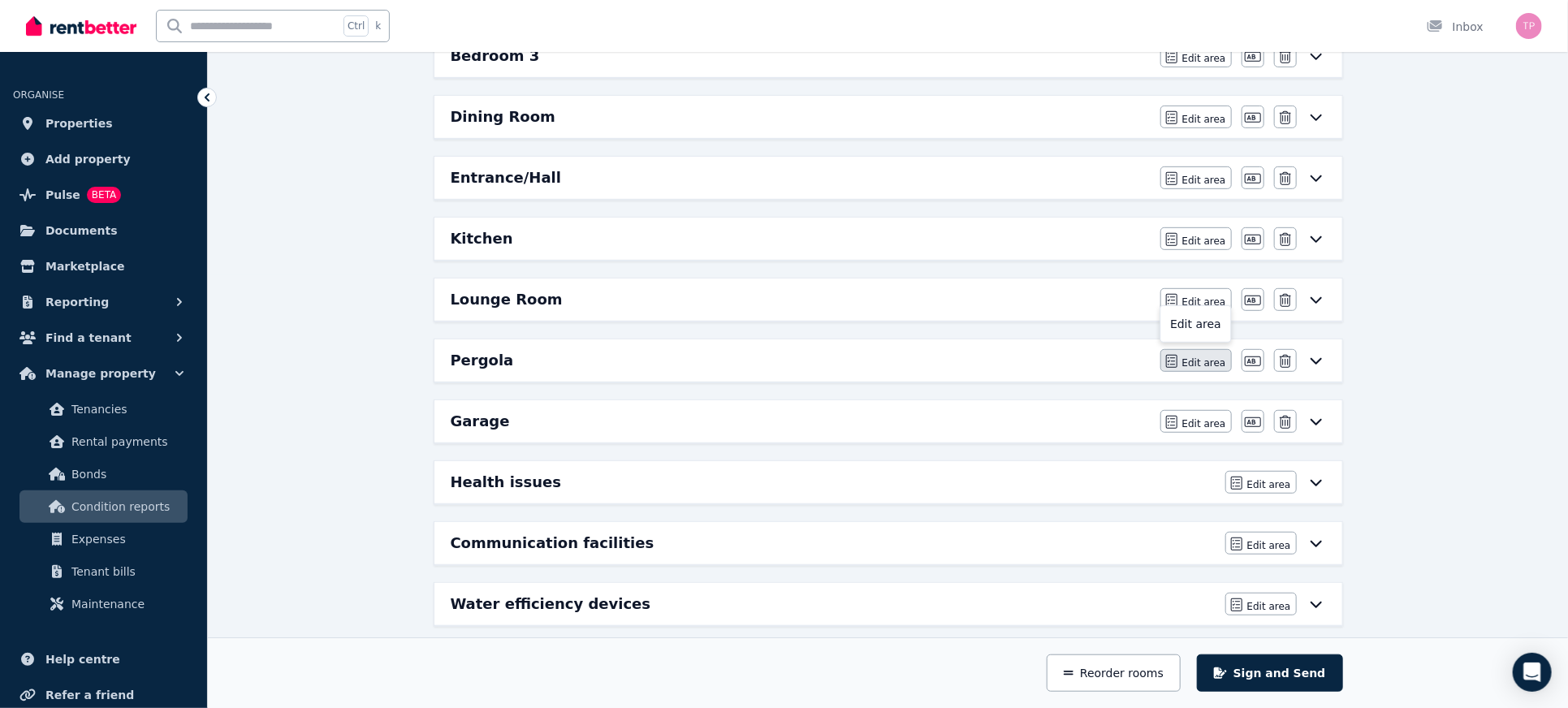
click at [1220, 362] on span "Edit area" at bounding box center [1203, 363] width 44 height 13
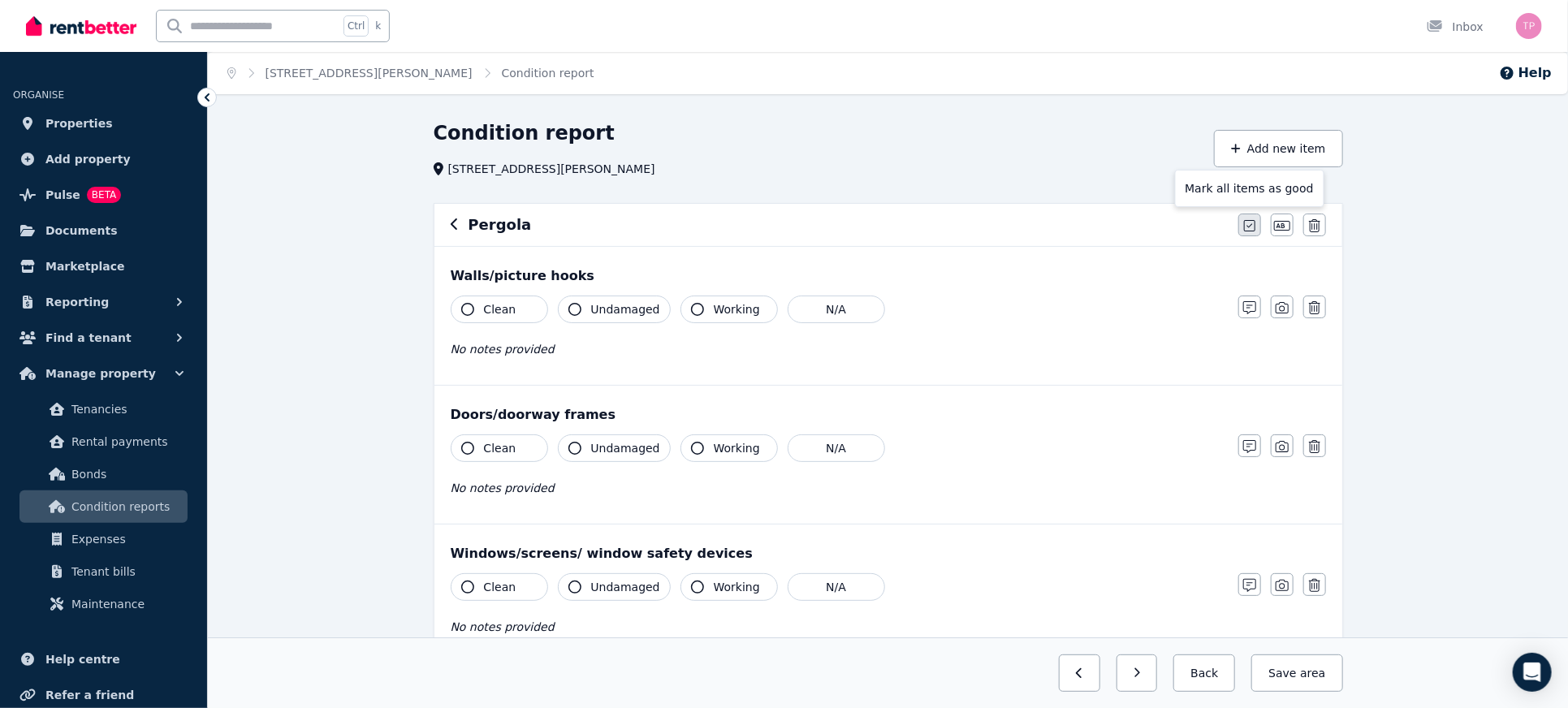
click at [1252, 226] on icon "button" at bounding box center [1250, 225] width 11 height 13
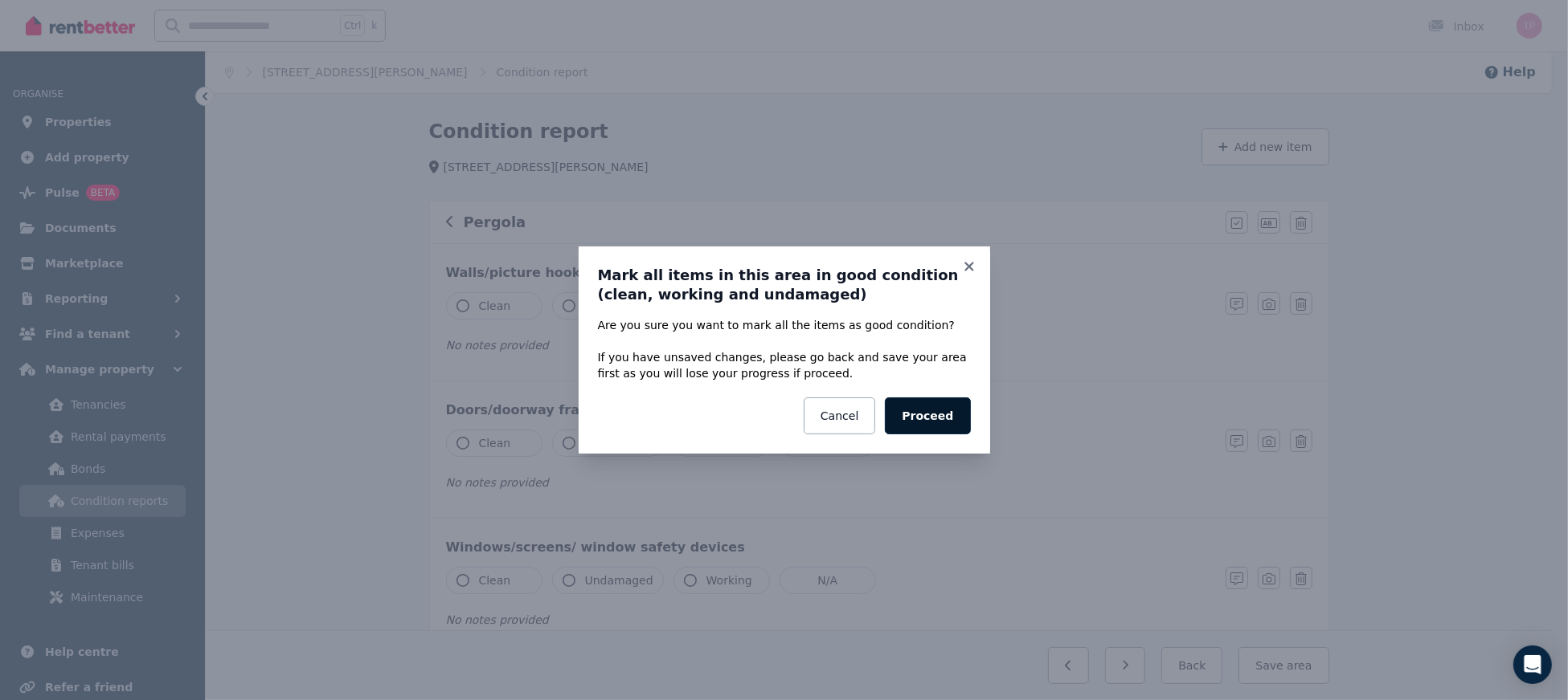
click at [959, 409] on button "Proceed" at bounding box center [927, 416] width 85 height 37
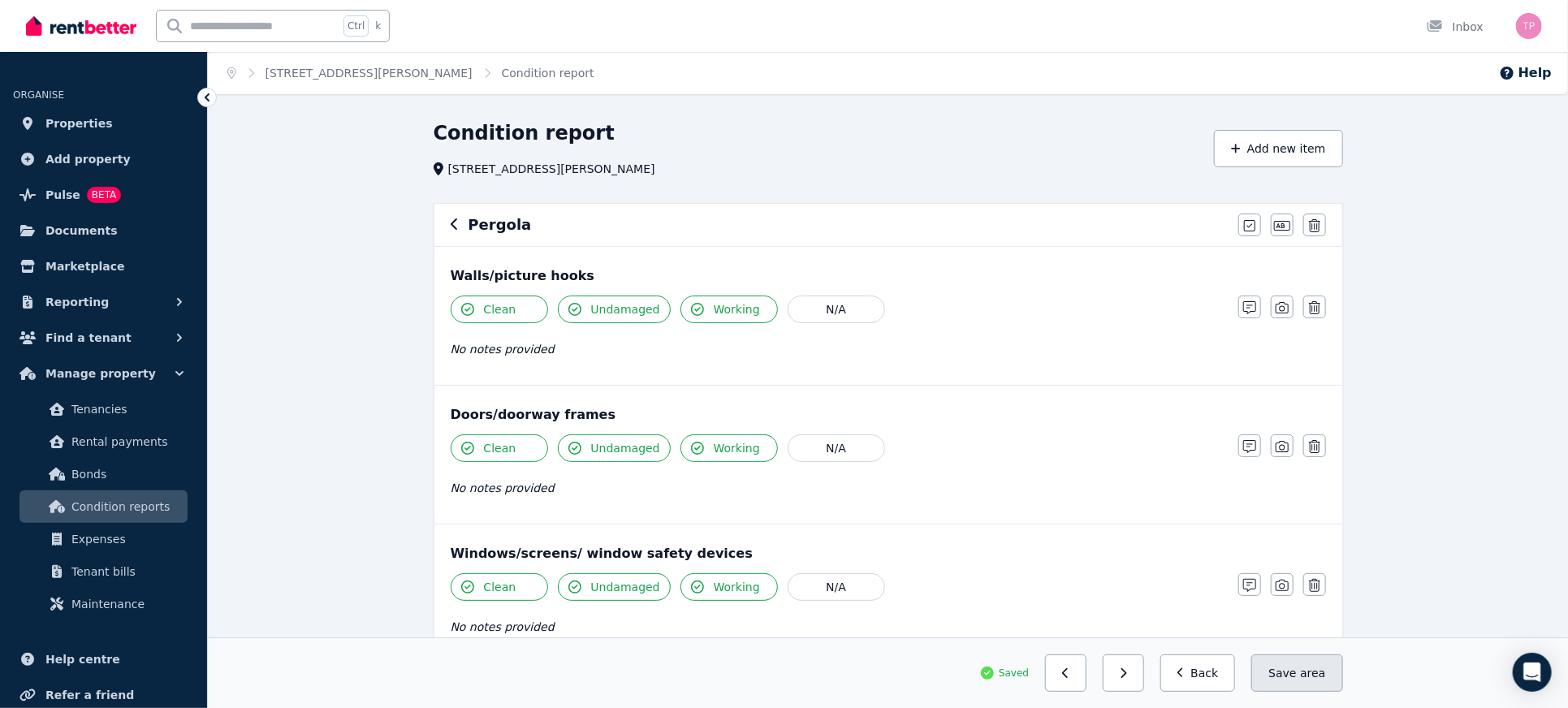
click at [1306, 674] on span "area" at bounding box center [1312, 674] width 25 height 17
click at [451, 225] on icon "button" at bounding box center [454, 224] width 6 height 11
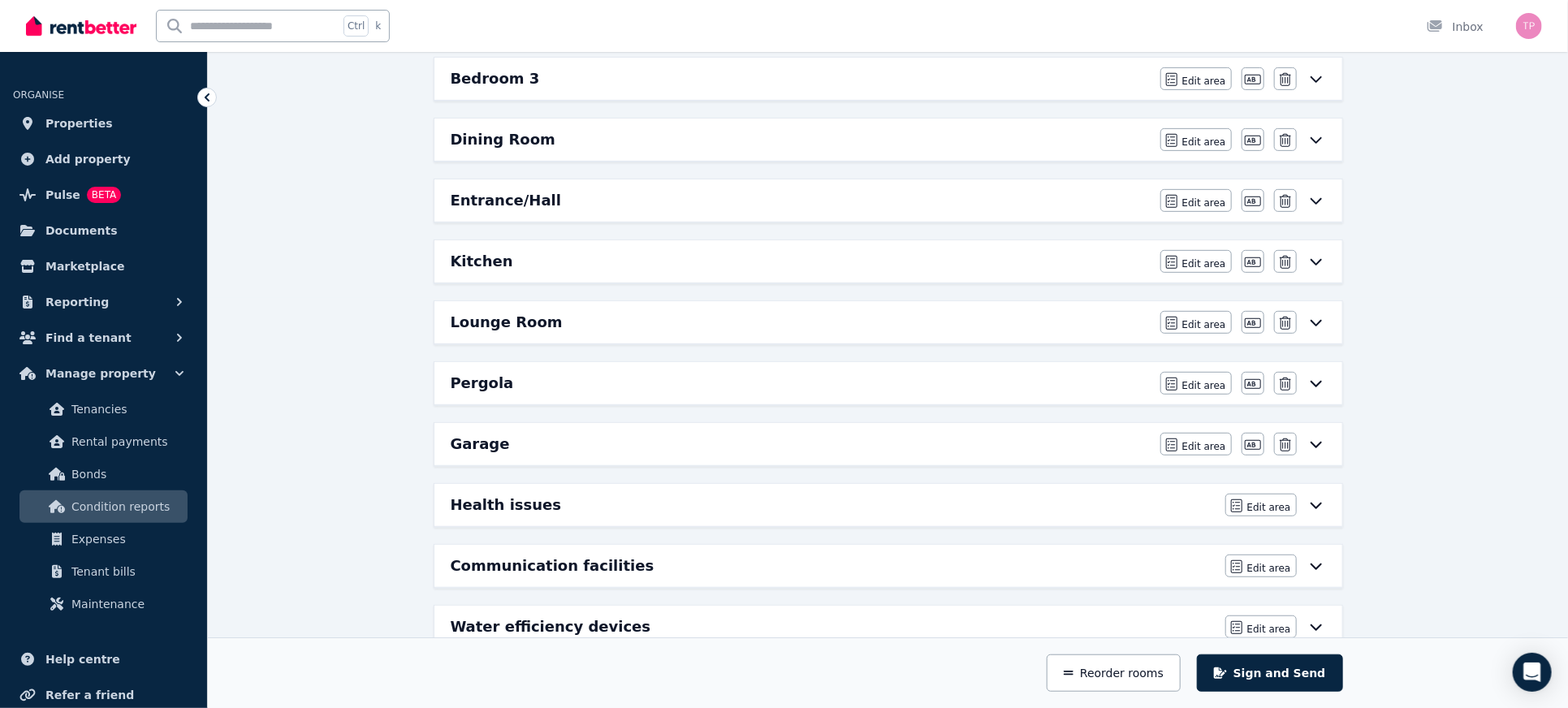
scroll to position [433, 0]
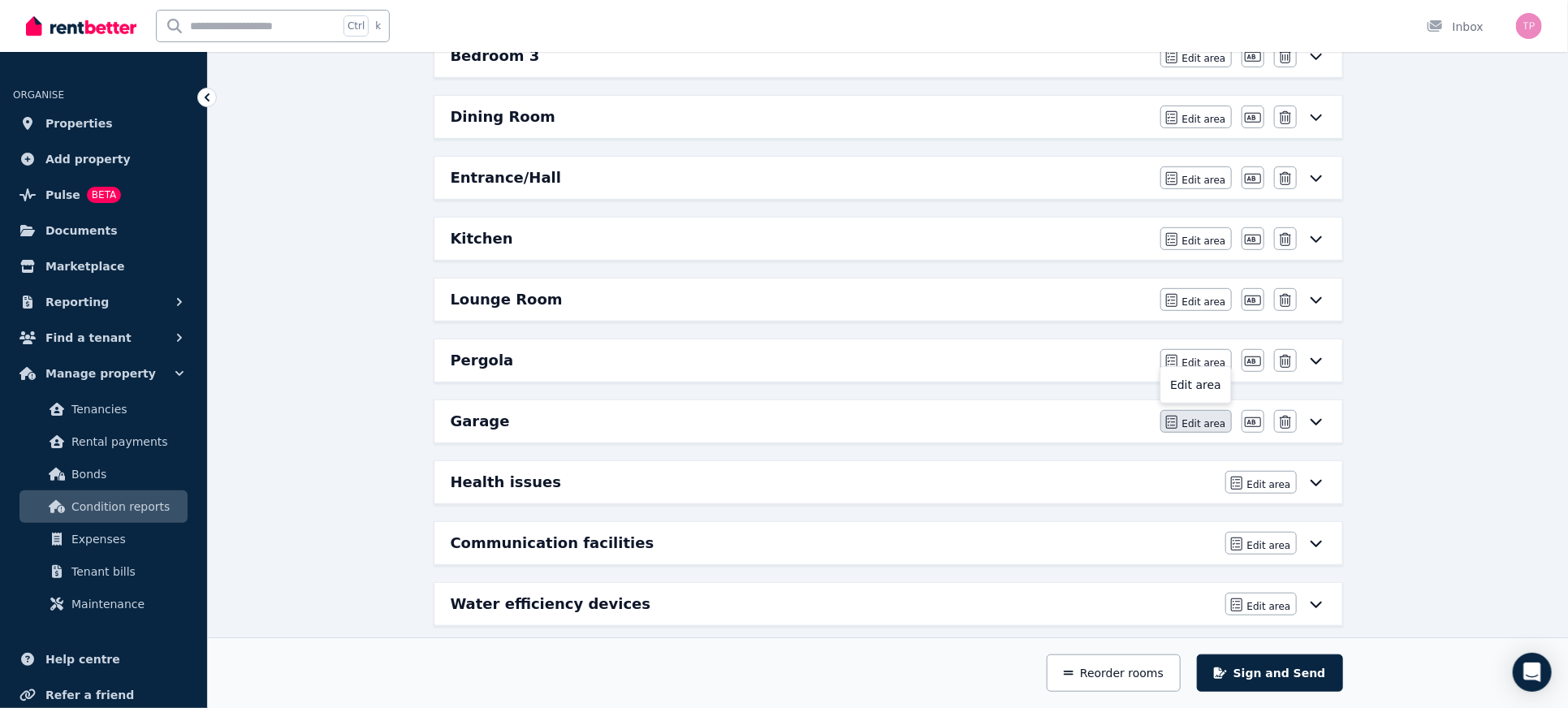
click at [1188, 417] on button "Edit area" at bounding box center [1196, 421] width 71 height 23
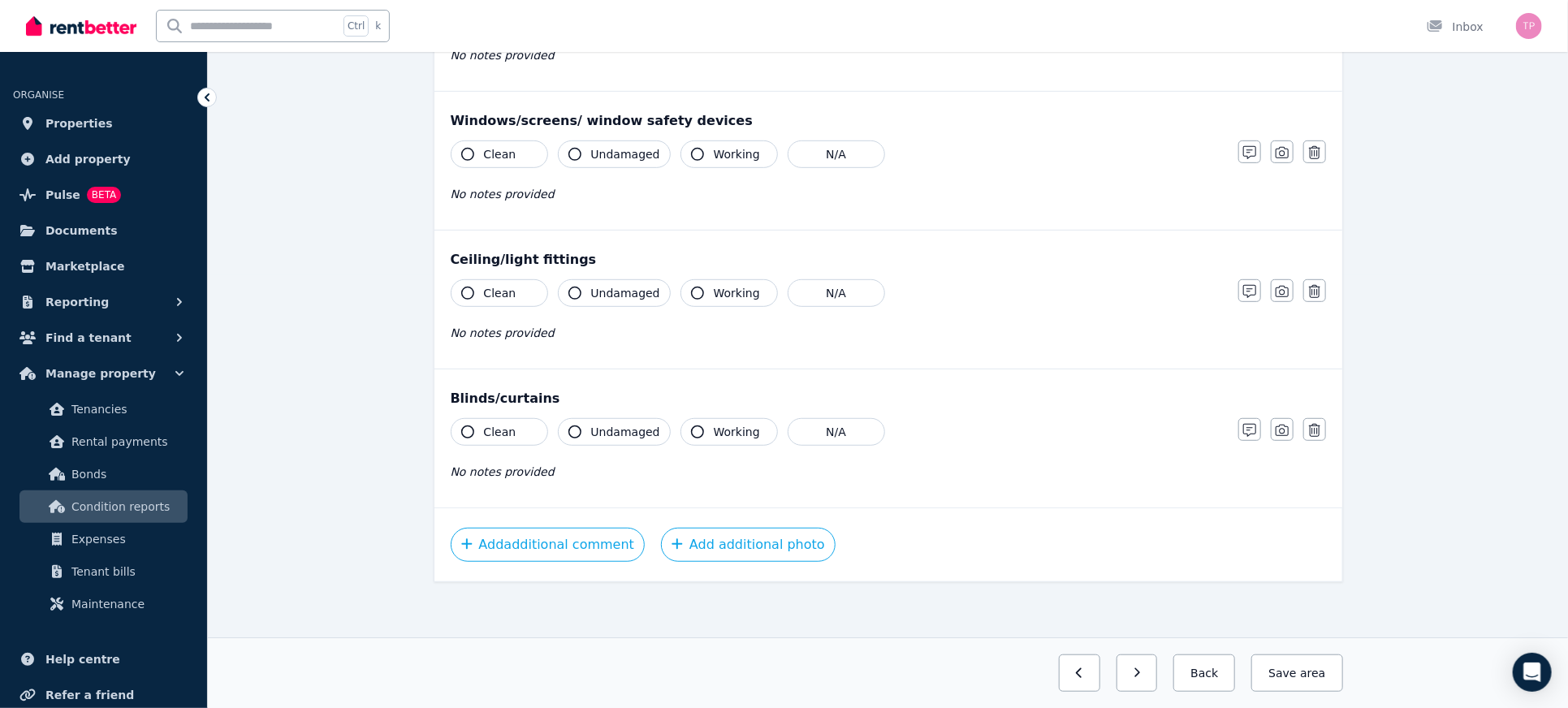
scroll to position [0, 0]
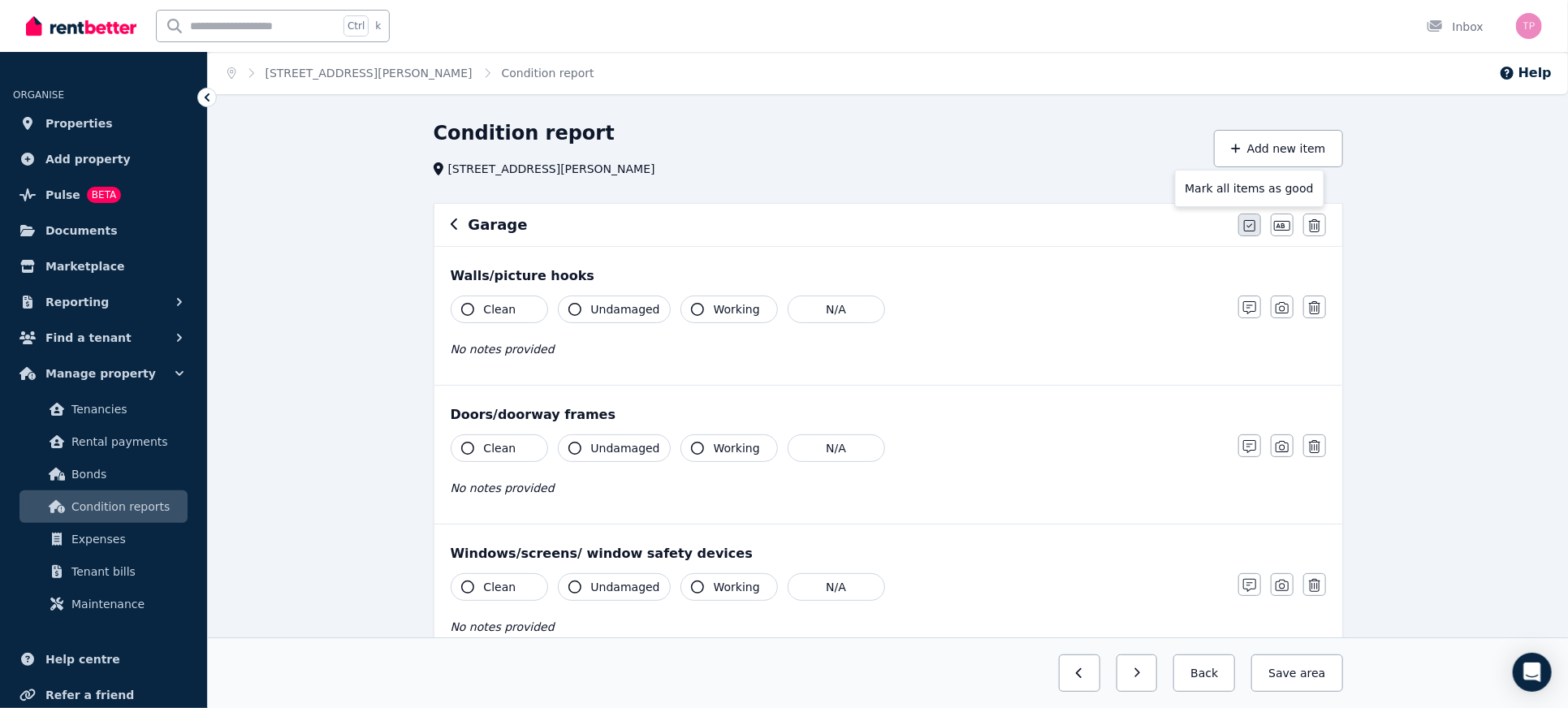
click at [1254, 232] on button "button" at bounding box center [1250, 225] width 23 height 23
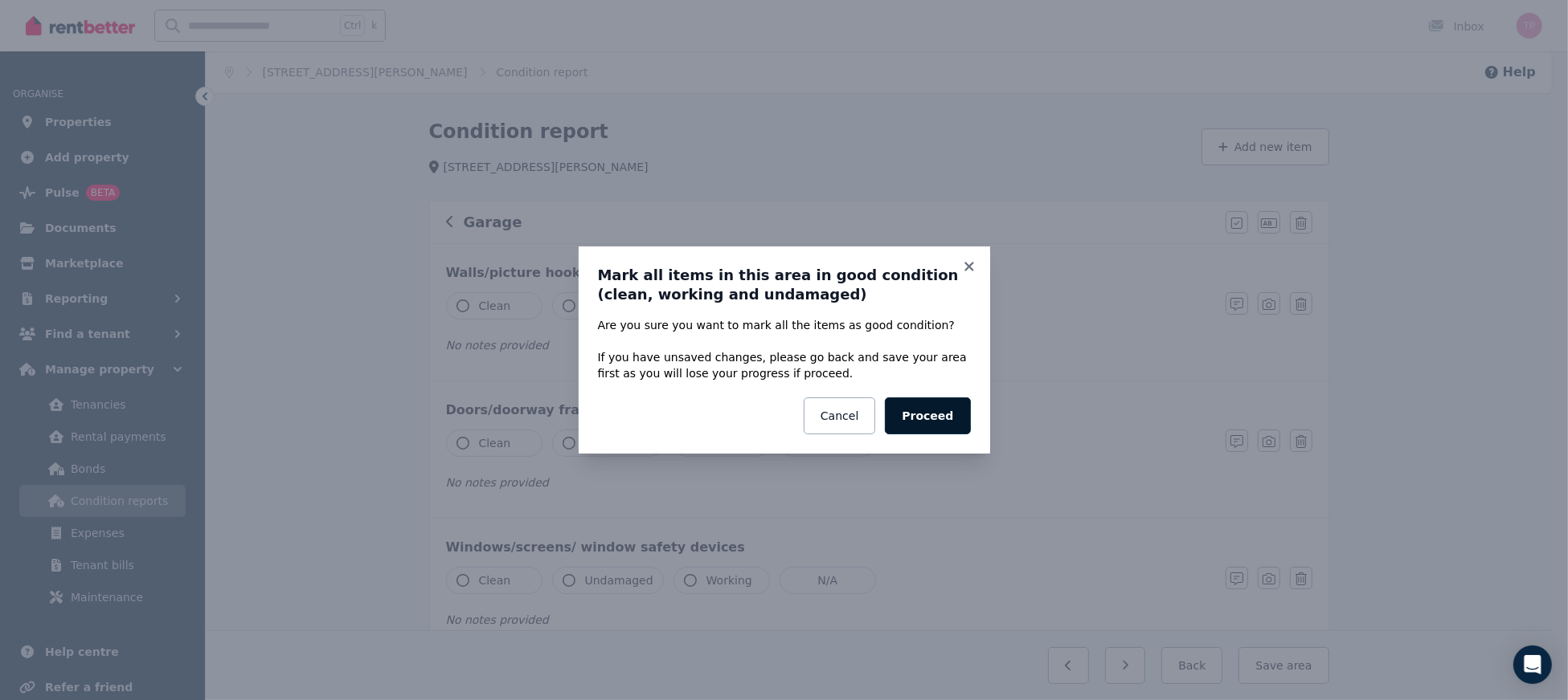
click at [933, 423] on button "Proceed" at bounding box center [927, 416] width 85 height 37
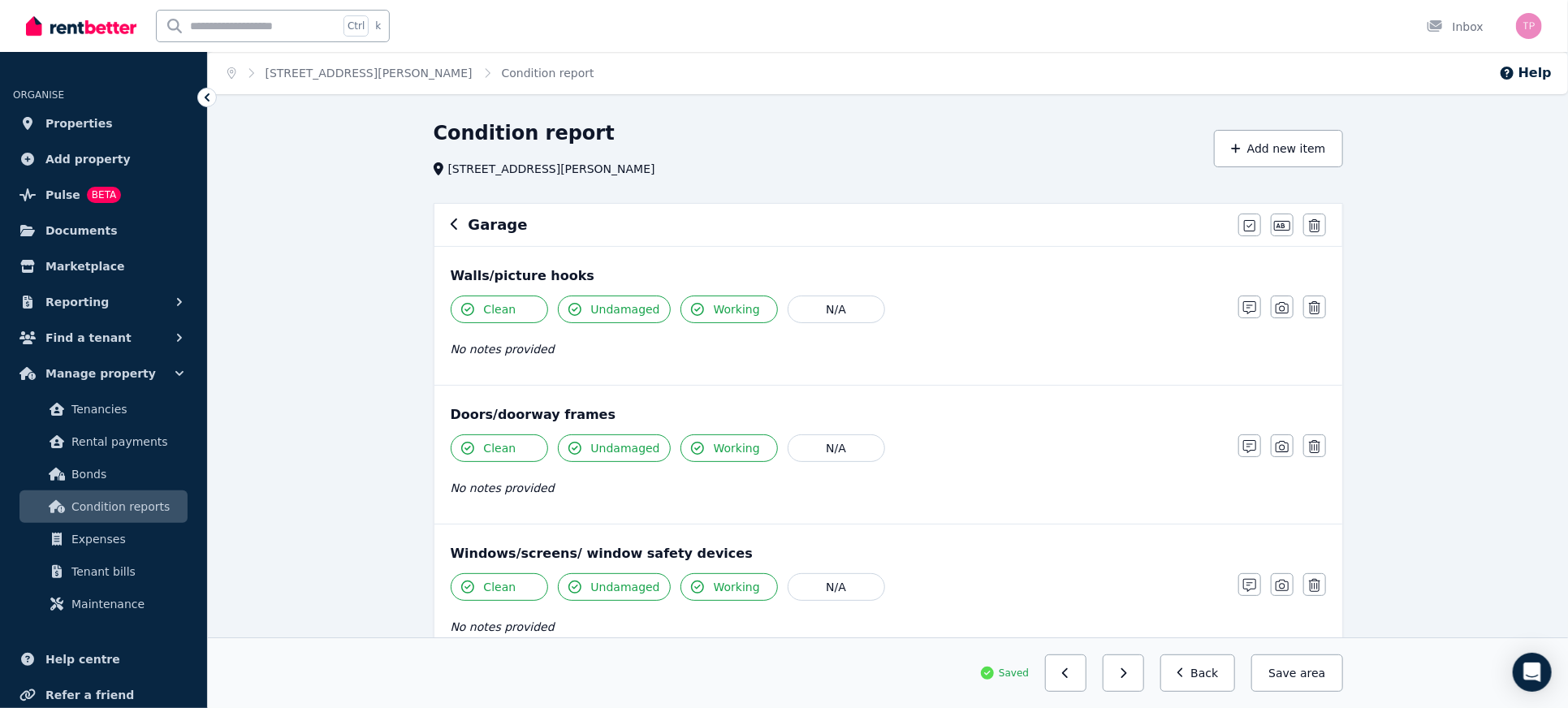
click at [451, 225] on icon "button" at bounding box center [454, 224] width 6 height 11
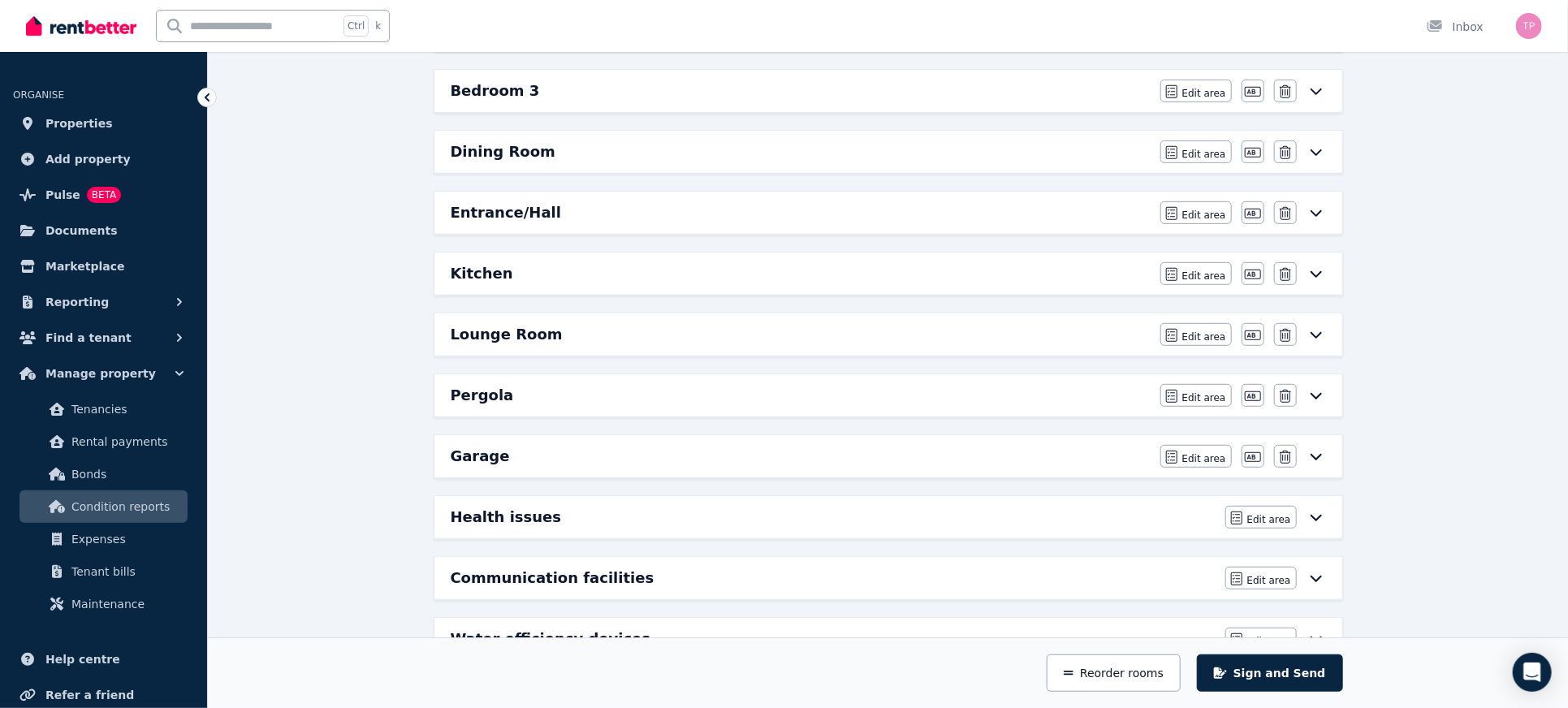
scroll to position [503, 0]
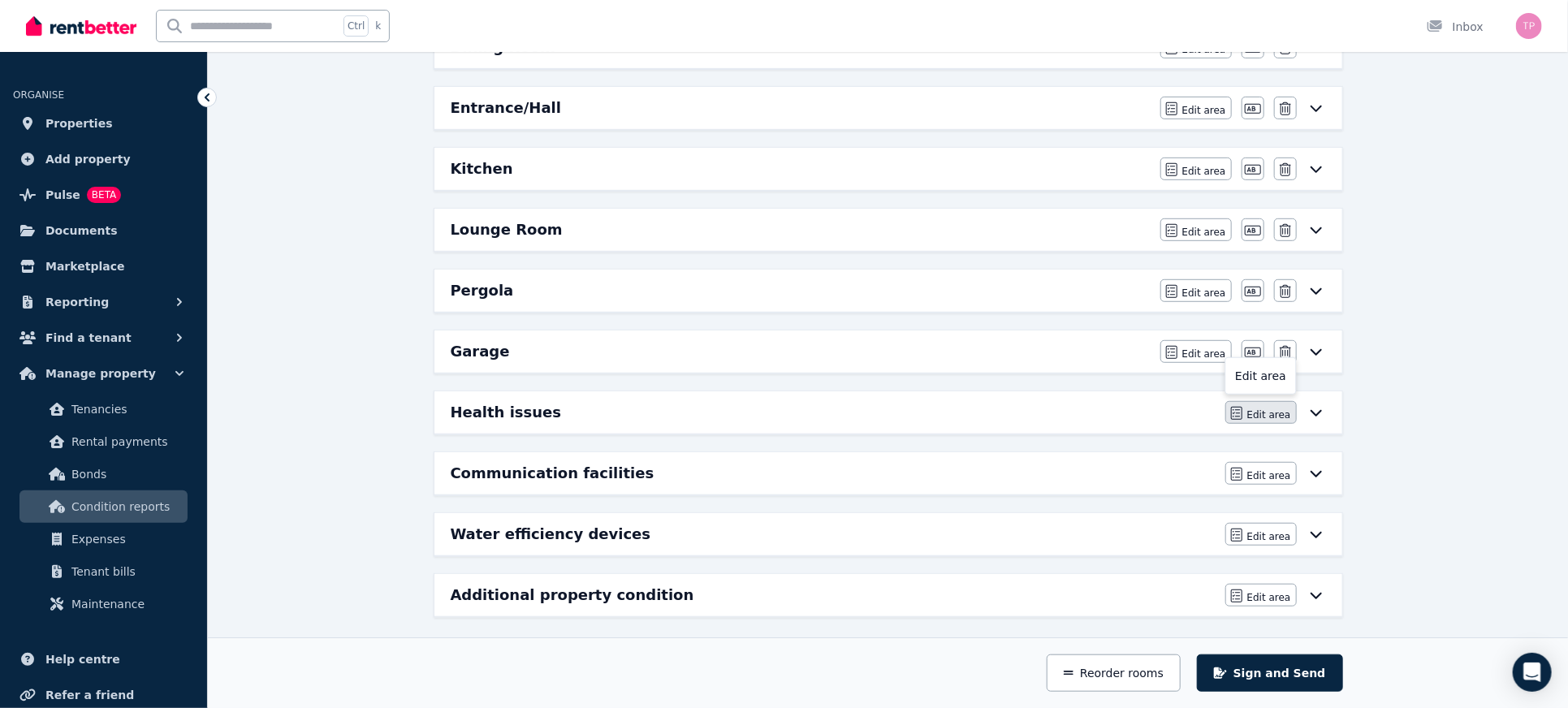
click at [1270, 401] on button "Edit area" at bounding box center [1261, 412] width 71 height 23
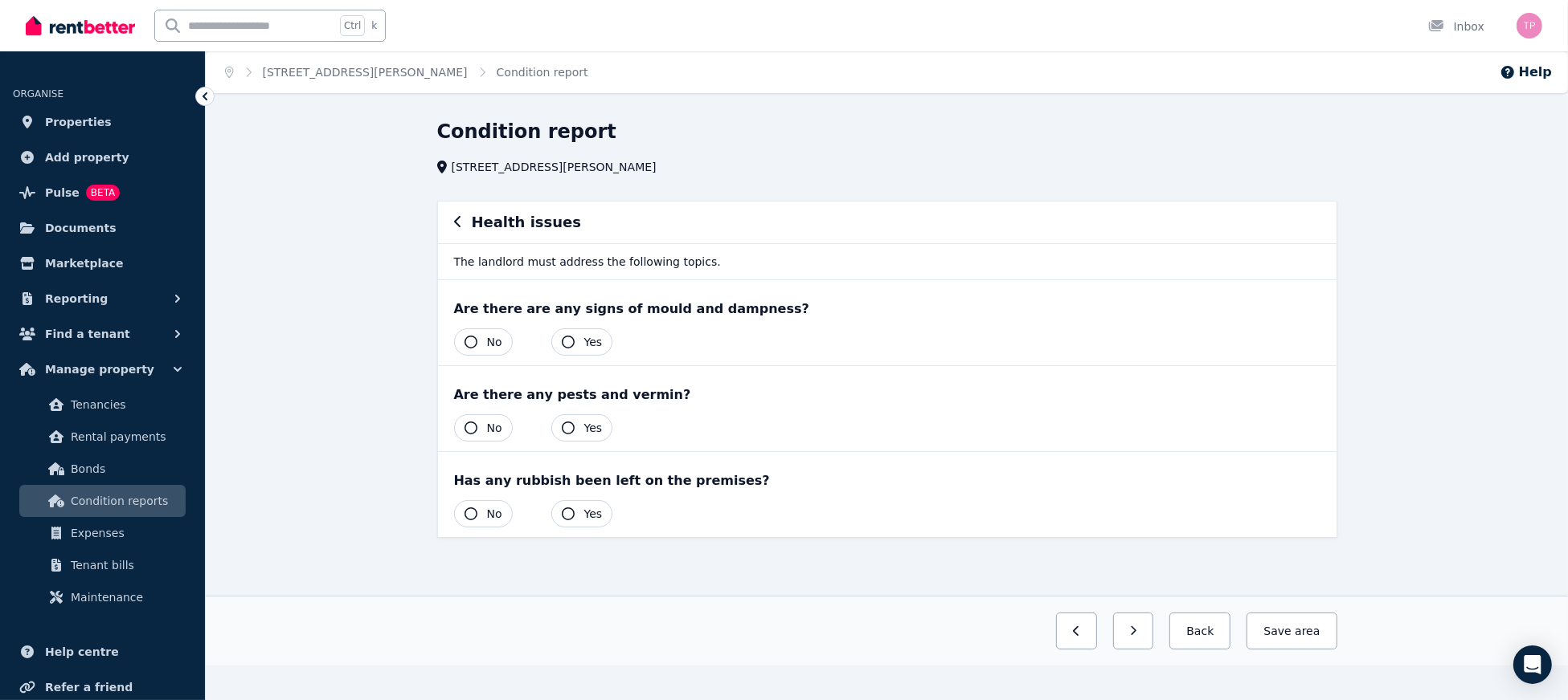
click at [475, 345] on button "No" at bounding box center [484, 342] width 59 height 28
drag, startPoint x: 474, startPoint y: 431, endPoint x: 467, endPoint y: 480, distance: 49.5
click at [474, 431] on icon "button" at bounding box center [471, 428] width 13 height 13
click at [469, 509] on icon "button" at bounding box center [471, 514] width 13 height 13
click at [1296, 635] on button "Save area" at bounding box center [1288, 631] width 96 height 37
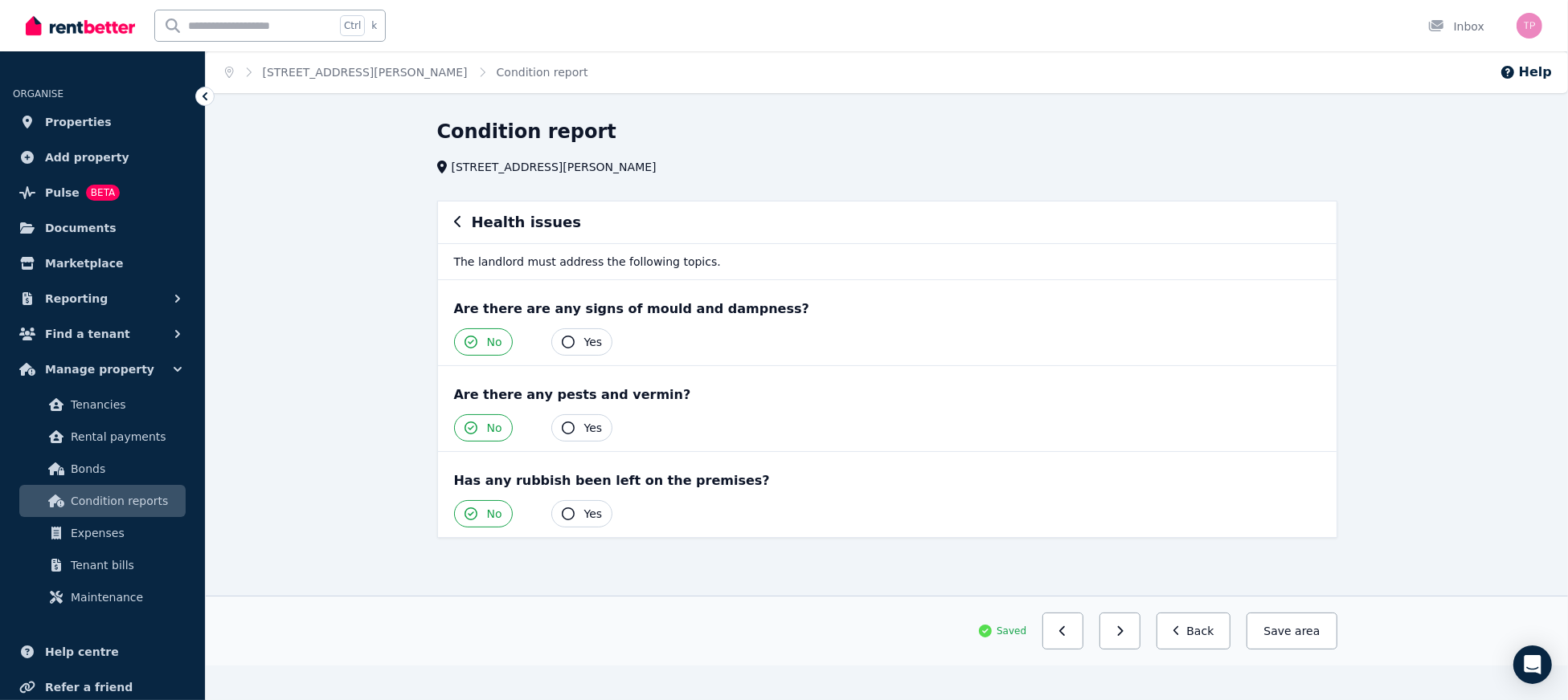
click at [454, 225] on icon "button" at bounding box center [458, 222] width 8 height 13
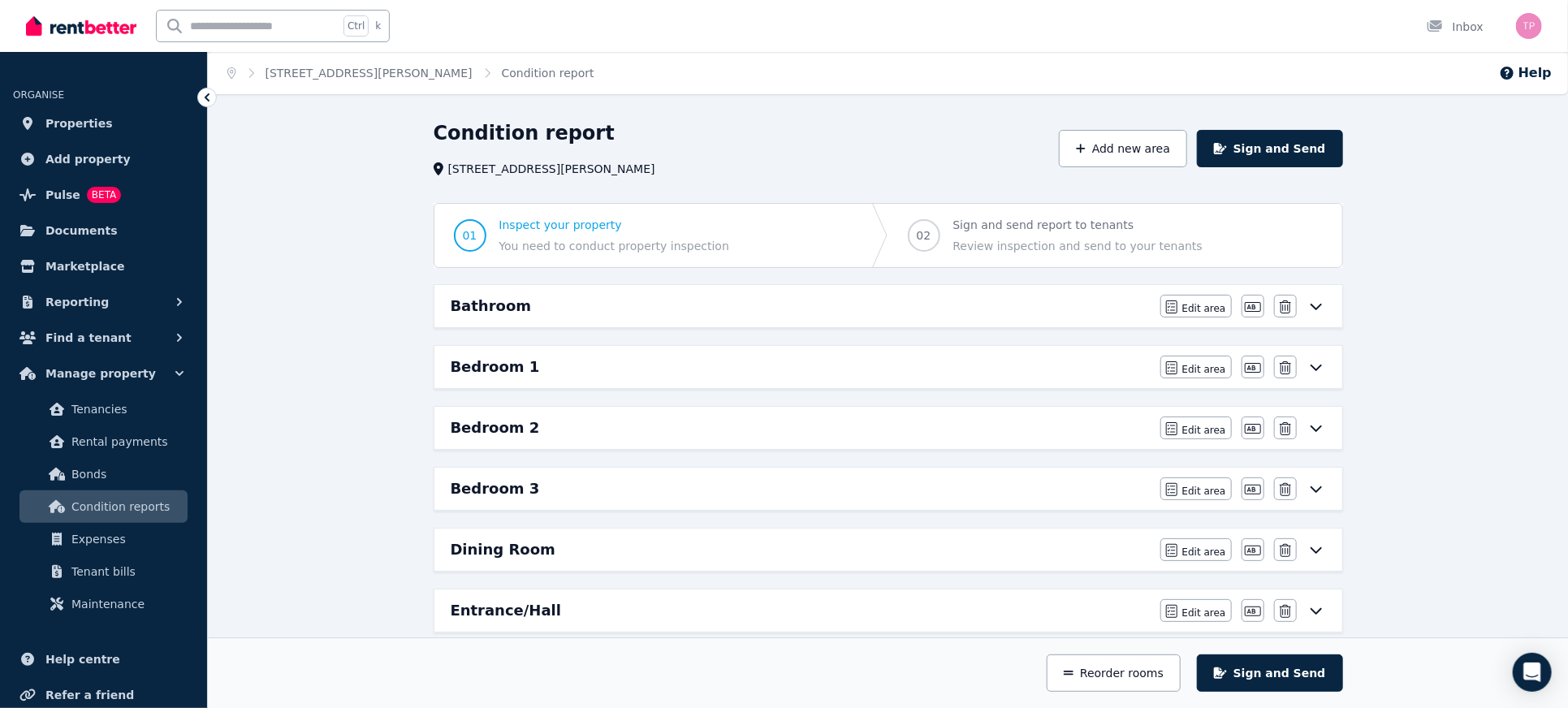
scroll to position [503, 0]
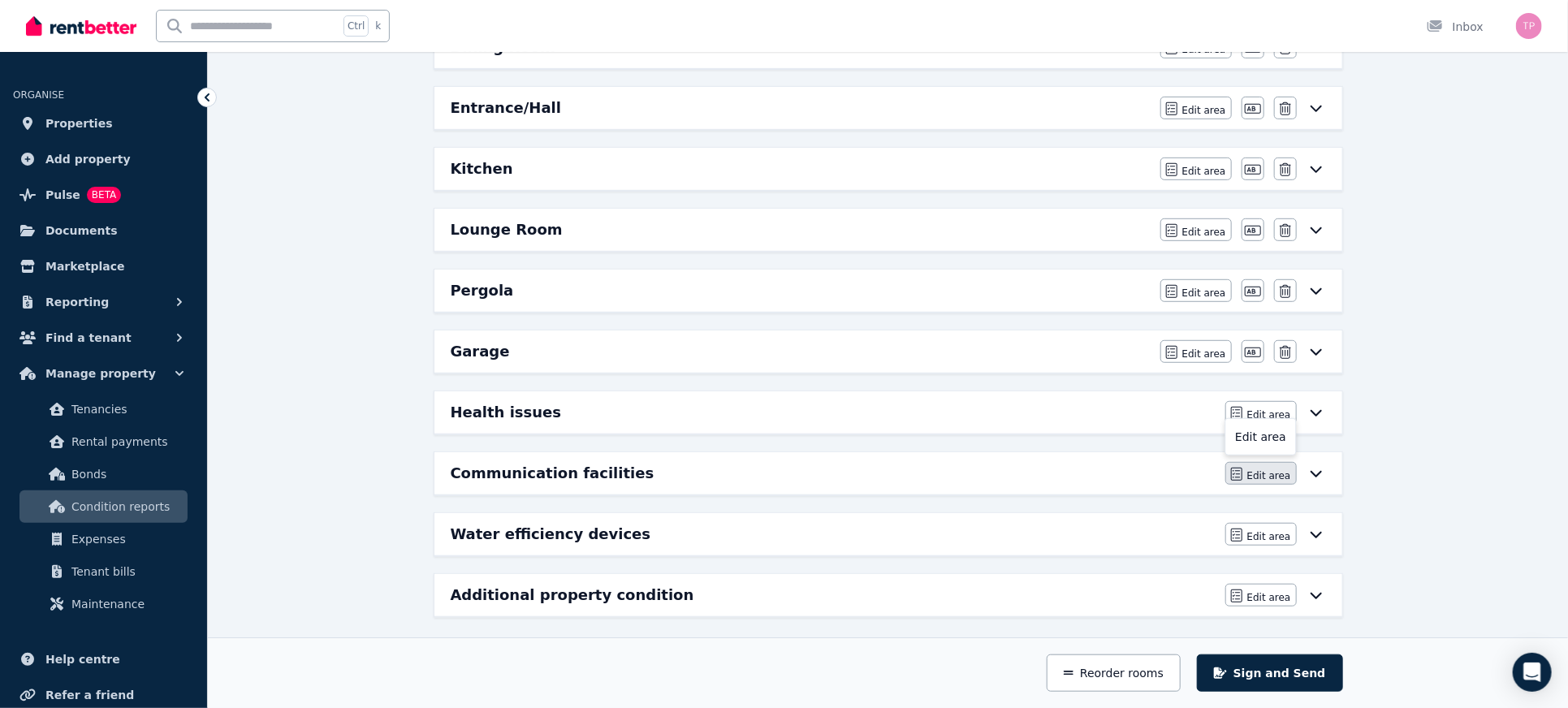
click at [1256, 470] on span "Edit area" at bounding box center [1268, 476] width 44 height 13
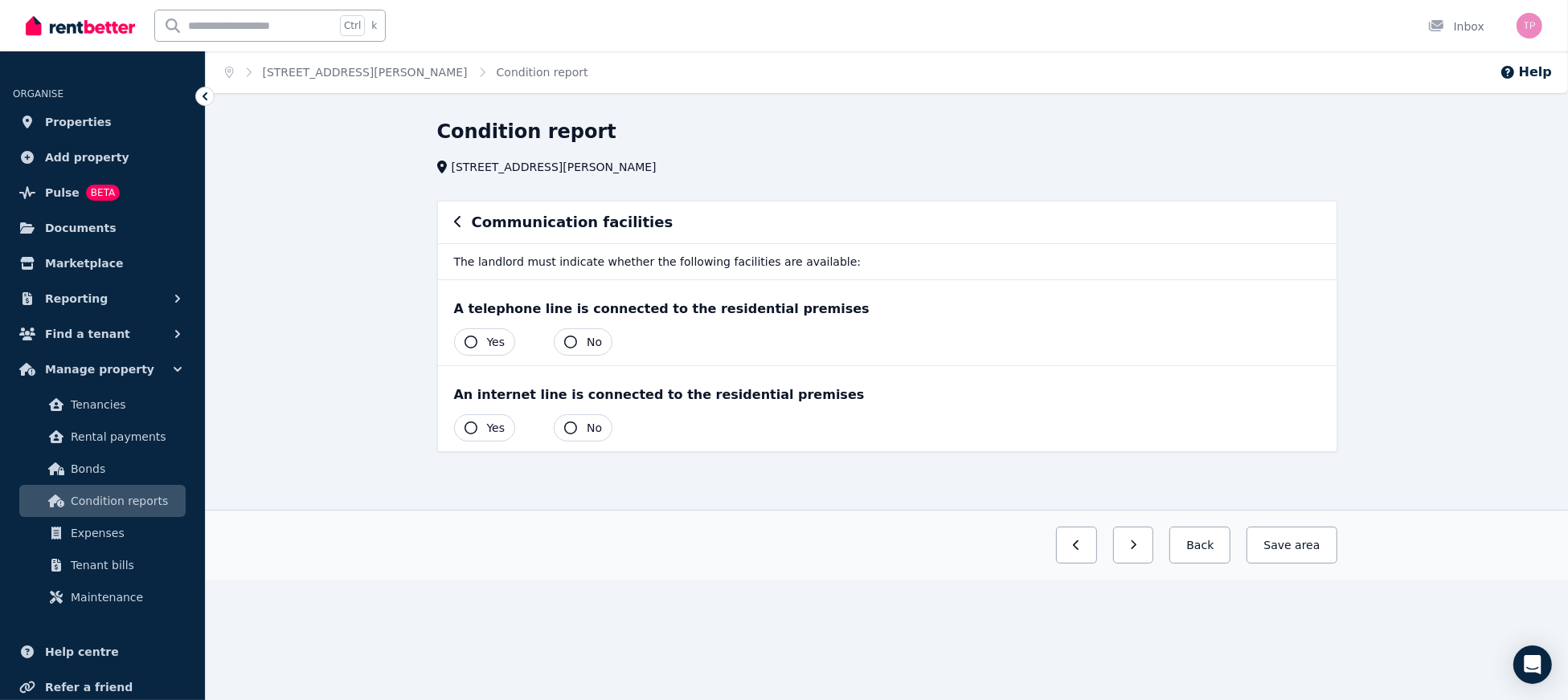
click at [470, 339] on icon "button" at bounding box center [471, 342] width 13 height 13
click at [475, 427] on icon "button" at bounding box center [471, 428] width 13 height 13
click at [1327, 550] on button "Save area" at bounding box center [1288, 545] width 96 height 37
click at [454, 217] on icon "button" at bounding box center [458, 222] width 8 height 13
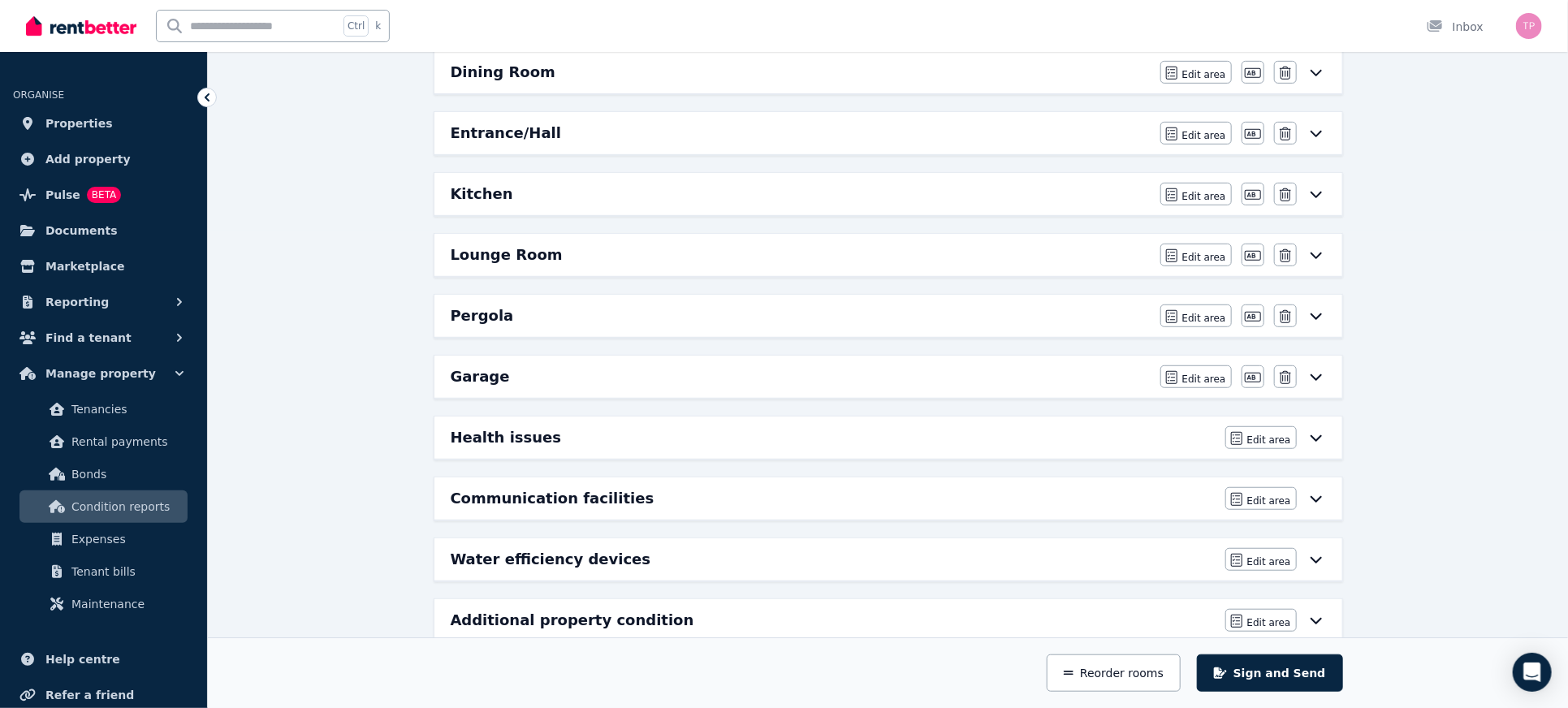
scroll to position [503, 0]
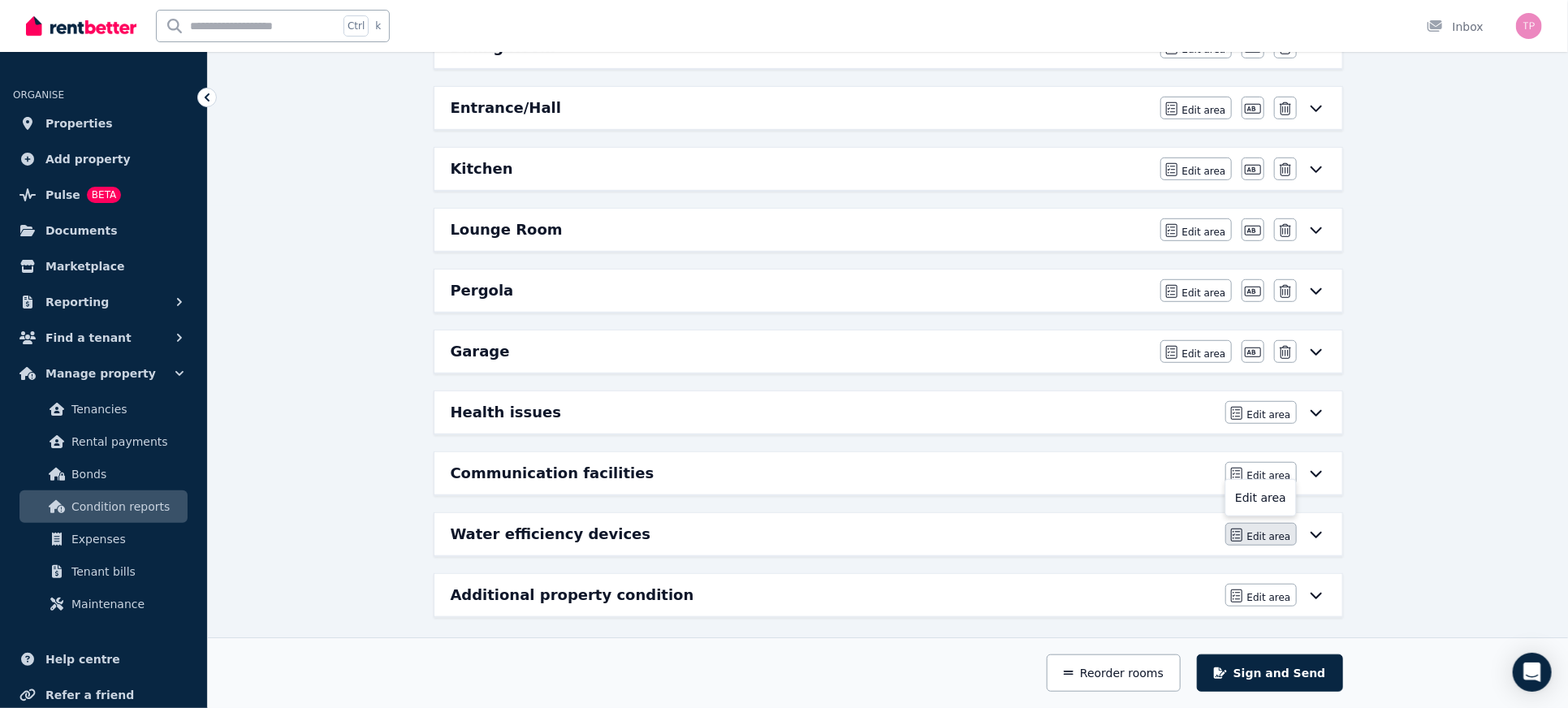
click at [1262, 531] on span "Edit area" at bounding box center [1268, 537] width 44 height 13
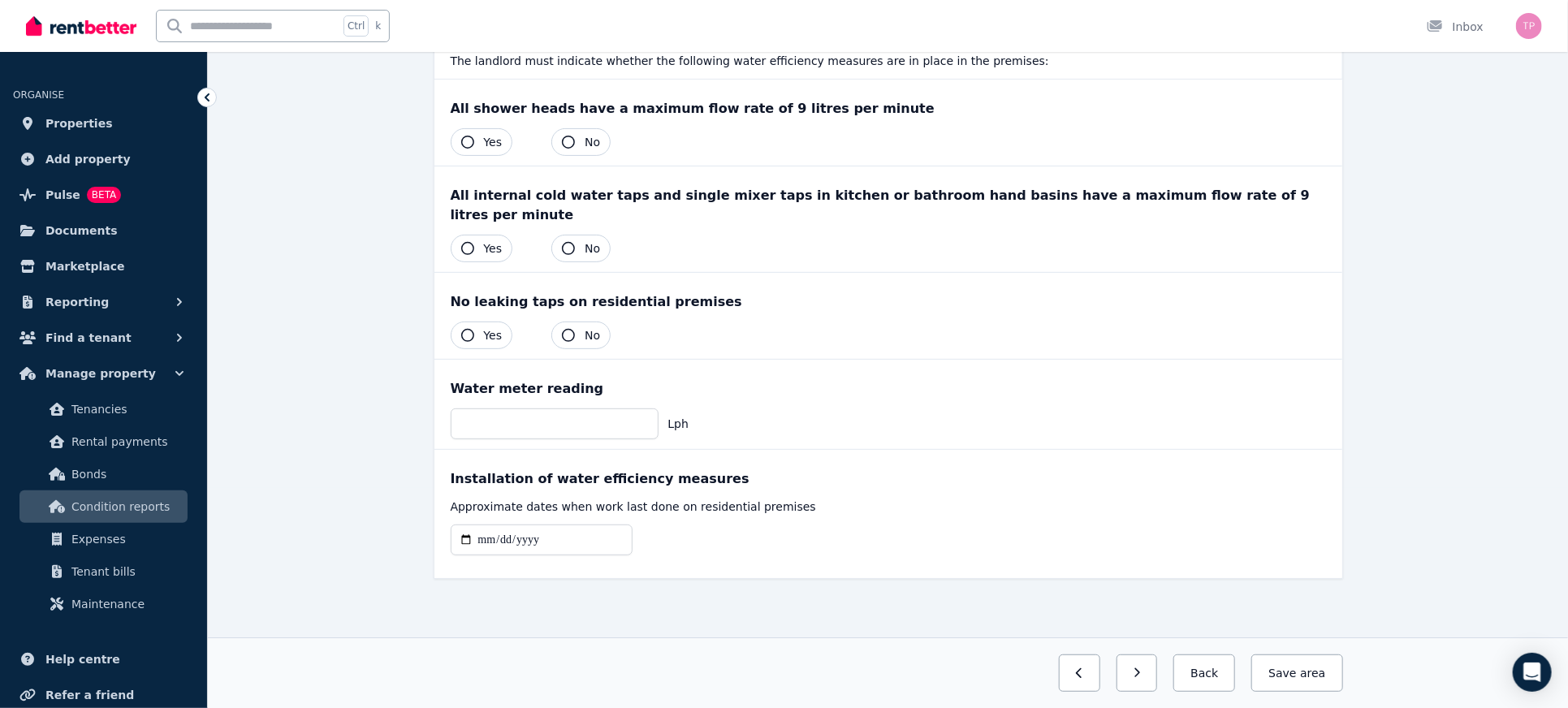
scroll to position [0, 0]
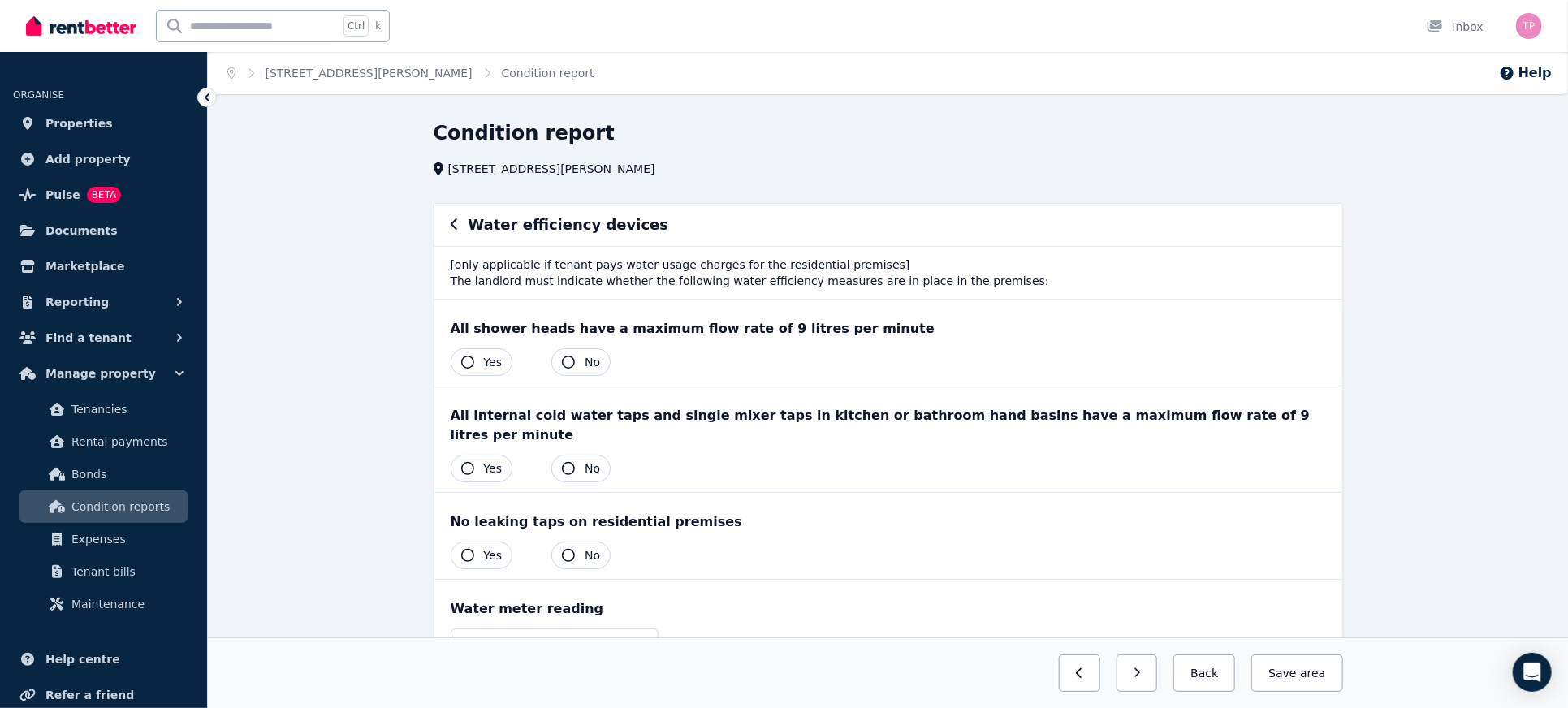
click at [478, 356] on button "Yes" at bounding box center [482, 363] width 62 height 28
click at [462, 462] on icon "button" at bounding box center [468, 469] width 13 height 13
click at [459, 542] on button "Yes" at bounding box center [482, 556] width 62 height 28
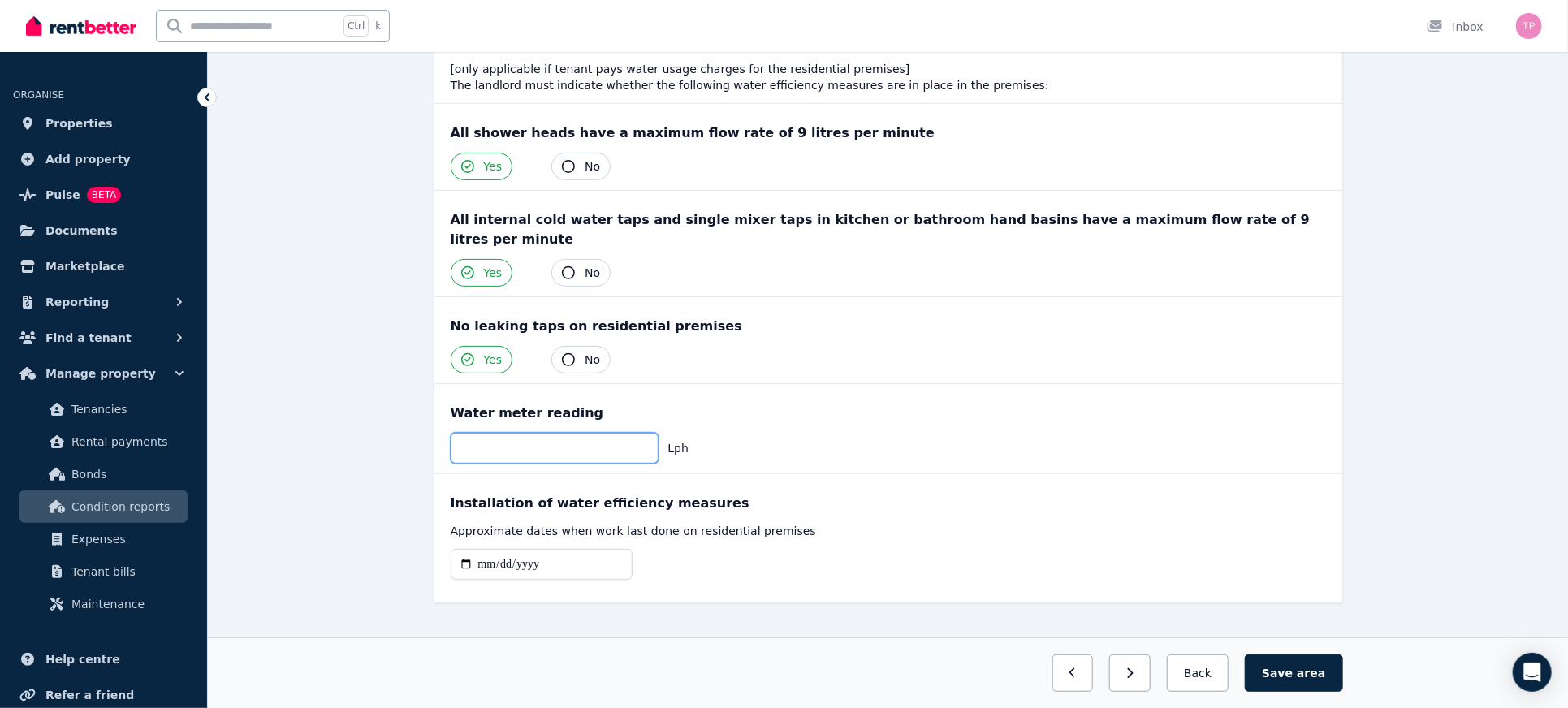
click at [615, 433] on input "number" at bounding box center [555, 448] width 208 height 31
click at [459, 549] on input "date" at bounding box center [542, 564] width 182 height 31
type input "**********"
click at [1291, 666] on button "Save area" at bounding box center [1293, 674] width 97 height 37
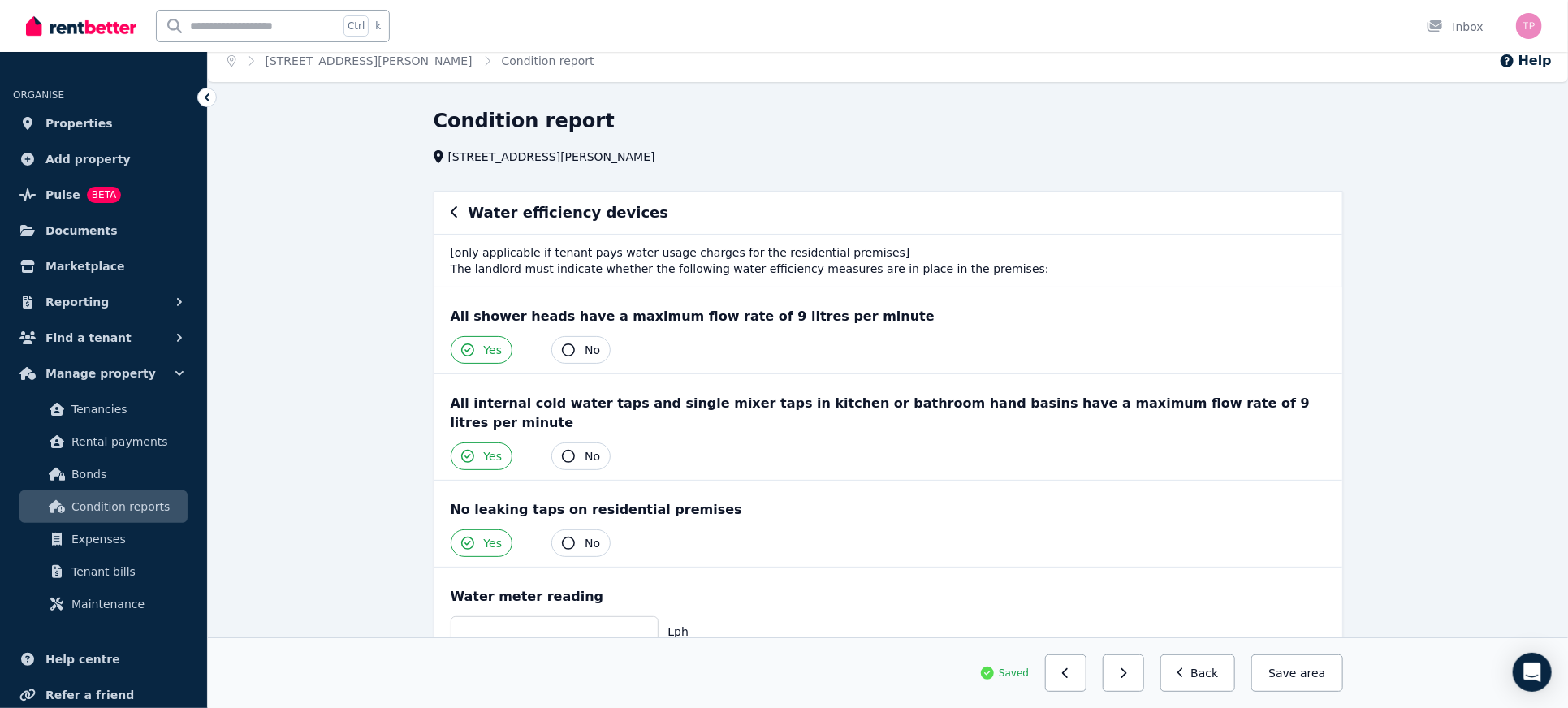
scroll to position [0, 0]
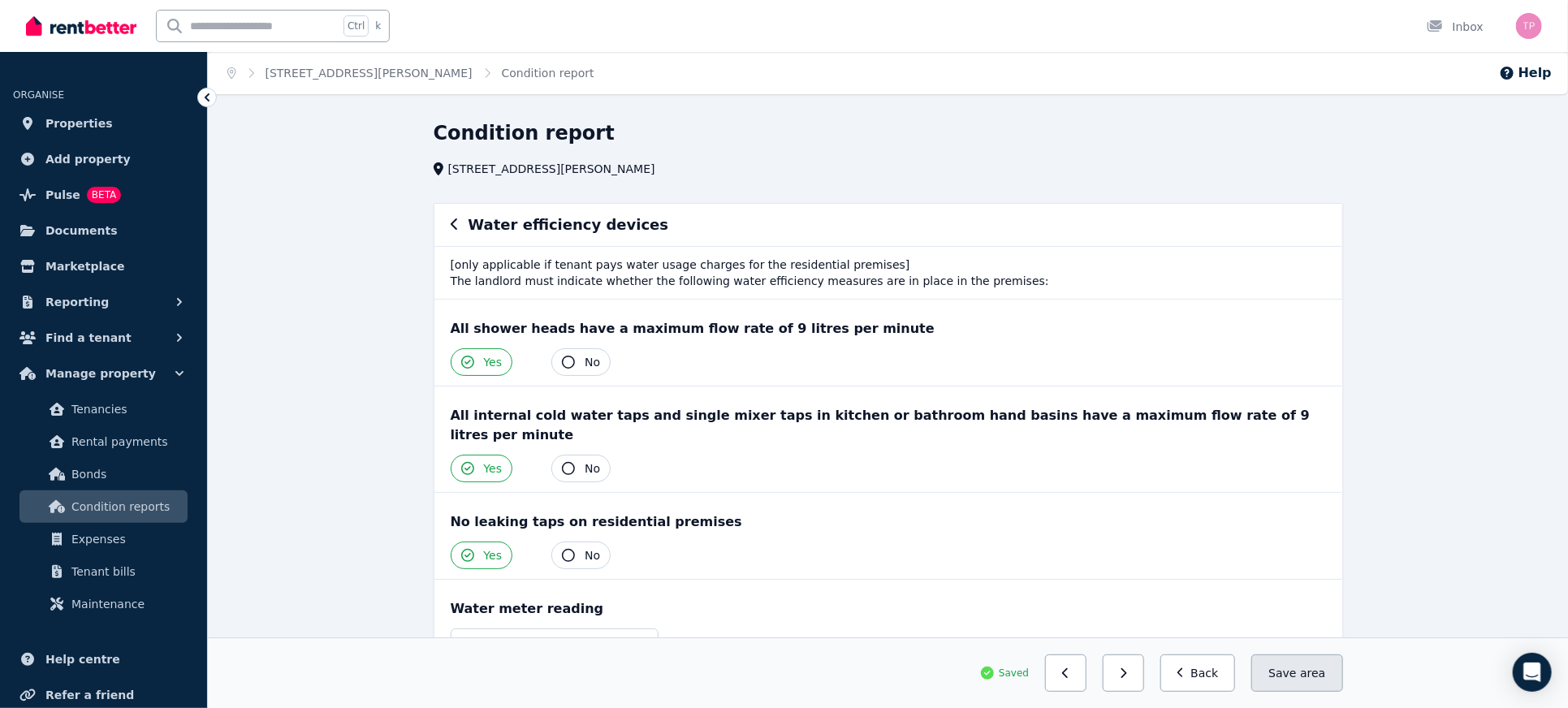
click at [1293, 681] on button "Save area" at bounding box center [1297, 674] width 91 height 37
click at [453, 224] on icon "button" at bounding box center [454, 224] width 6 height 11
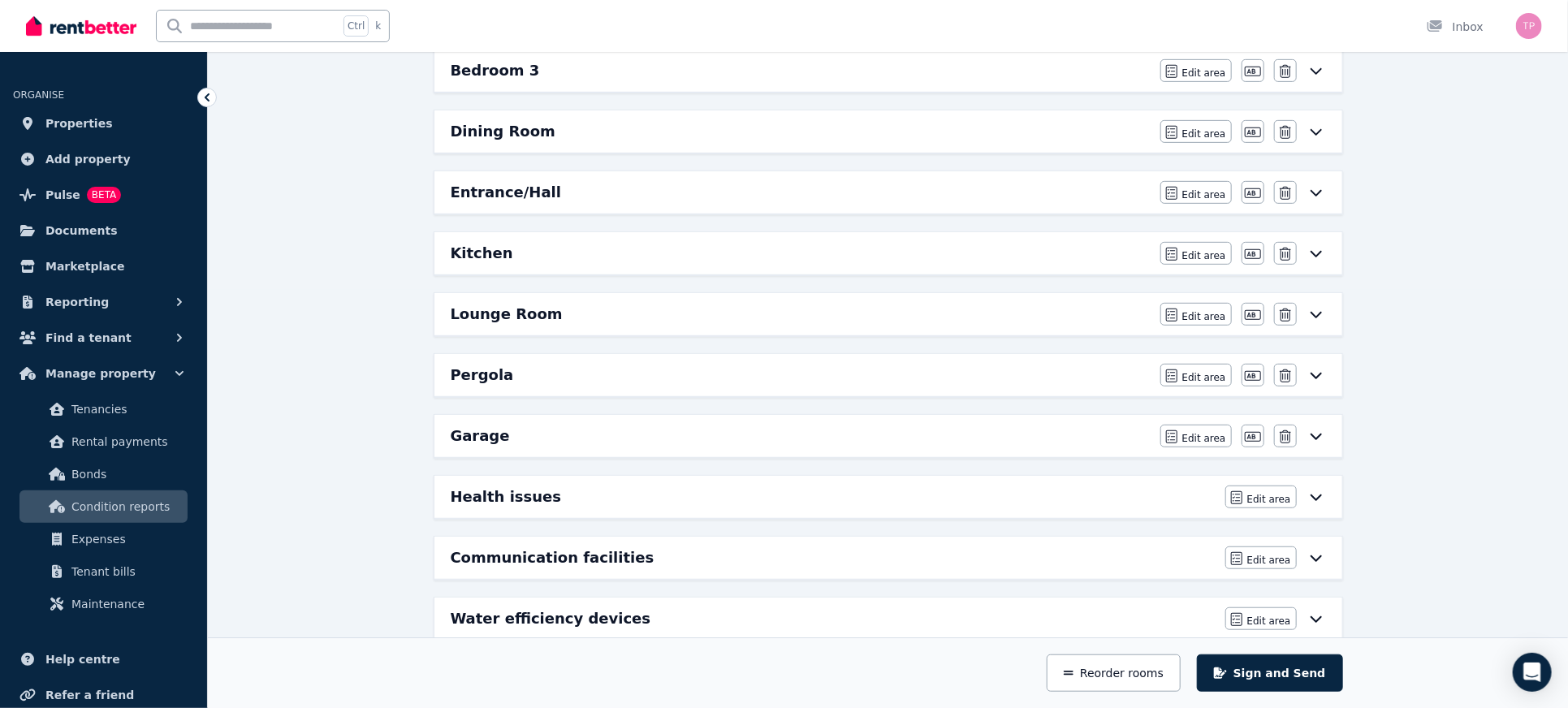
scroll to position [503, 0]
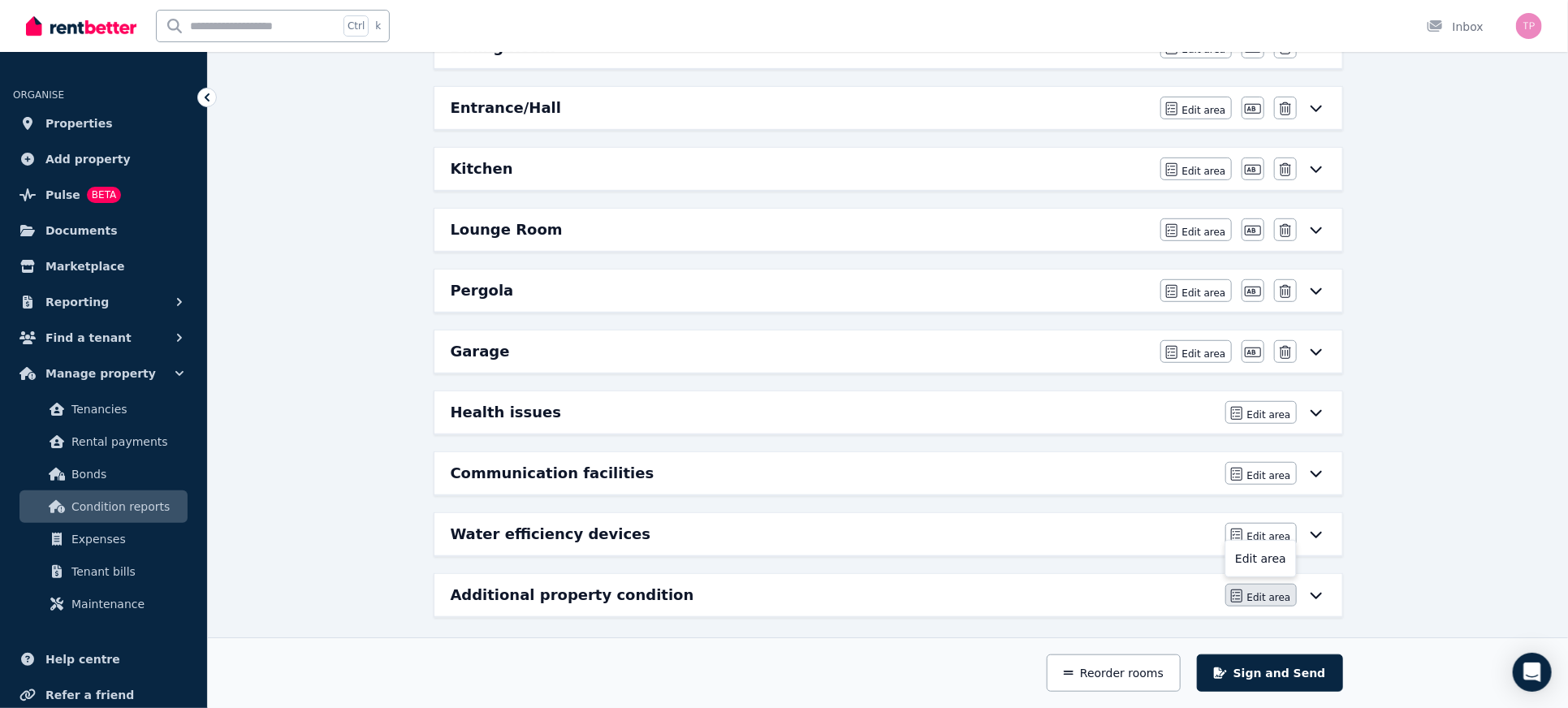
click at [1270, 595] on span "Edit area" at bounding box center [1268, 598] width 44 height 13
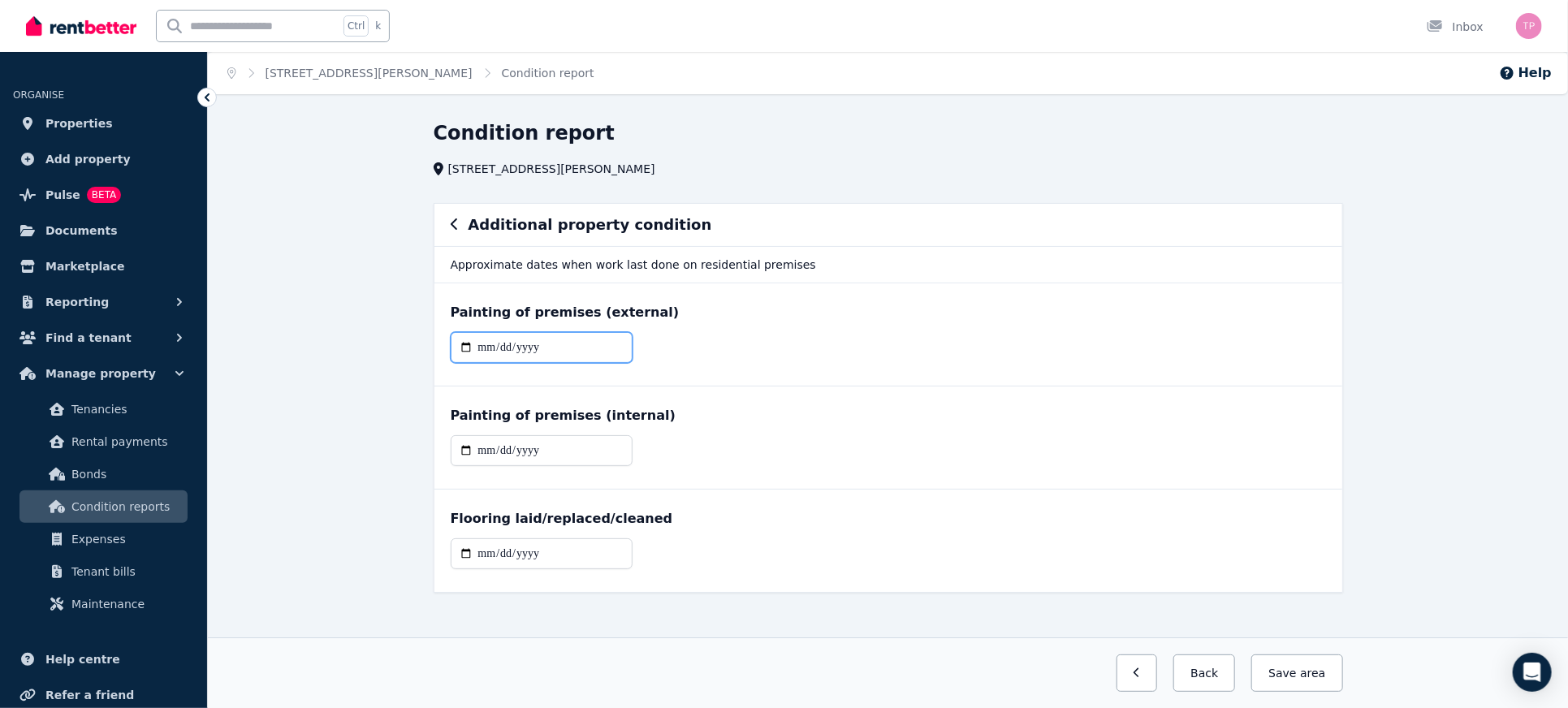
click at [466, 346] on input "date" at bounding box center [542, 347] width 182 height 31
type input "**********"
click at [464, 450] on input "date" at bounding box center [542, 450] width 182 height 31
type input "**********"
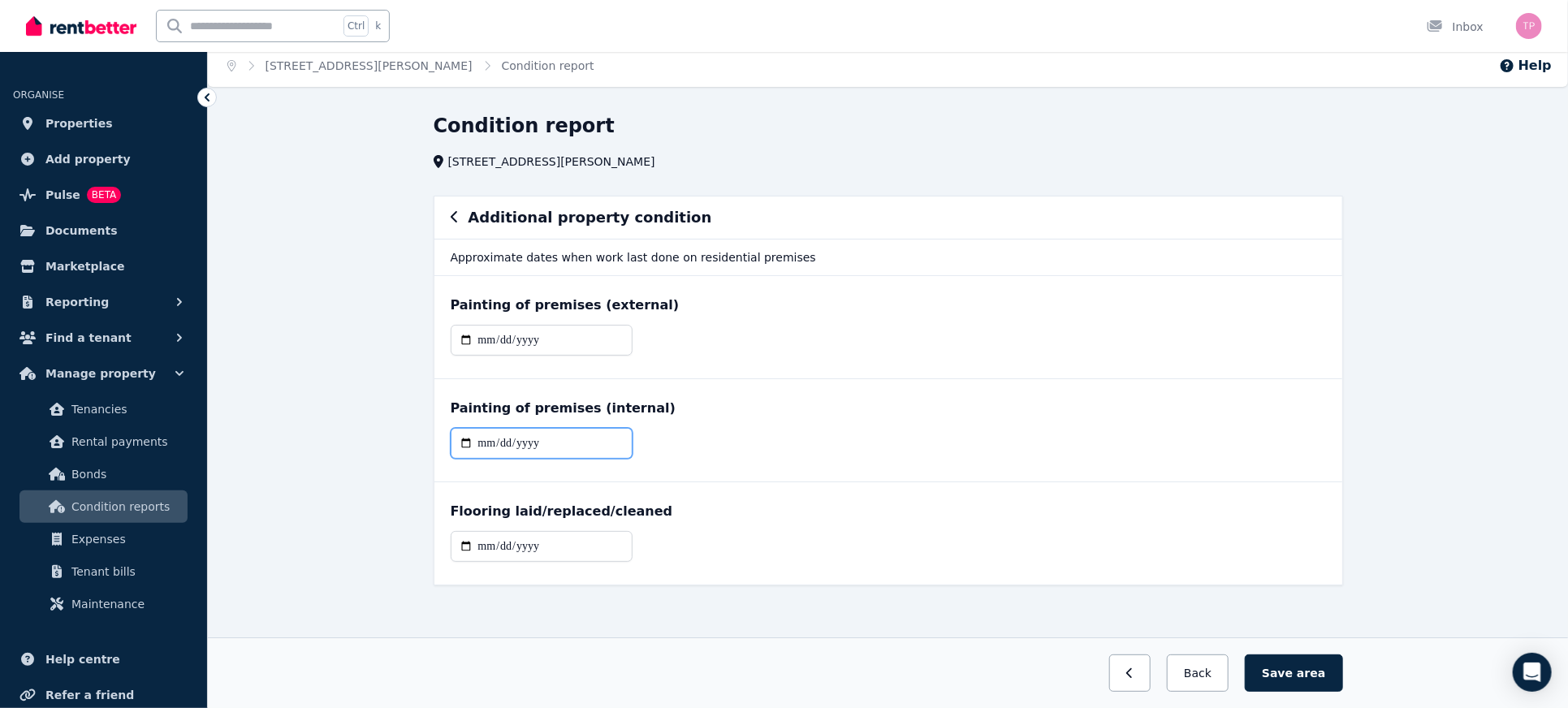
scroll to position [10, 0]
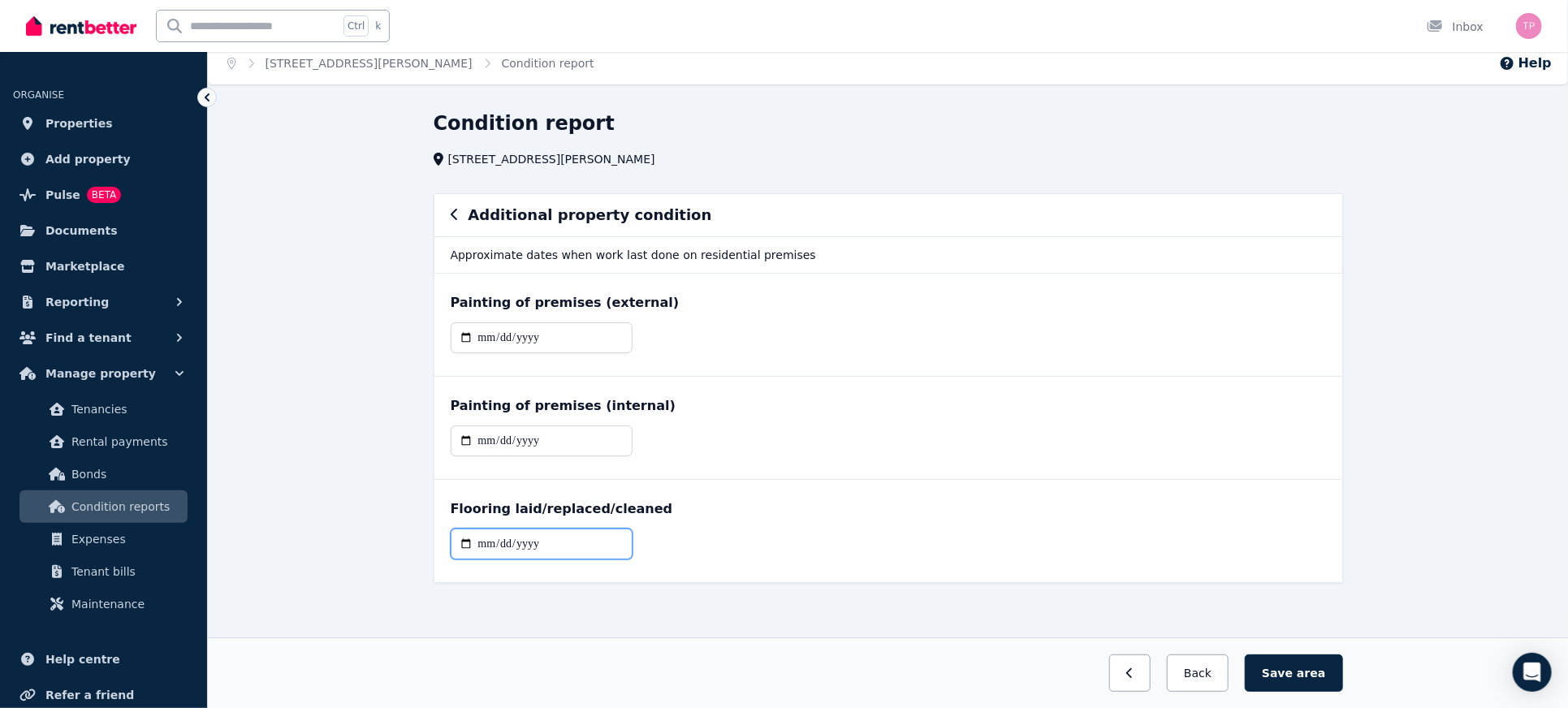
click at [453, 545] on input "date" at bounding box center [542, 544] width 182 height 31
click at [466, 539] on input "date" at bounding box center [542, 544] width 182 height 31
type input "**********"
click at [1319, 682] on button "Save area" at bounding box center [1293, 674] width 97 height 37
click at [1305, 683] on button "Save area" at bounding box center [1297, 674] width 91 height 37
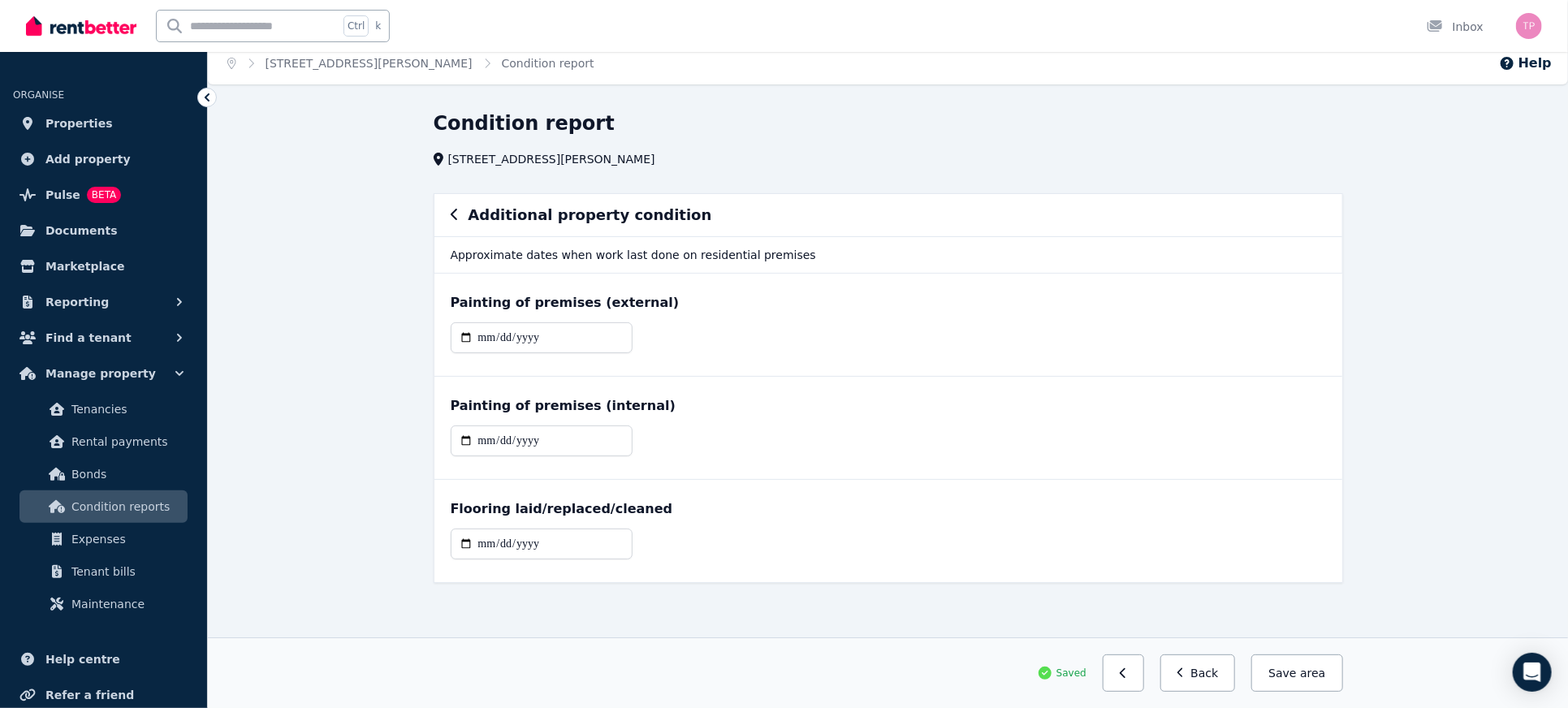
click at [451, 208] on icon "button" at bounding box center [455, 214] width 8 height 13
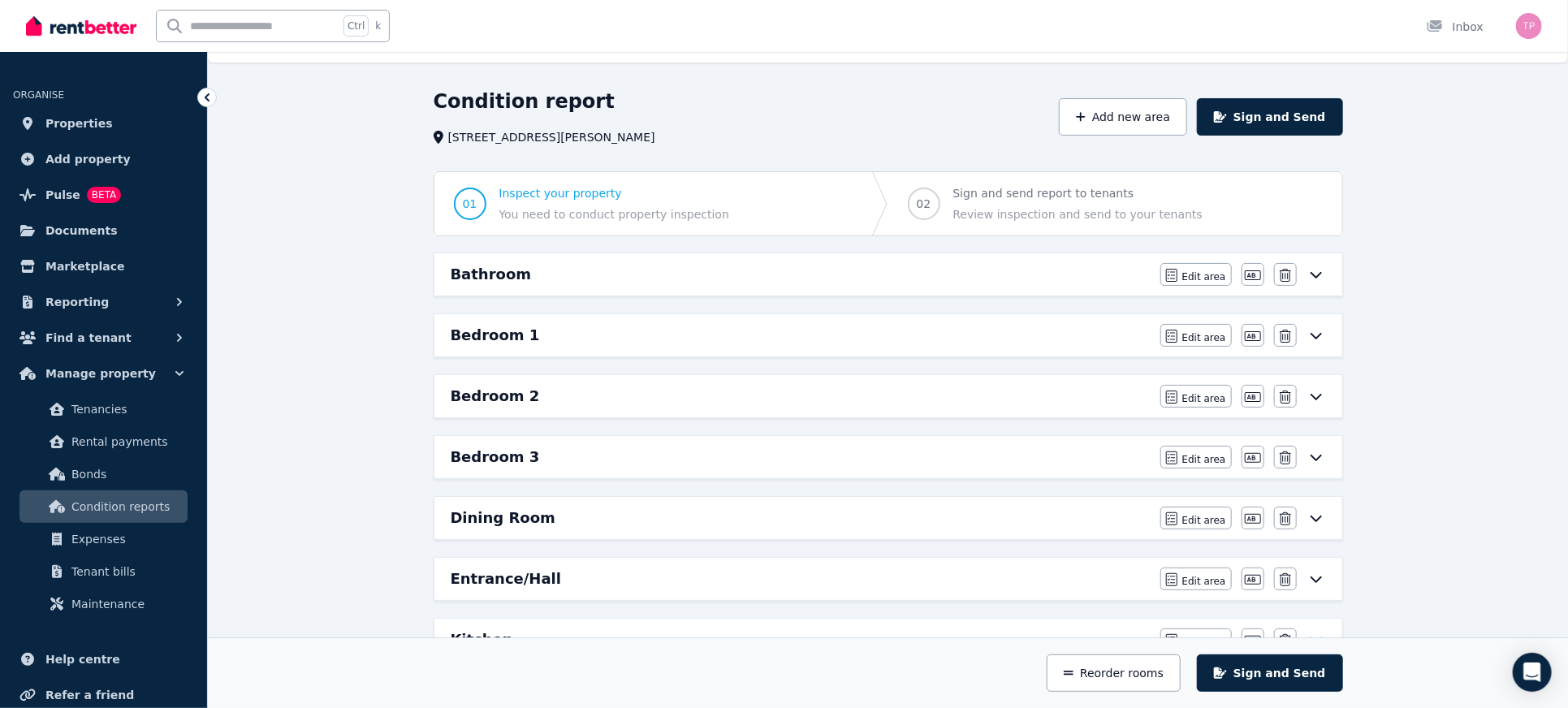
scroll to position [0, 0]
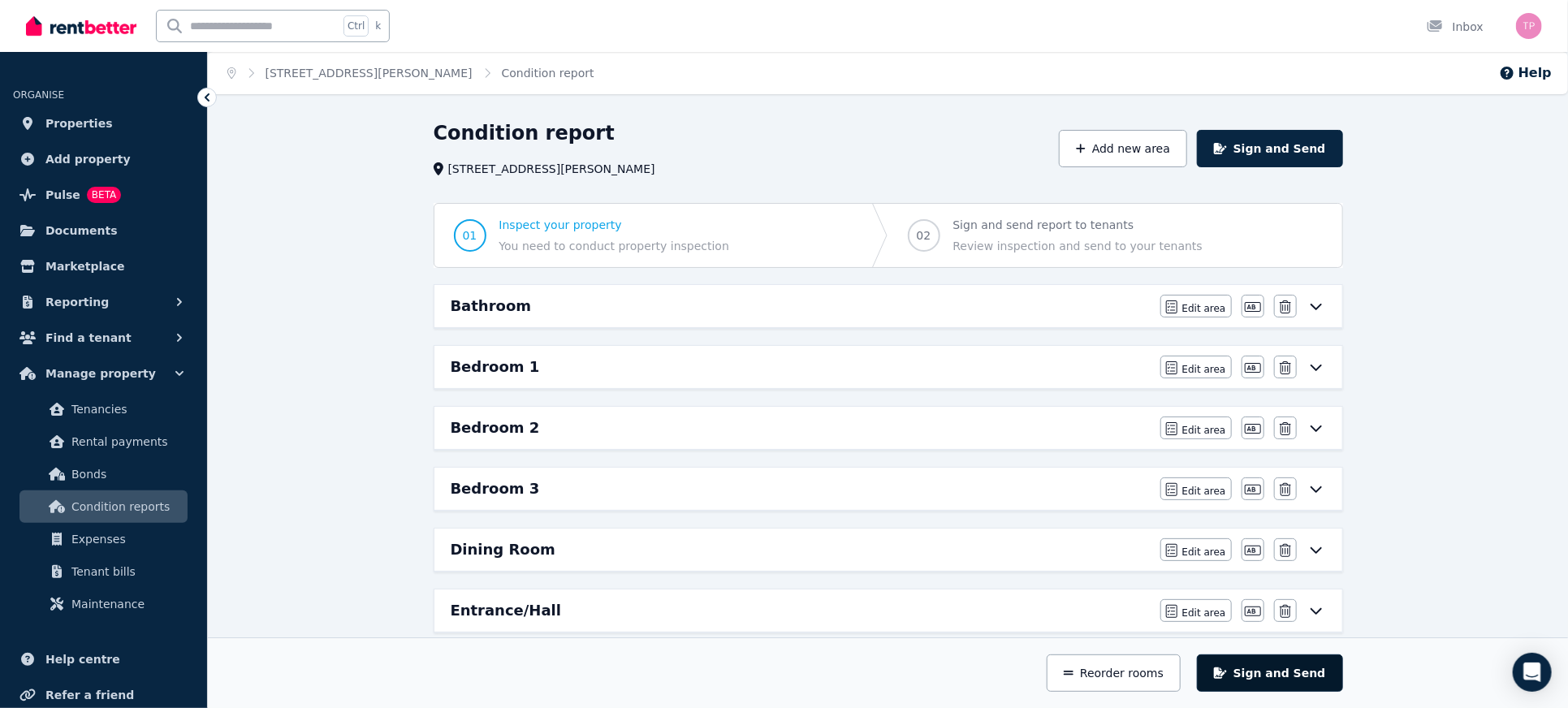
click at [1288, 676] on button "Sign and Send" at bounding box center [1269, 674] width 146 height 37
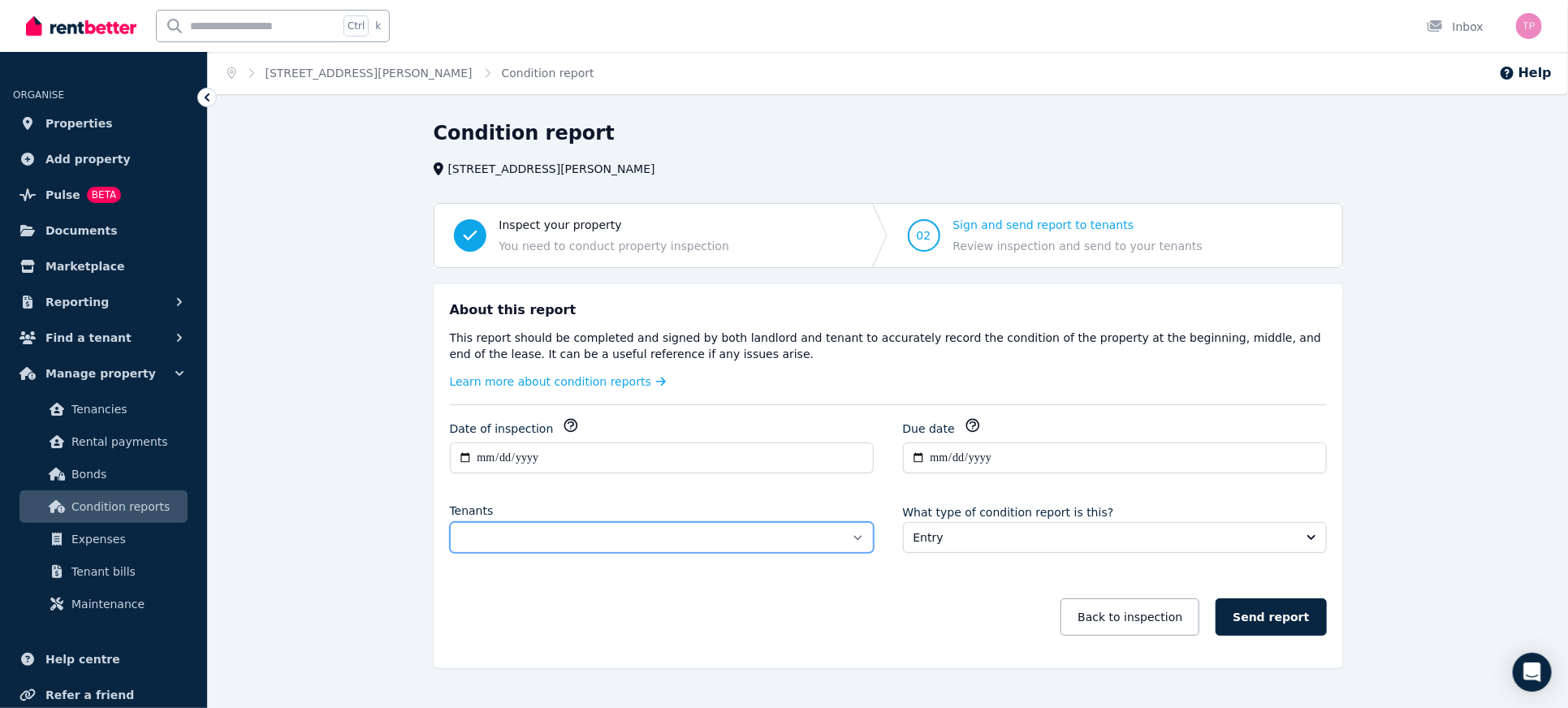
click at [587, 529] on select "**********" at bounding box center [662, 537] width 424 height 31
select select "**********"
click at [450, 522] on select "**********" at bounding box center [662, 537] width 424 height 31
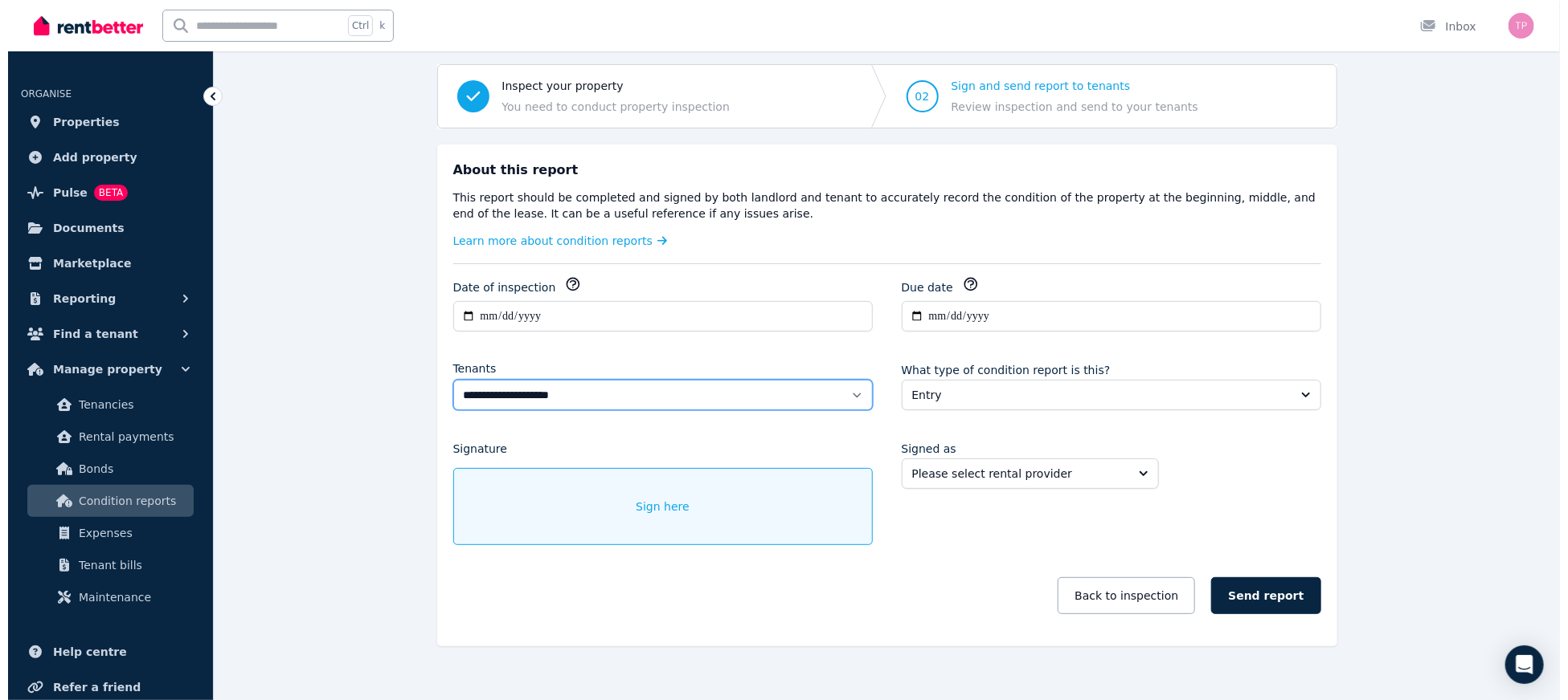
scroll to position [153, 0]
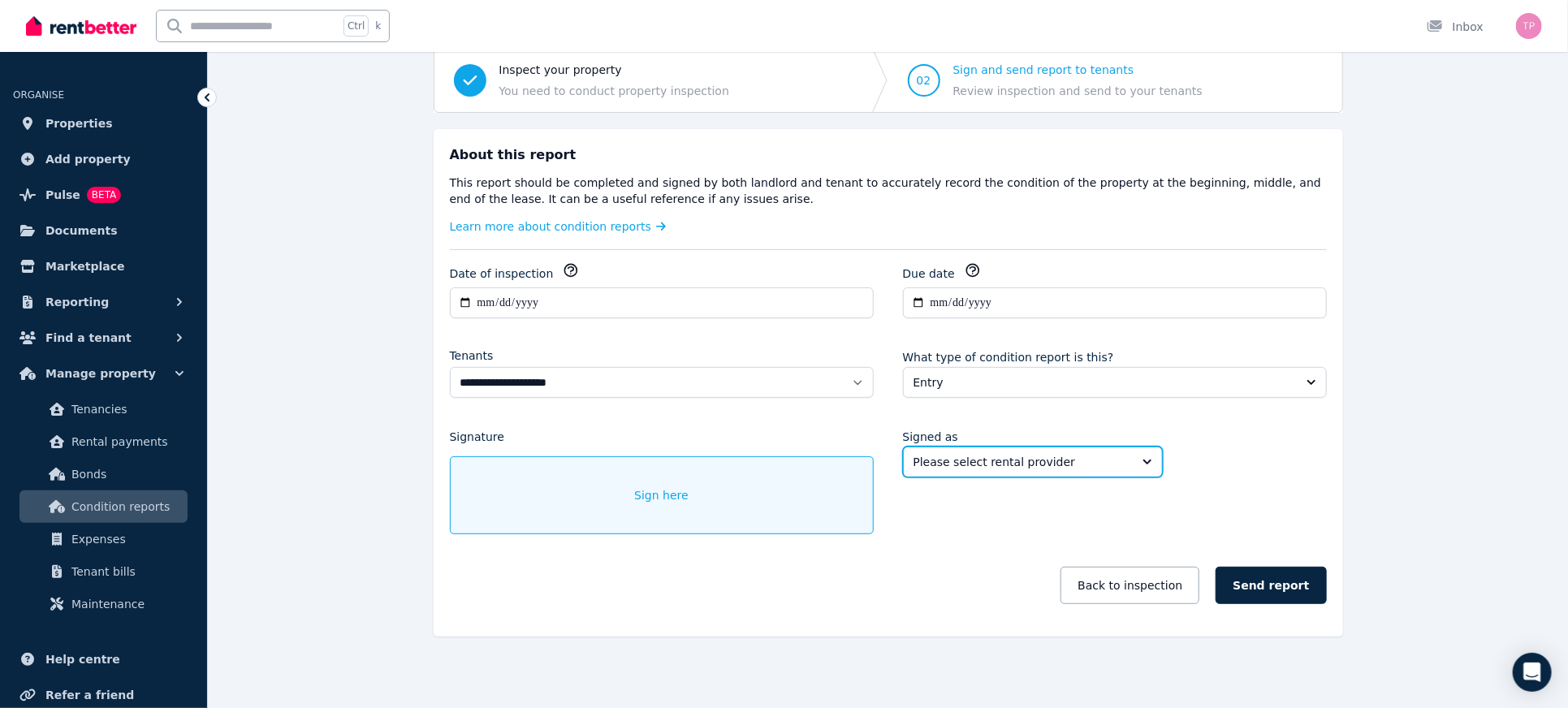
click at [1073, 454] on span "Please select rental provider" at bounding box center [1022, 462] width 216 height 17
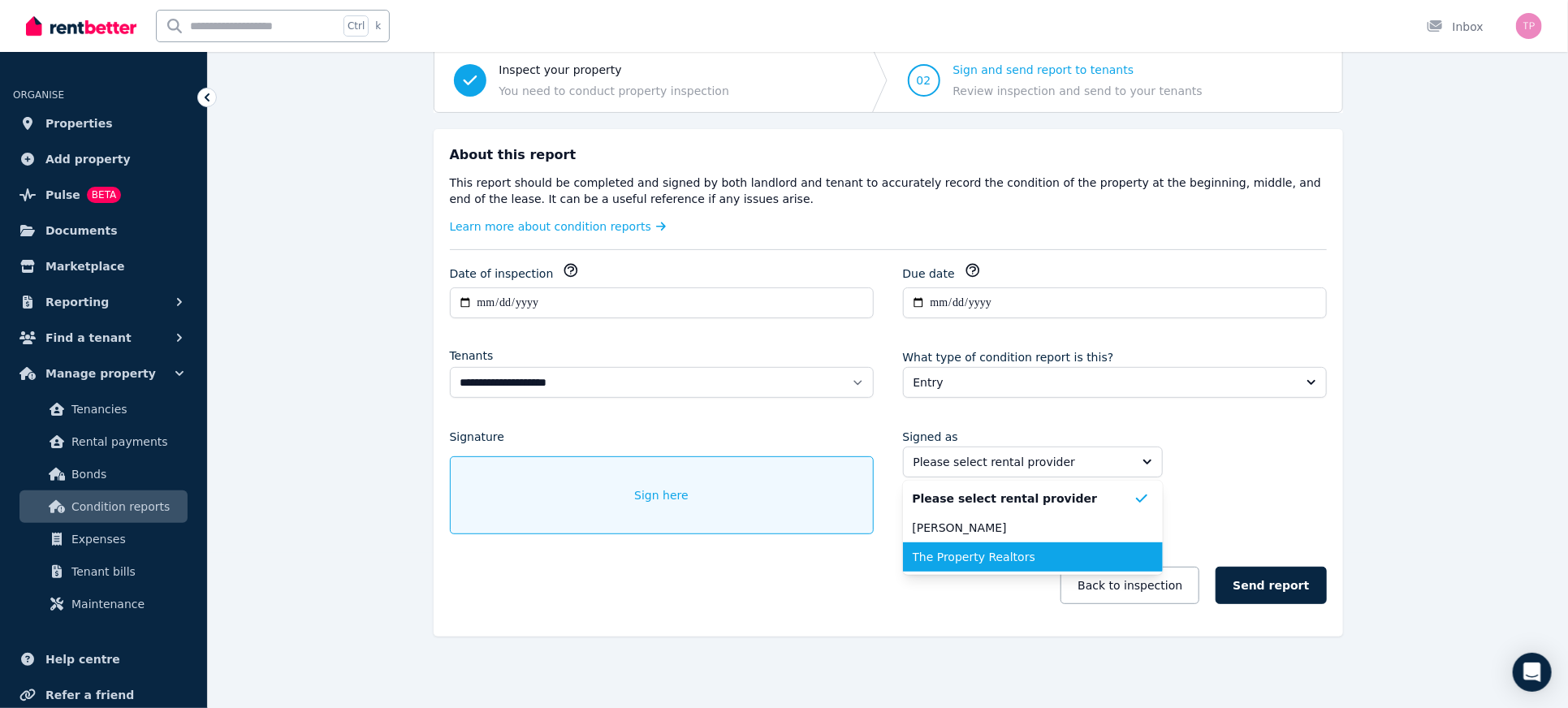
click at [1020, 543] on li "The Property Realtors" at bounding box center [1033, 558] width 260 height 30
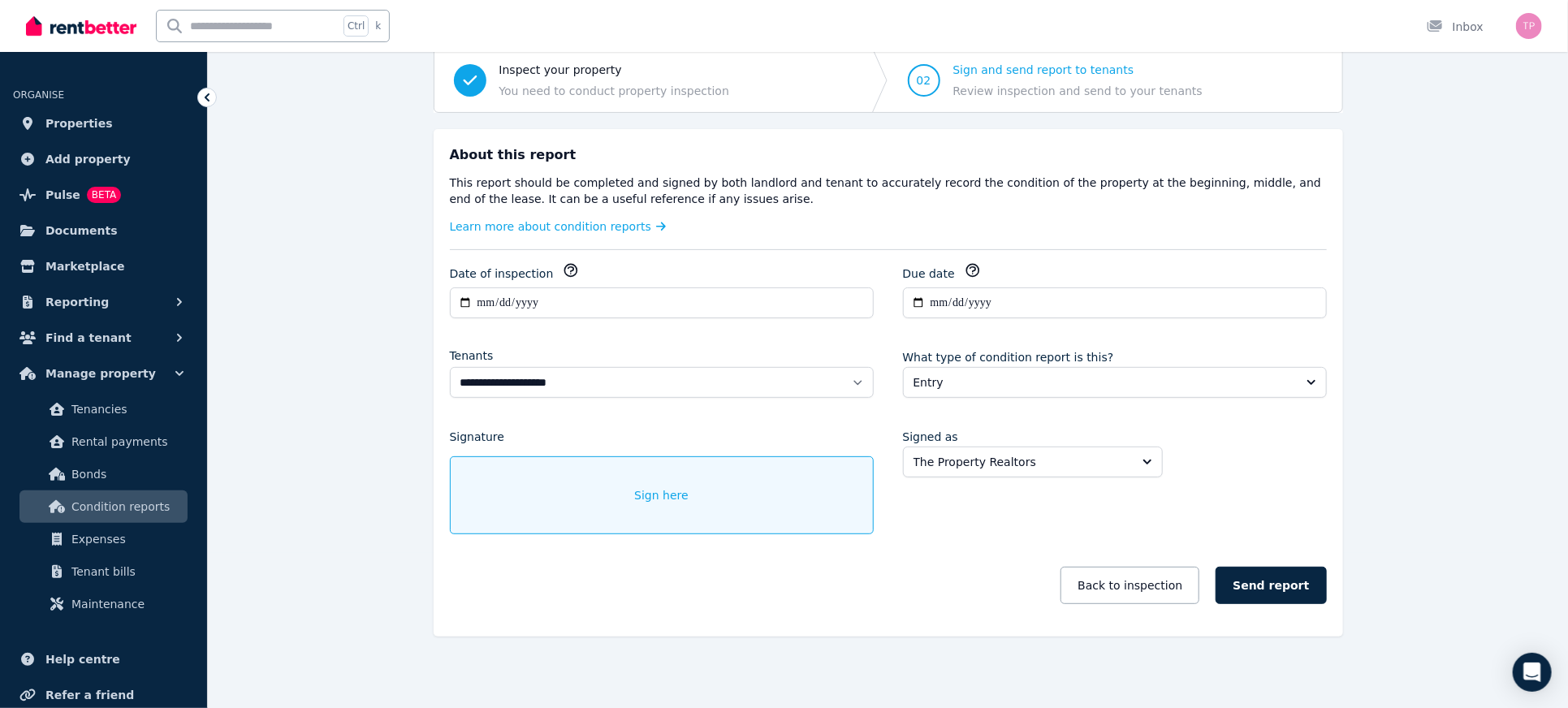
click at [623, 479] on div "Sign here" at bounding box center [662, 496] width 424 height 78
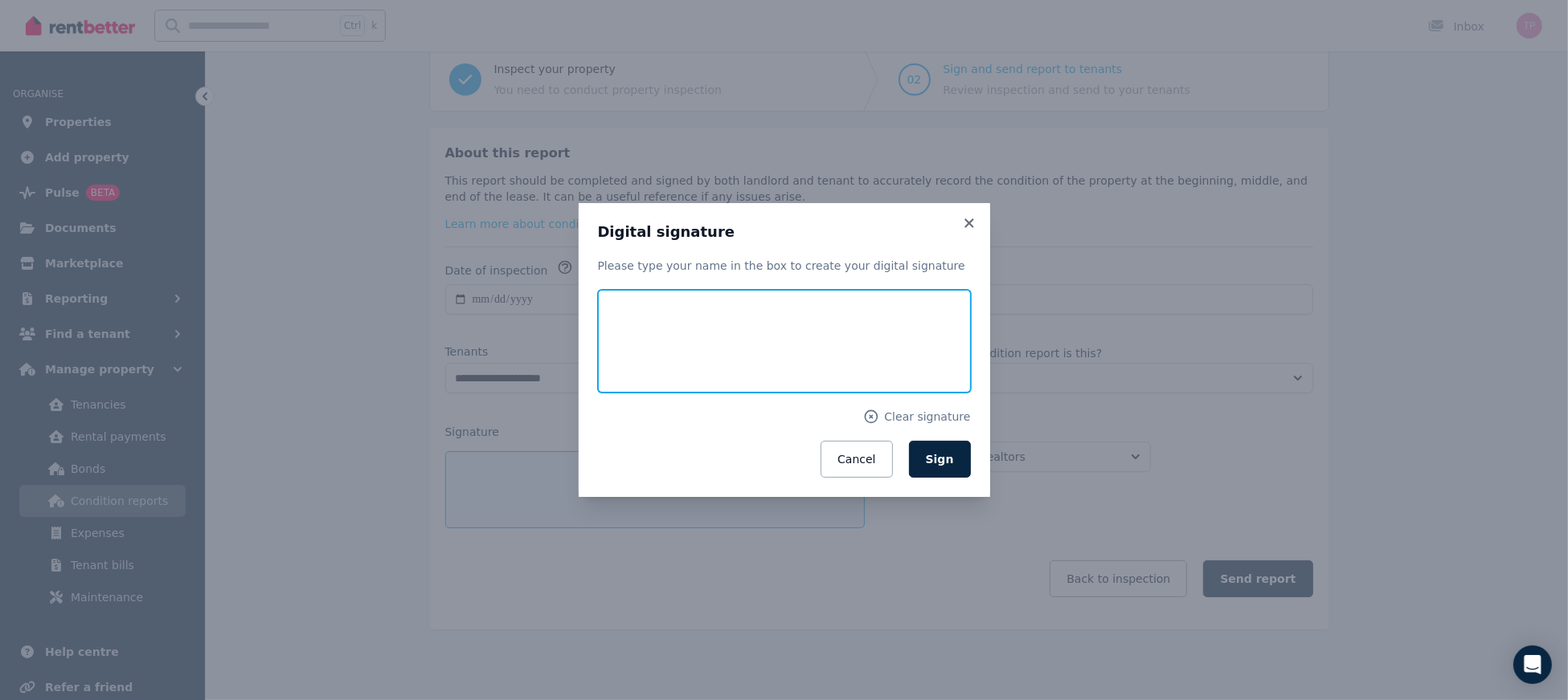
drag, startPoint x: 659, startPoint y: 360, endPoint x: 668, endPoint y: 280, distance: 80.5
click at [668, 280] on div "Please type your name in the box to create your digital signature Clear signatu…" at bounding box center [784, 368] width 373 height 220
type input "**********"
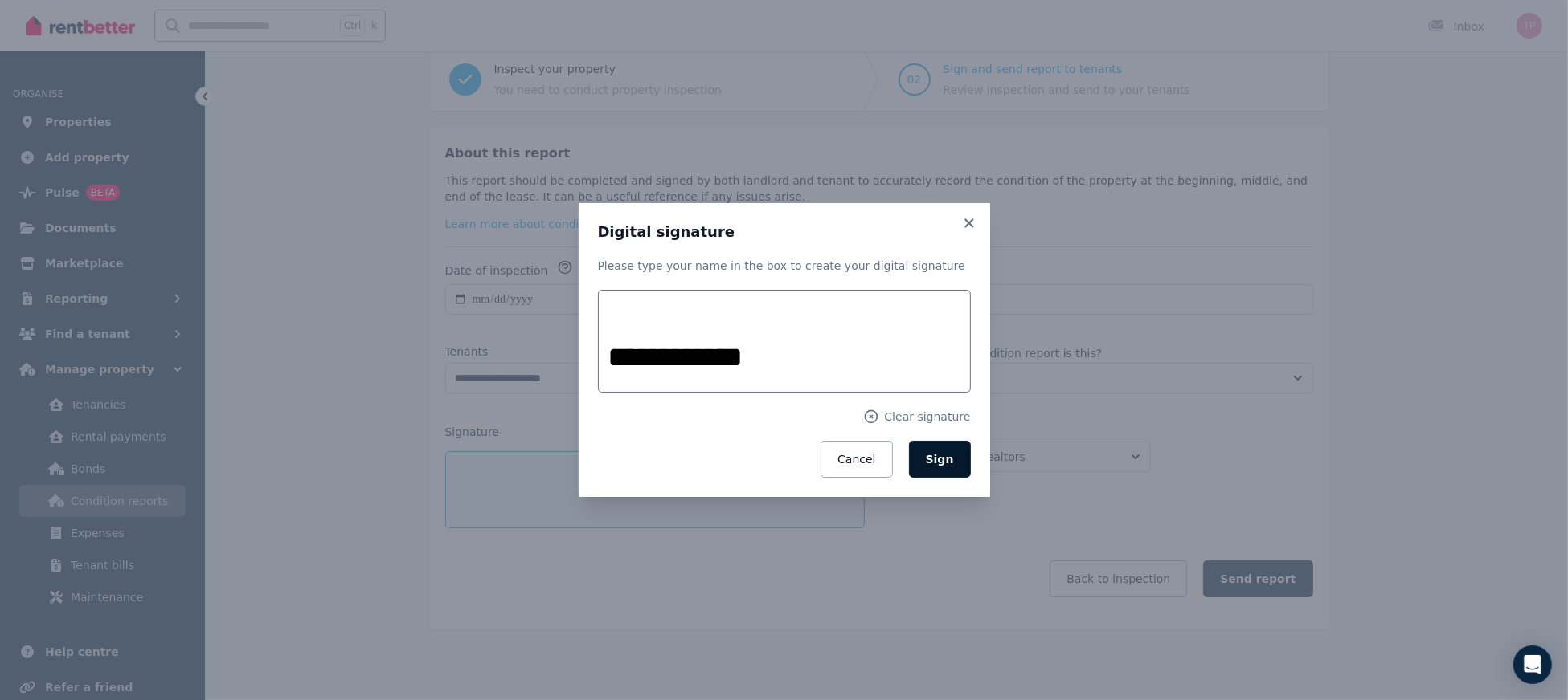
click at [957, 470] on button "Sign" at bounding box center [939, 460] width 62 height 37
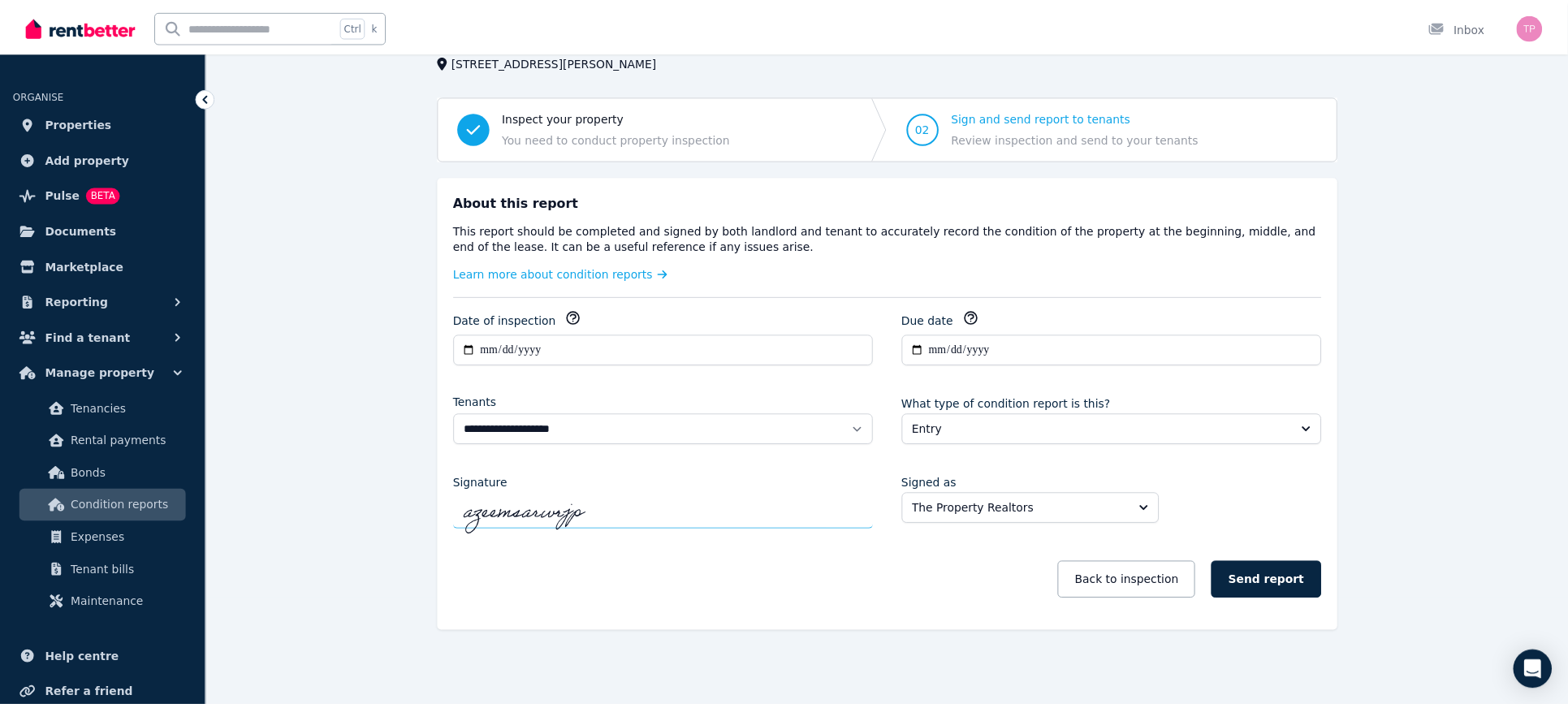
scroll to position [104, 0]
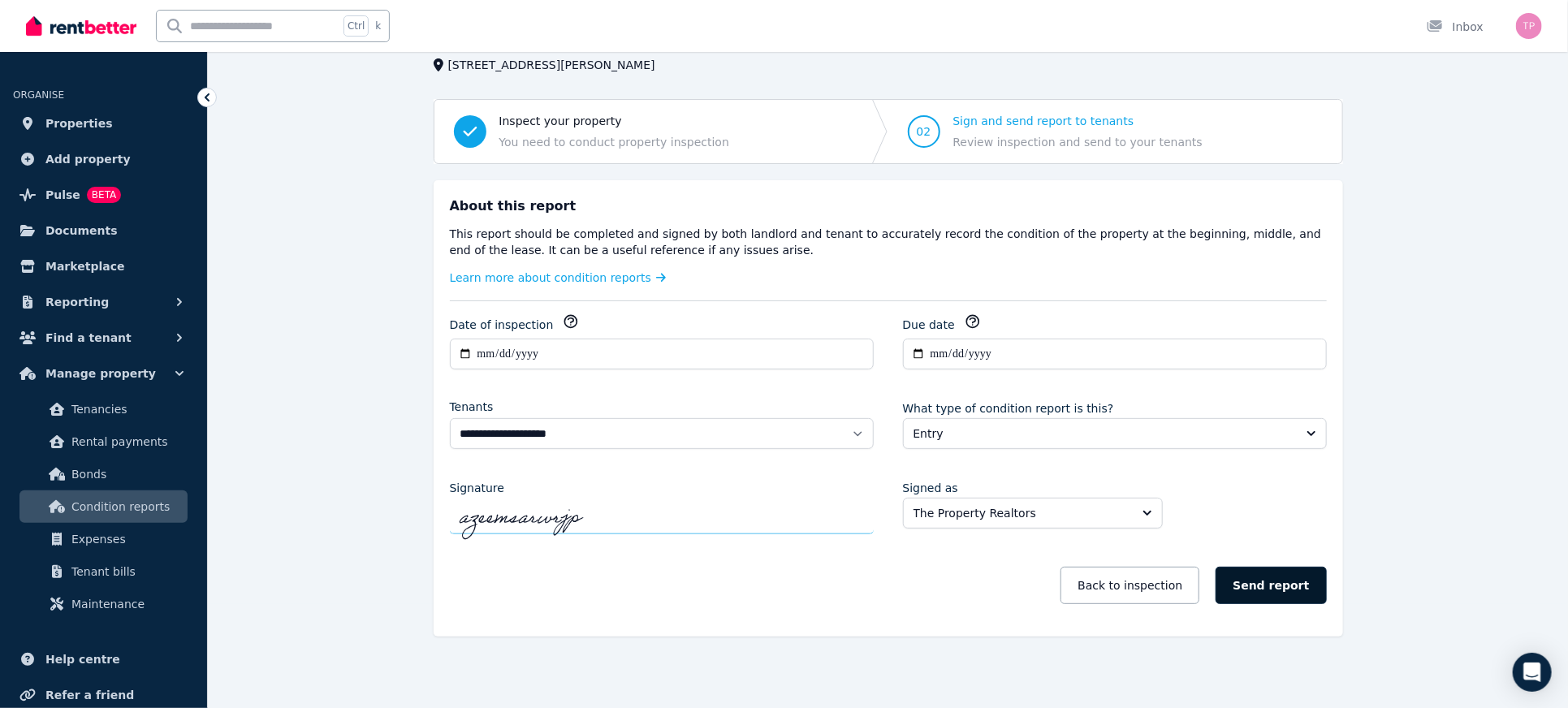
click at [1291, 586] on button "Send report" at bounding box center [1270, 586] width 110 height 37
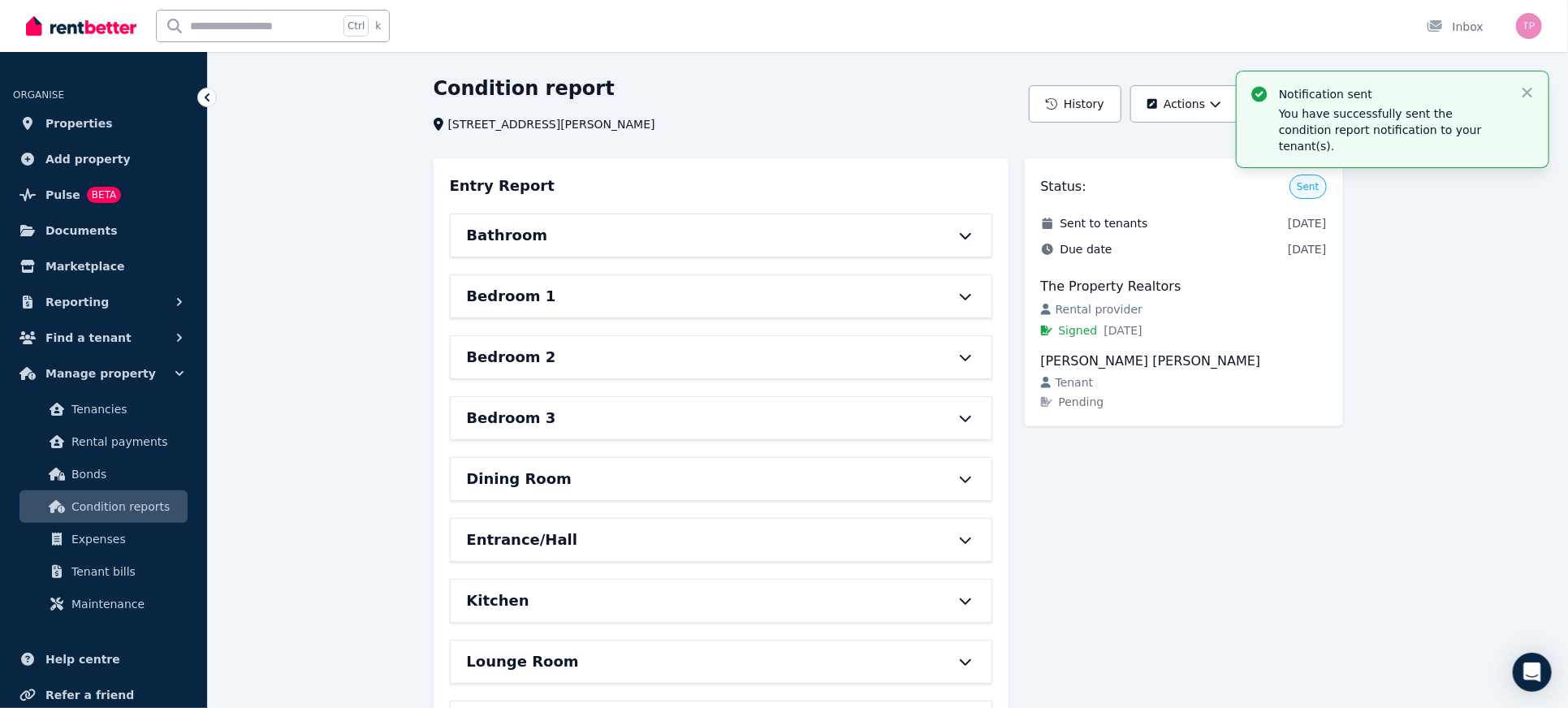
scroll to position [0, 0]
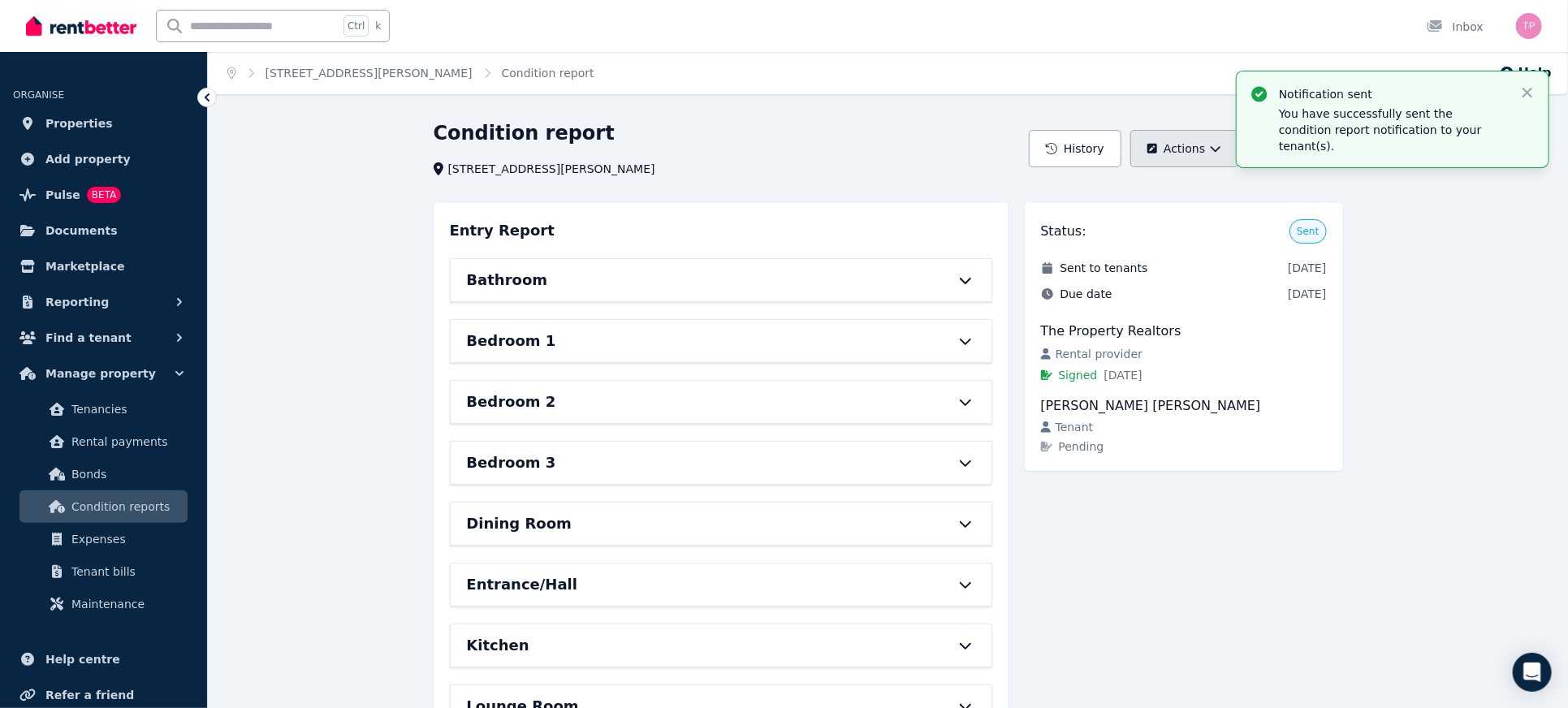
click at [1208, 161] on button "Actions" at bounding box center [1184, 148] width 108 height 37
click at [1446, 312] on div "Condition report [STREET_ADDRESS][PERSON_NAME] History Actions Edit report Canc…" at bounding box center [888, 630] width 1360 height 1020
click at [1465, 275] on div "Condition report [STREET_ADDRESS][PERSON_NAME] History Actions View Entry Repor…" at bounding box center [888, 630] width 1360 height 1020
click at [1525, 92] on icon "button" at bounding box center [1528, 93] width 17 height 17
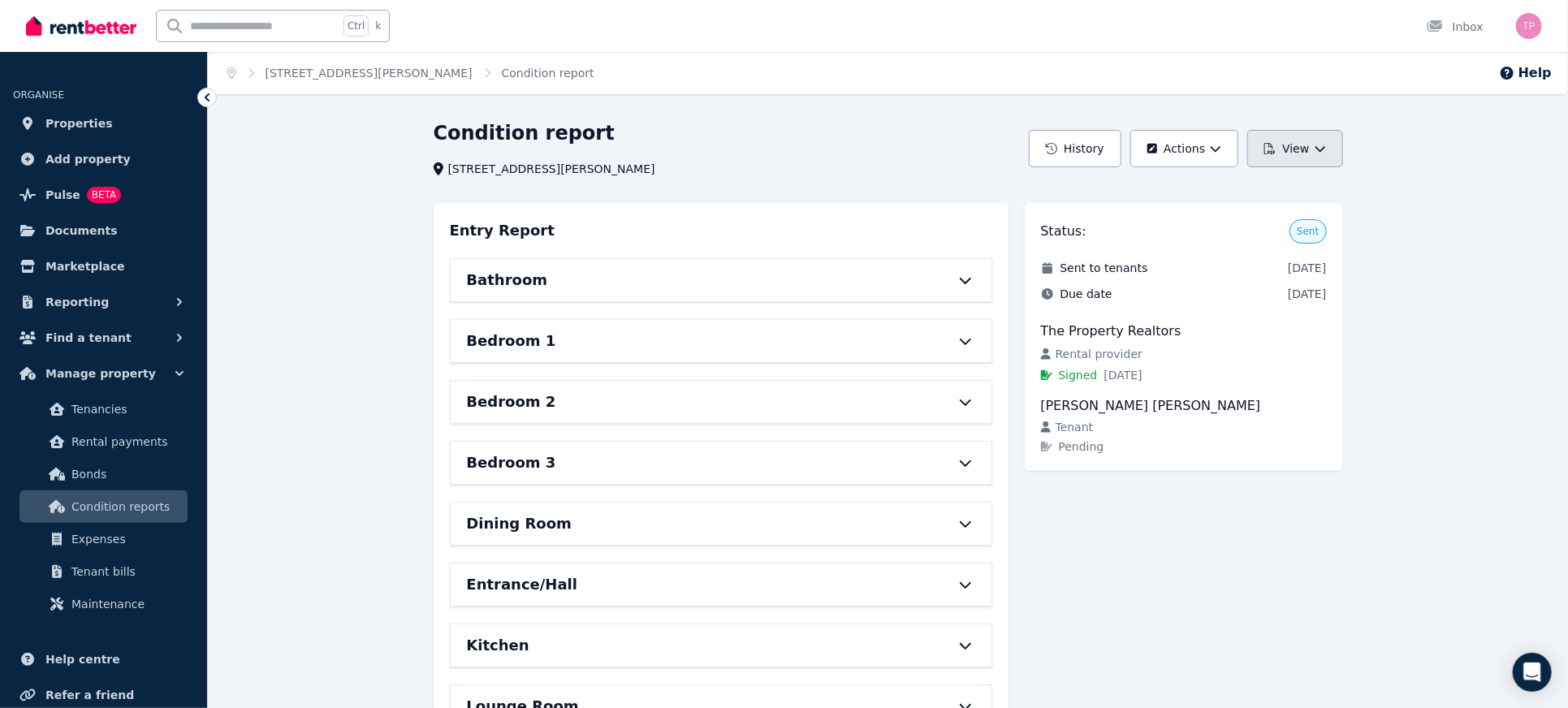
click at [1317, 144] on icon "button" at bounding box center [1320, 148] width 11 height 11
click at [1472, 381] on div "Condition report [STREET_ADDRESS][PERSON_NAME] History Actions View View report…" at bounding box center [888, 630] width 1360 height 1020
click at [77, 127] on span "Properties" at bounding box center [79, 123] width 68 height 19
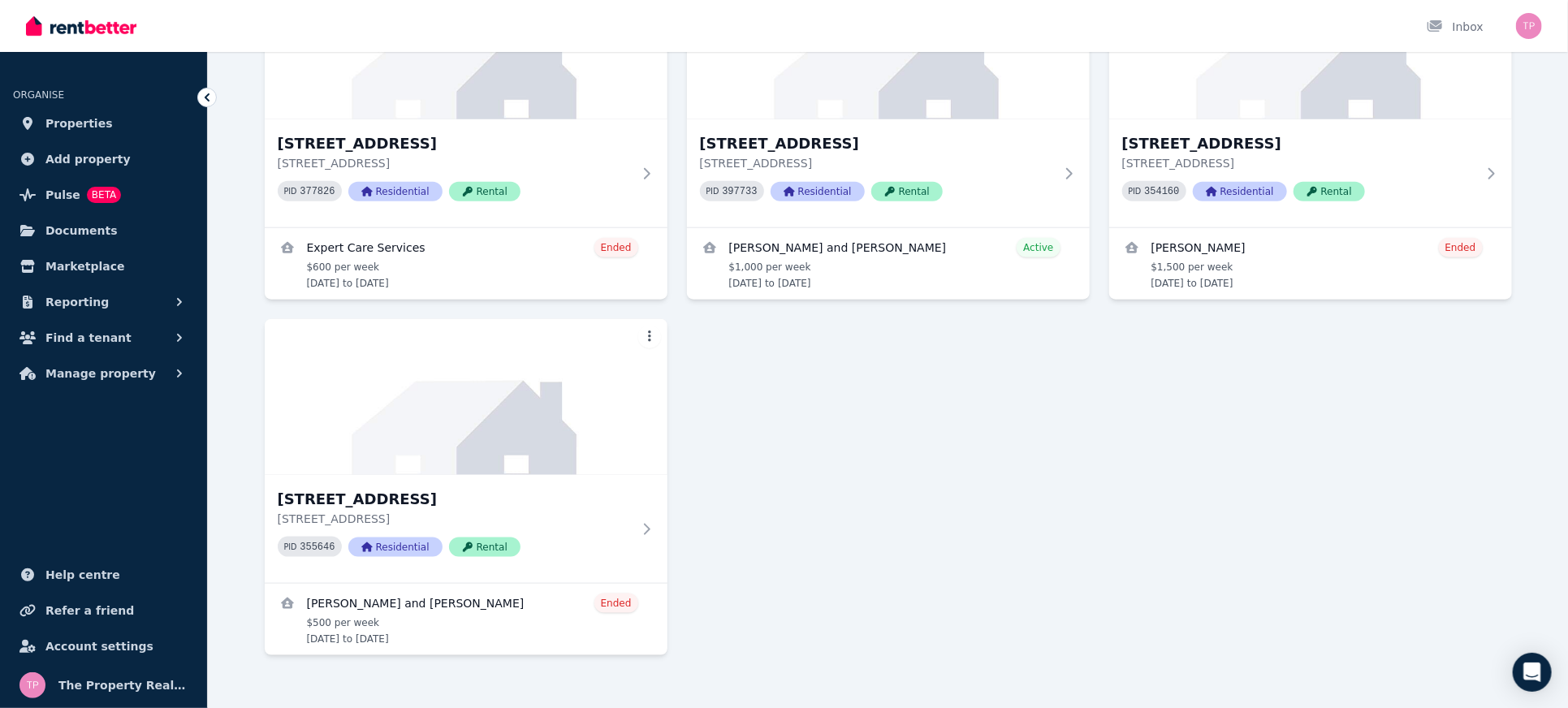
scroll to position [76, 0]
